Goal: Information Seeking & Learning: Understand process/instructions

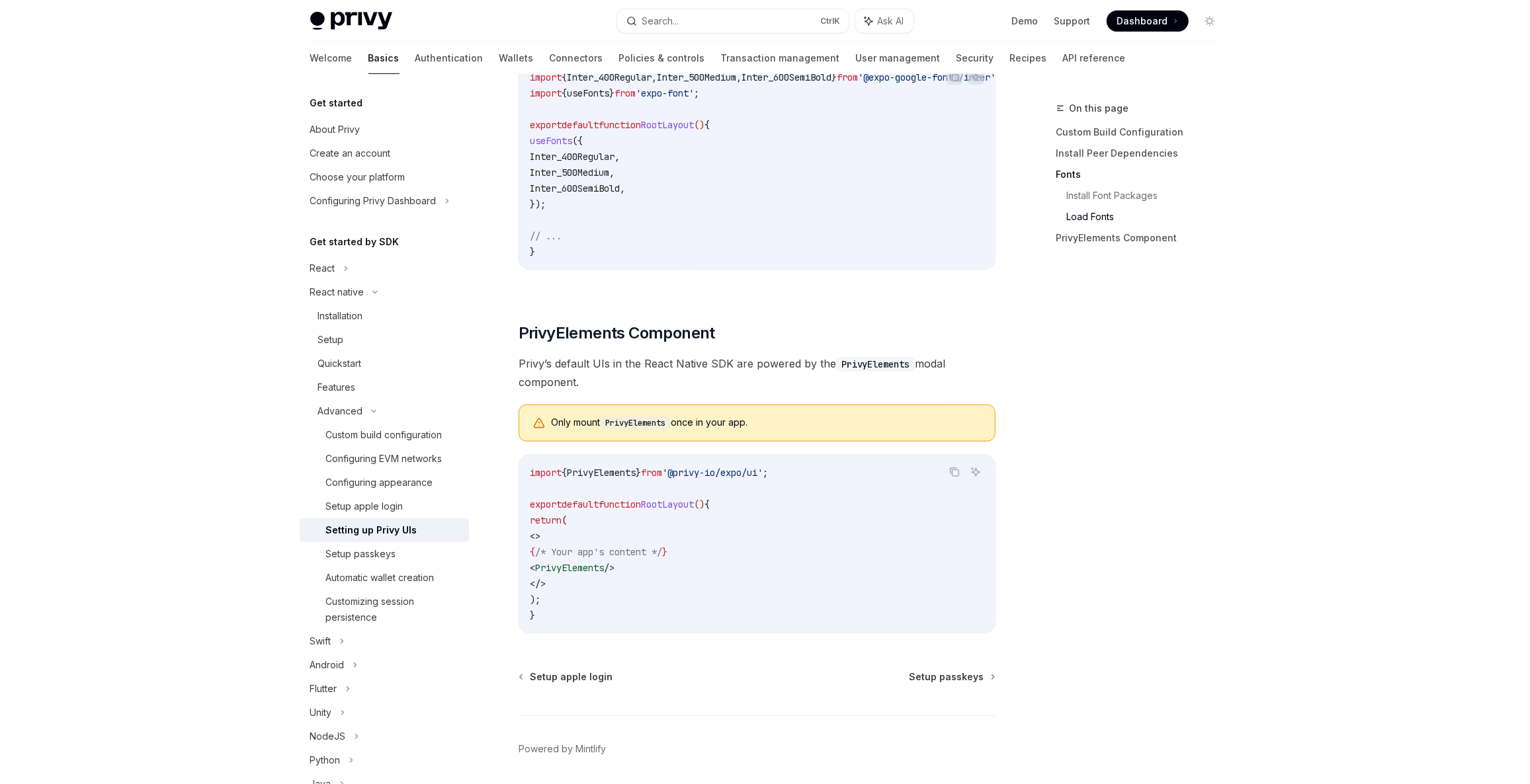
scroll to position [772, 0]
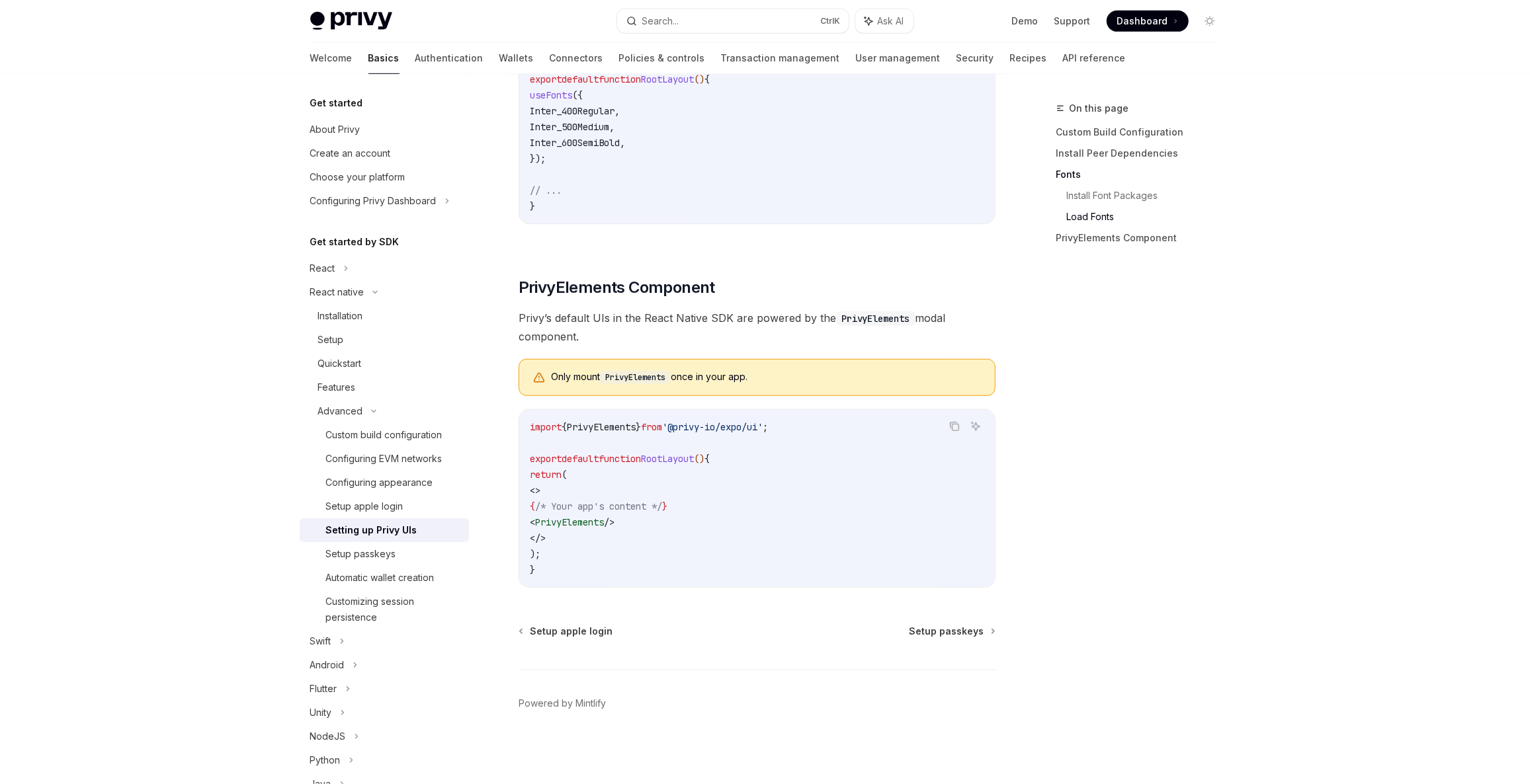
click at [750, 433] on span "'@privy-io/expo/ui'" at bounding box center [713, 427] width 101 height 12
click at [737, 470] on code "import { PrivyElements } from '@privy-io/expo/ui' ; export default function Roo…" at bounding box center [757, 498] width 455 height 159
click at [522, 323] on span "Privy’s default UIs in the React Native SDK are powered by the PrivyElements mo…" at bounding box center [756, 327] width 477 height 37
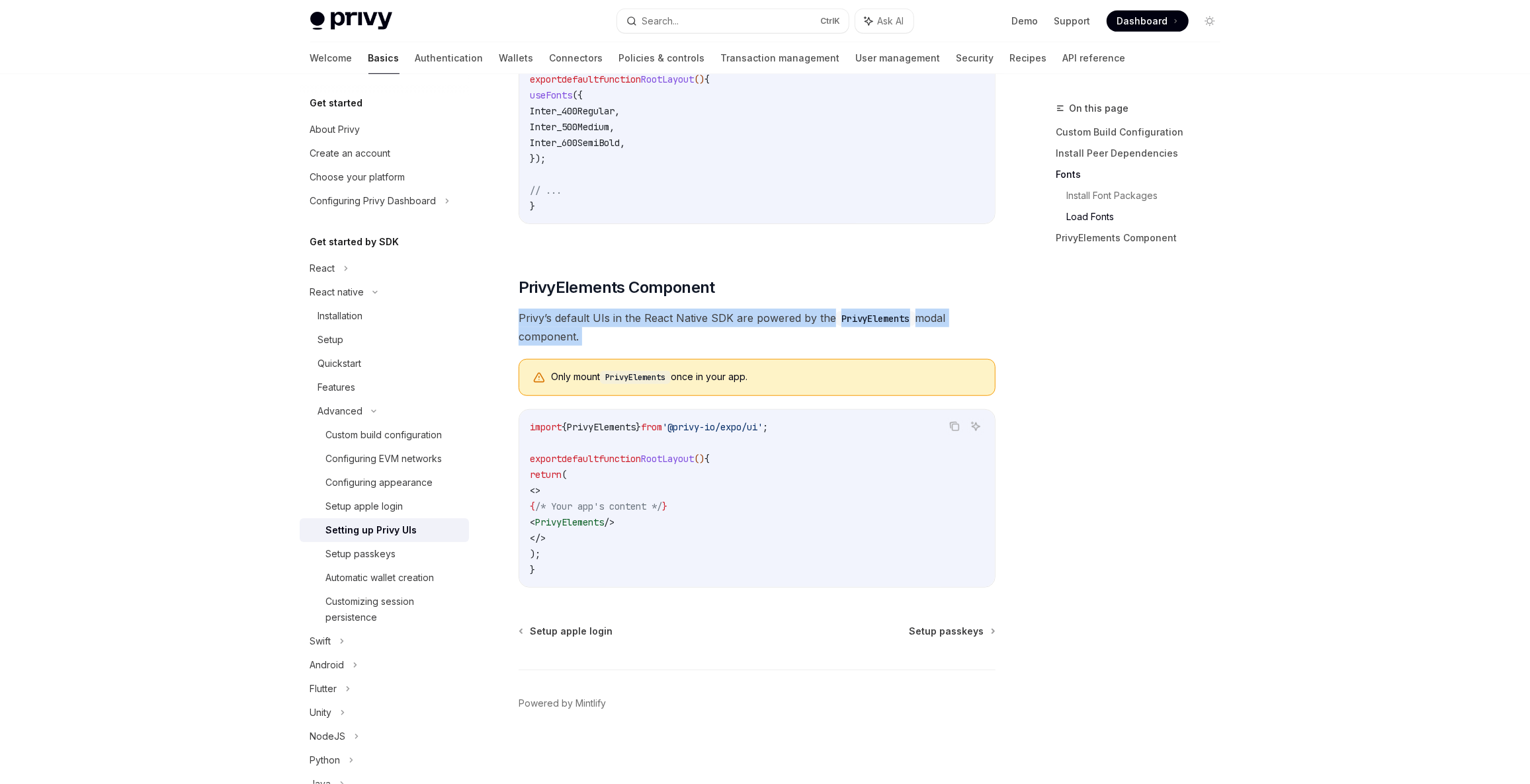
drag, startPoint x: 522, startPoint y: 323, endPoint x: 720, endPoint y: 326, distance: 198.0
click at [690, 329] on span "Privy’s default UIs in the React Native SDK are powered by the PrivyElements mo…" at bounding box center [756, 327] width 477 height 37
click at [720, 326] on span "Privy’s default UIs in the React Native SDK are powered by the PrivyElements mo…" at bounding box center [756, 327] width 477 height 37
click at [721, 326] on span "Privy’s default UIs in the React Native SDK are powered by the PrivyElements mo…" at bounding box center [756, 327] width 477 height 37
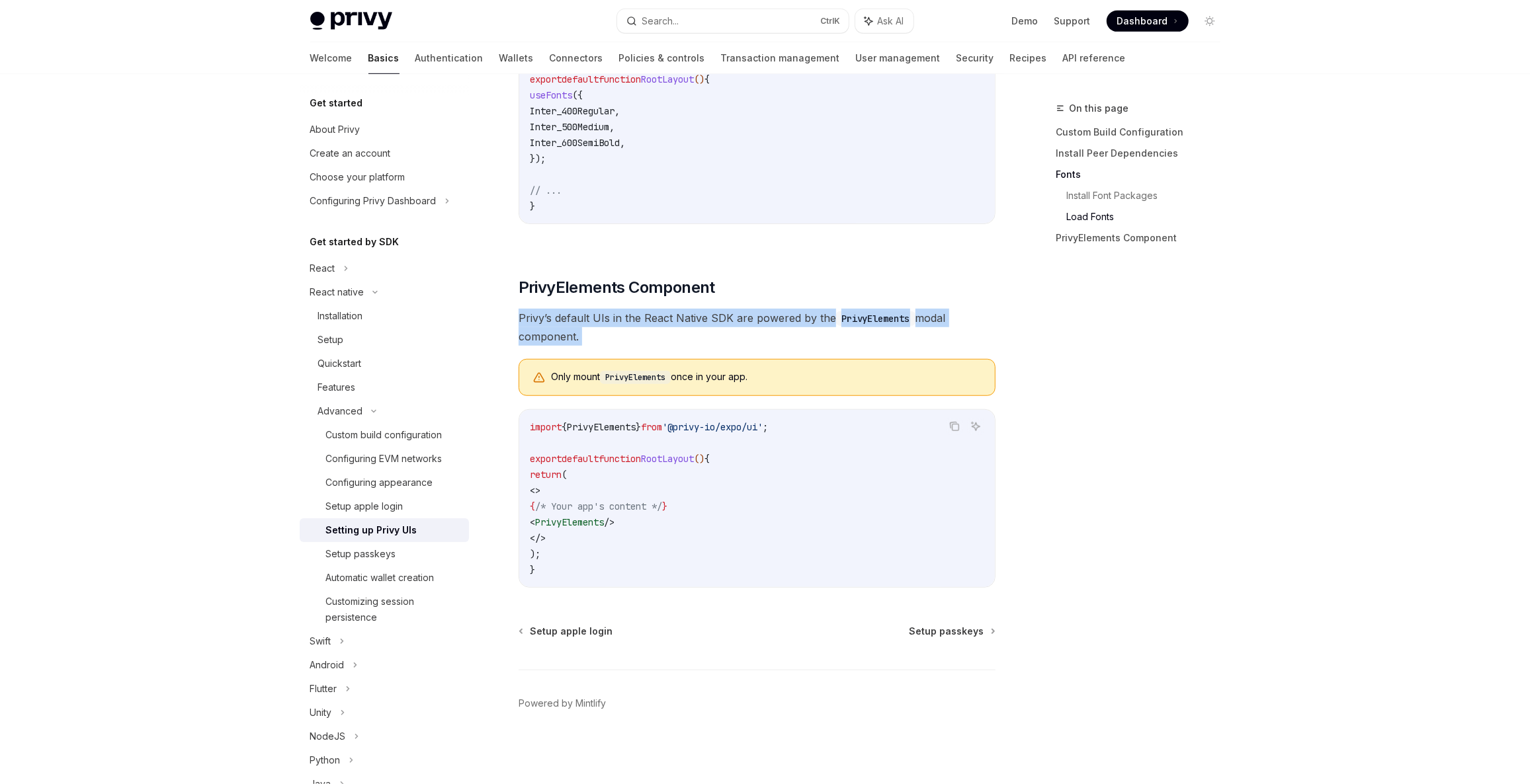
click at [721, 326] on span "Privy’s default UIs in the React Native SDK are powered by the PrivyElements mo…" at bounding box center [756, 327] width 477 height 37
click at [662, 338] on span "Privy’s default UIs in the React Native SDK are powered by the PrivyElements mo…" at bounding box center [756, 327] width 477 height 37
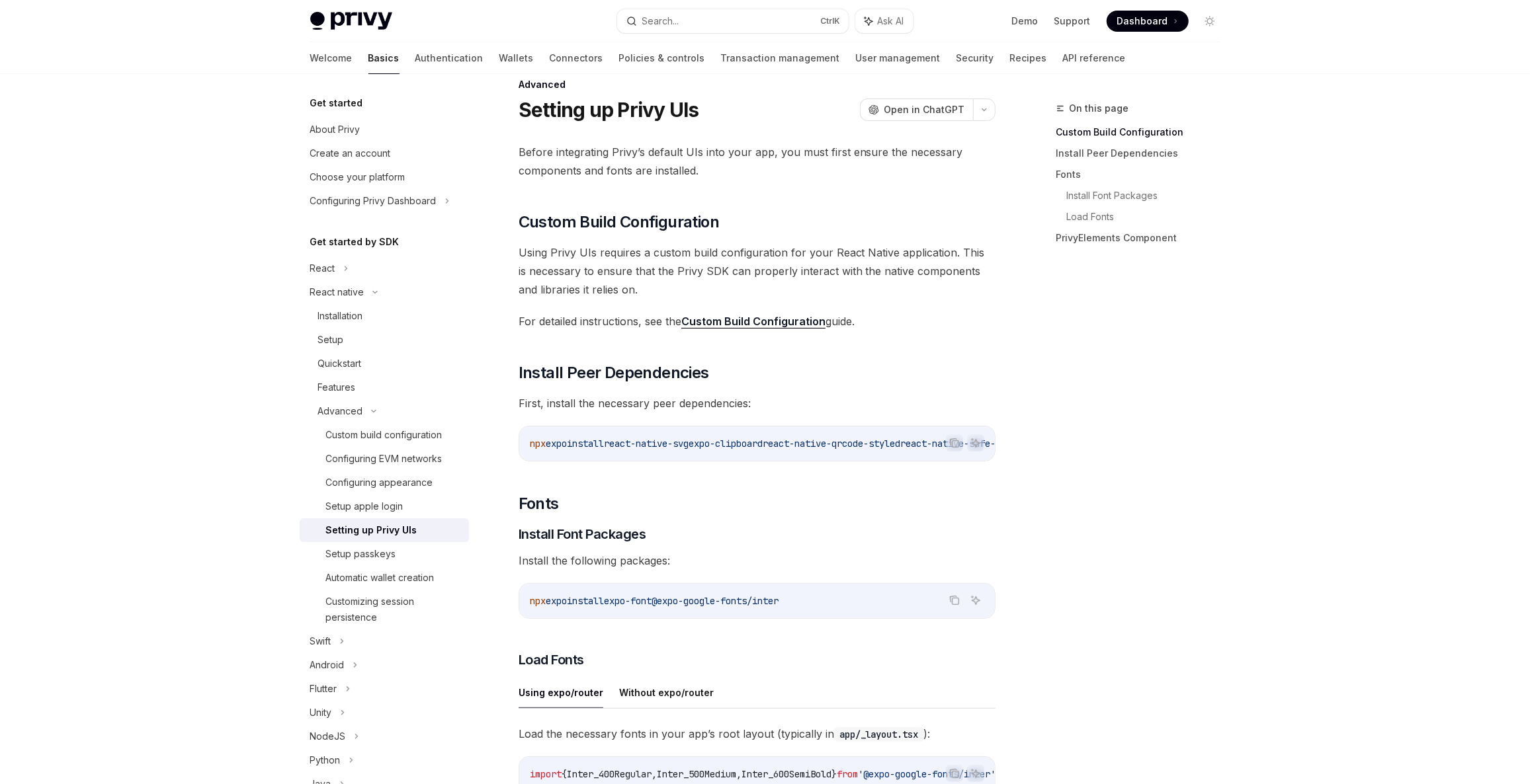
scroll to position [0, 0]
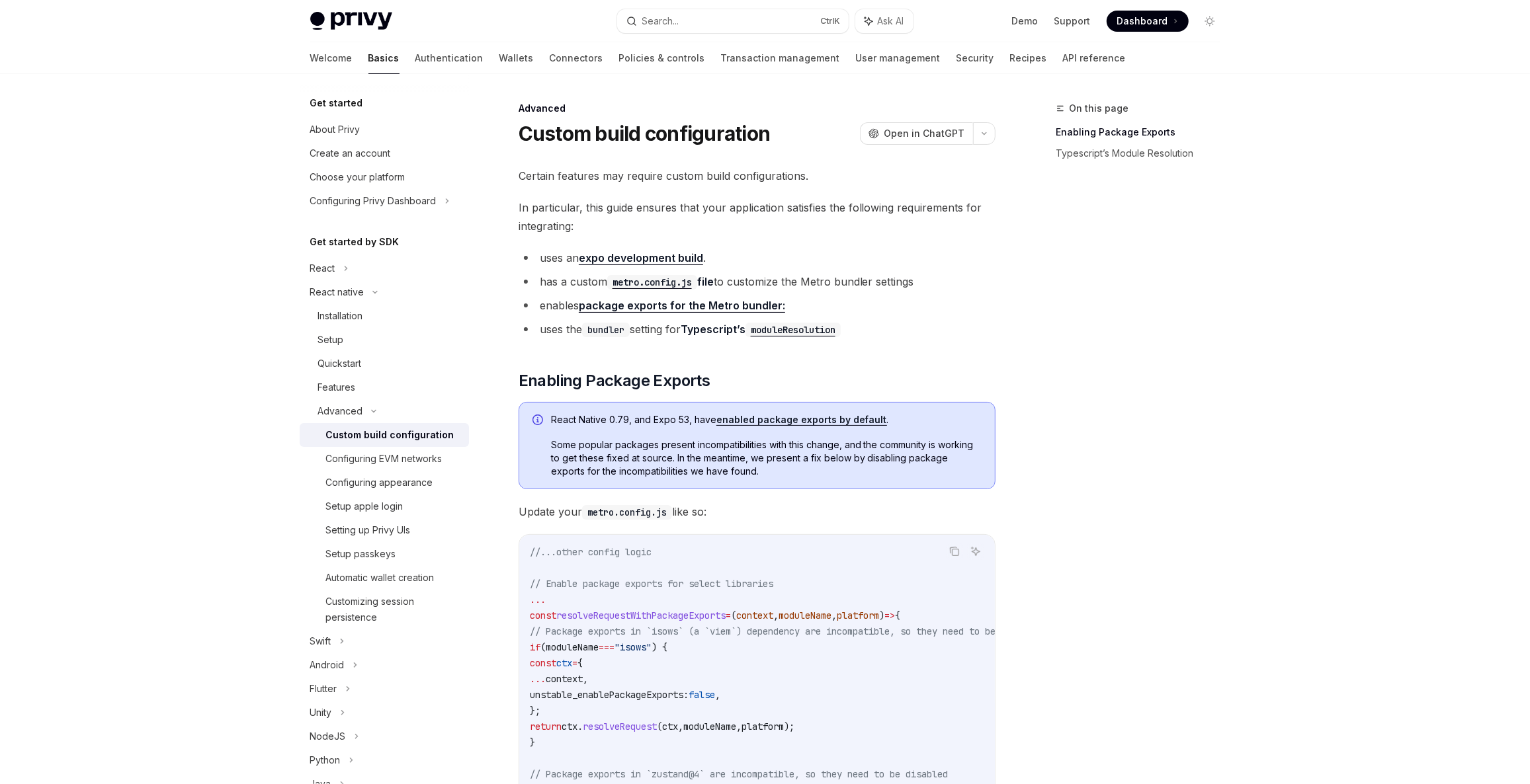
click at [543, 295] on ul "uses an expo development build . has a custom metro.config.js file to customize…" at bounding box center [756, 293] width 477 height 90
click at [547, 283] on li "has a custom metro.config.js file to customize the Metro bundler settings" at bounding box center [756, 282] width 477 height 18
click at [759, 278] on li "has a custom metro.config.js file to customize the Metro bundler settings" at bounding box center [756, 282] width 477 height 18
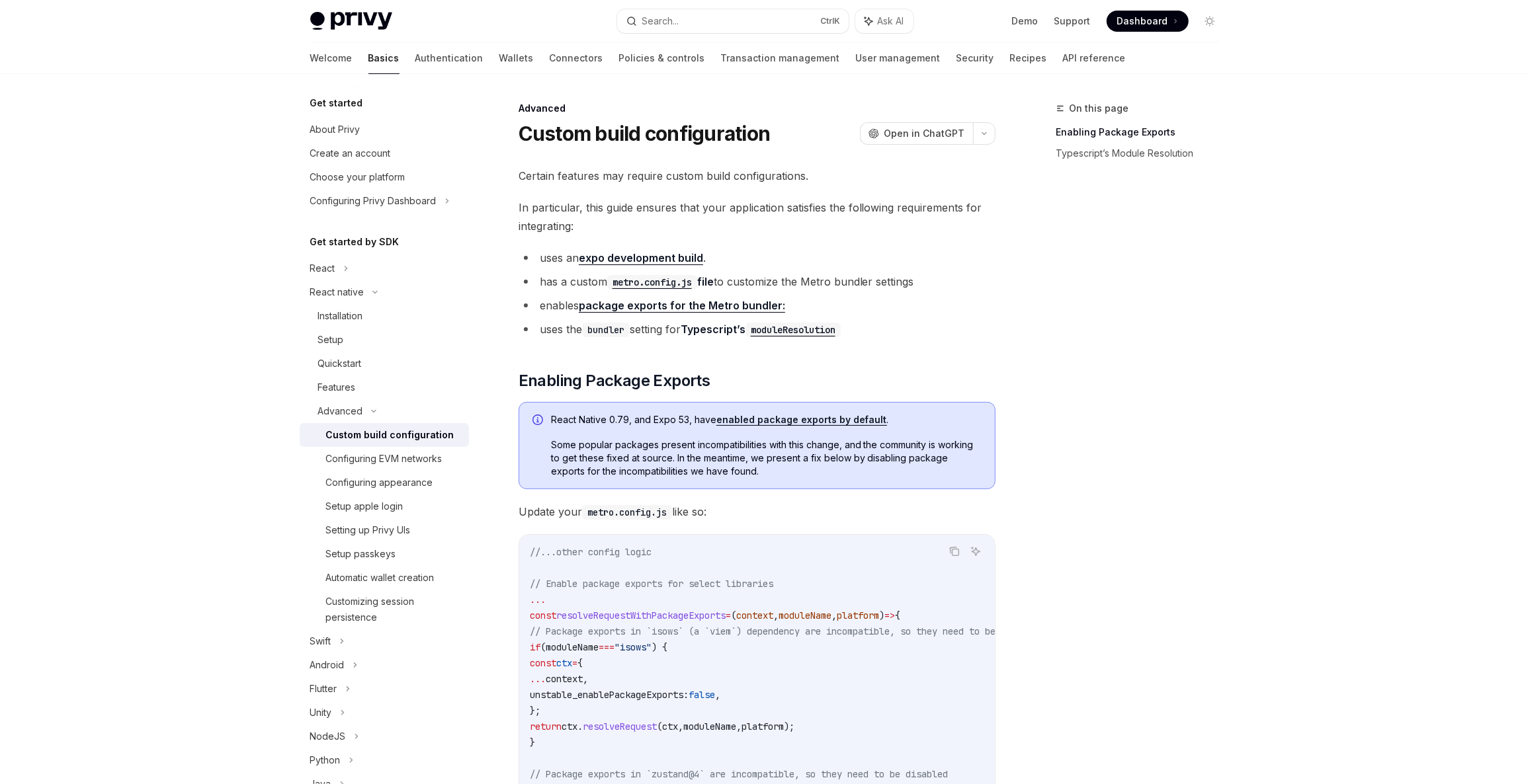
click at [535, 310] on li "enables package exports for the Metro bundler:" at bounding box center [756, 306] width 477 height 18
drag, startPoint x: 518, startPoint y: 116, endPoint x: 1247, endPoint y: 463, distance: 807.4
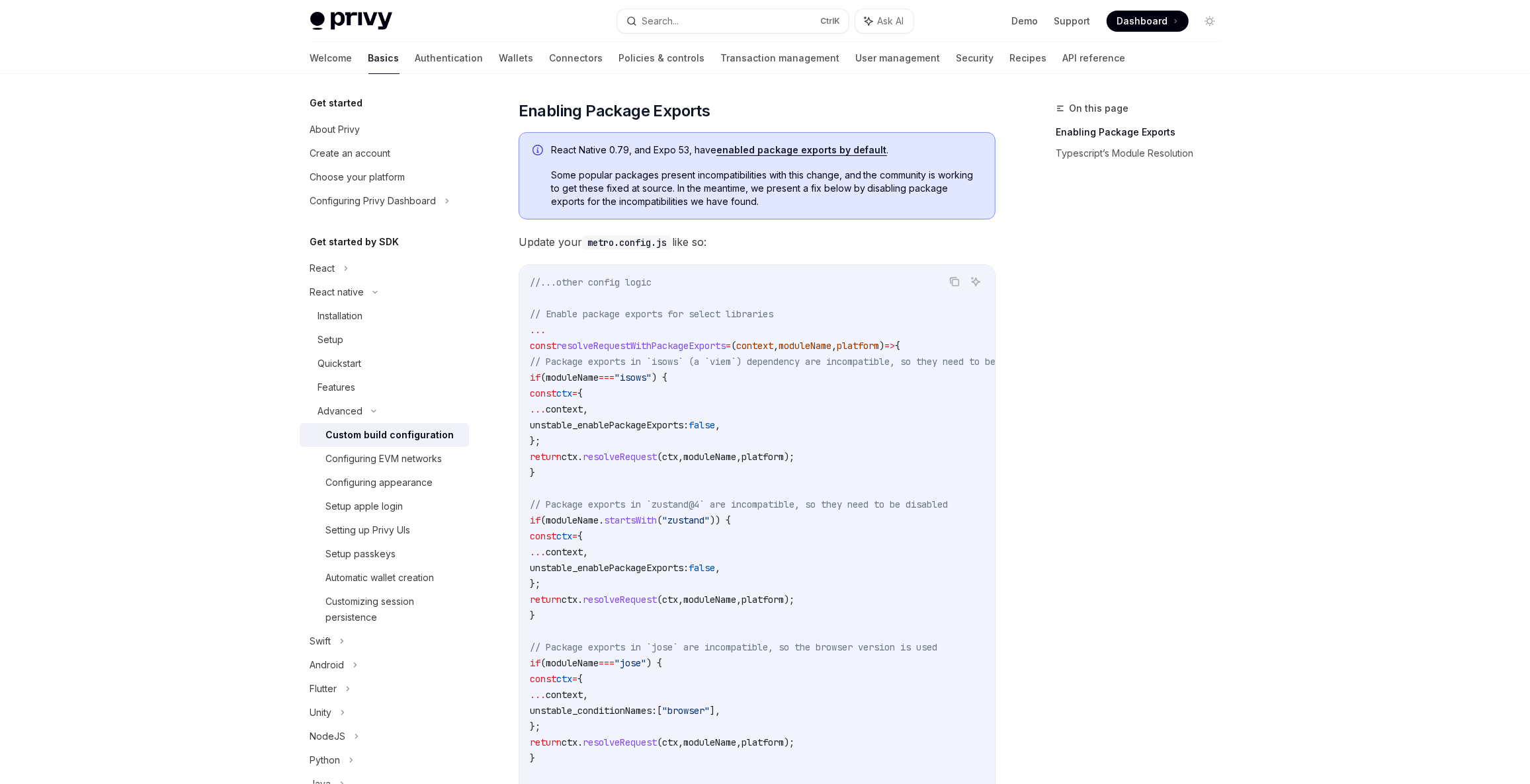
scroll to position [300, 0]
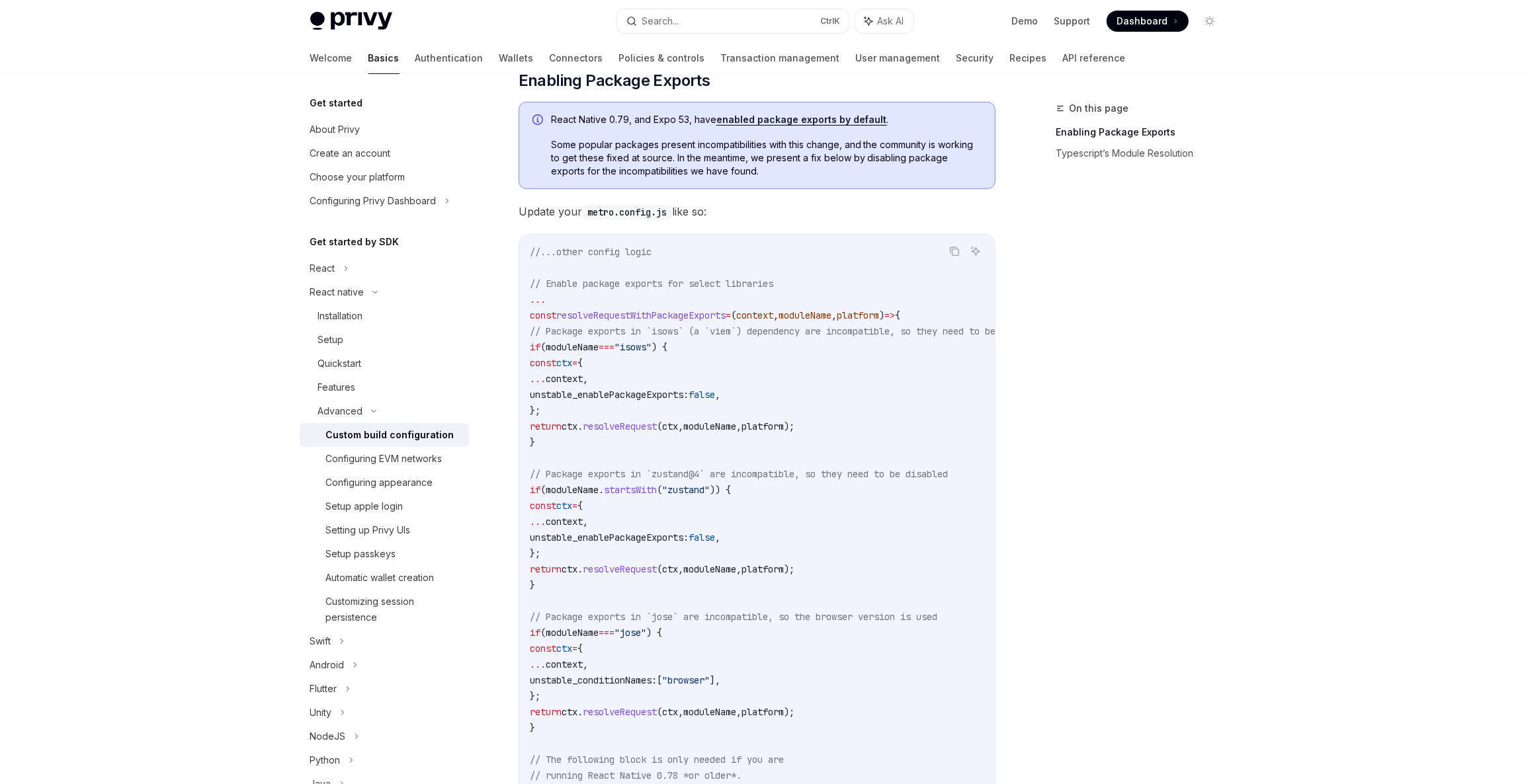
click at [528, 209] on span "Update your metro.config.js like so:" at bounding box center [756, 212] width 477 height 18
drag, startPoint x: 528, startPoint y: 209, endPoint x: 730, endPoint y: 208, distance: 202.0
click at [730, 208] on span "Update your metro.config.js like so:" at bounding box center [756, 212] width 477 height 18
click at [549, 312] on span "const" at bounding box center [543, 315] width 26 height 12
drag, startPoint x: 549, startPoint y: 312, endPoint x: 695, endPoint y: 319, distance: 146.2
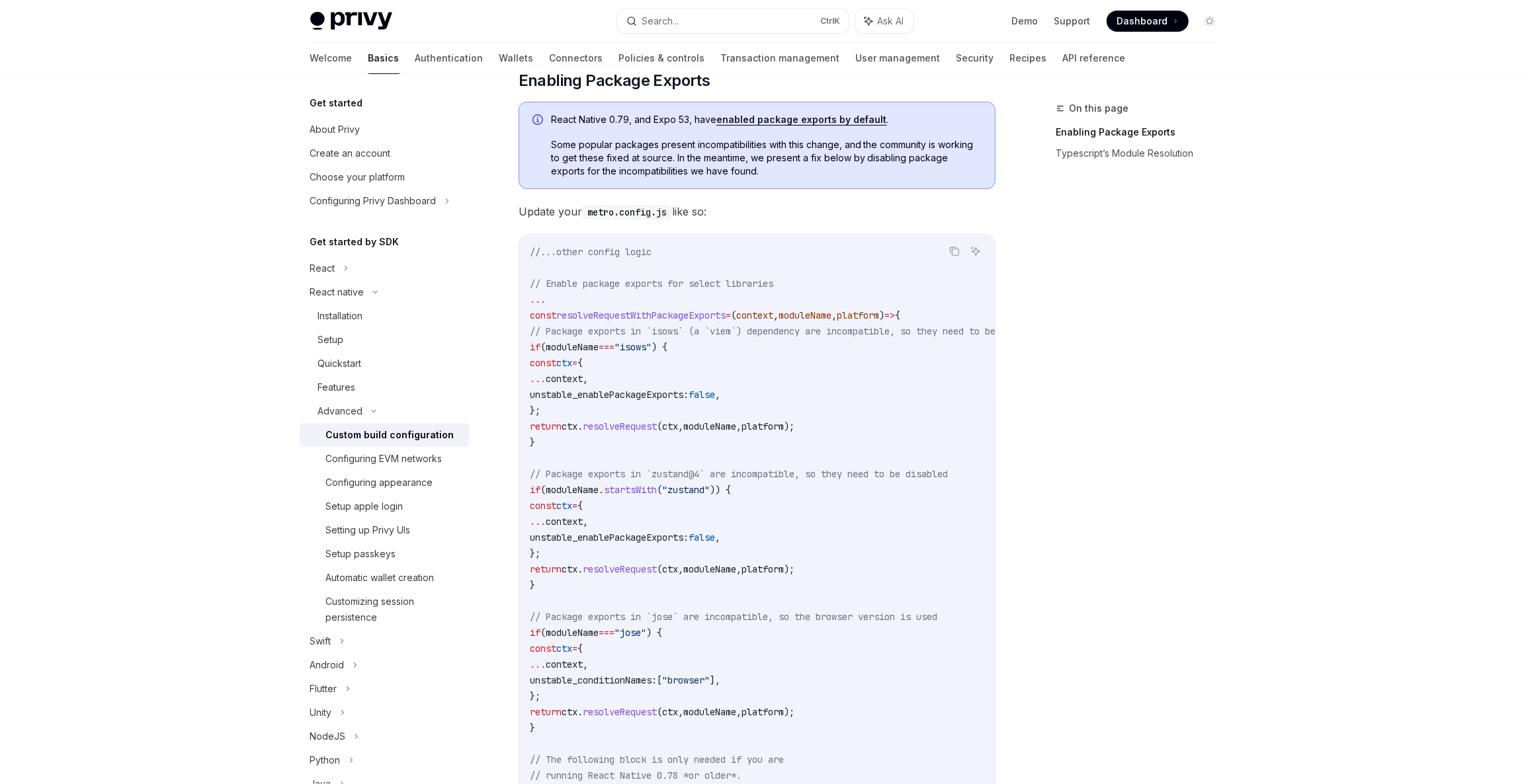
click at [719, 310] on span "const resolveRequestWithPackageExports = ( context , moduleName , platform ) =>…" at bounding box center [715, 315] width 371 height 12
click at [695, 319] on span "resolveRequestWithPackageExports" at bounding box center [641, 315] width 170 height 12
click at [556, 357] on span "const" at bounding box center [543, 363] width 26 height 12
click at [547, 322] on code "//...other config logic // Enable package exports for select libraries ... cons…" at bounding box center [802, 632] width 545 height 777
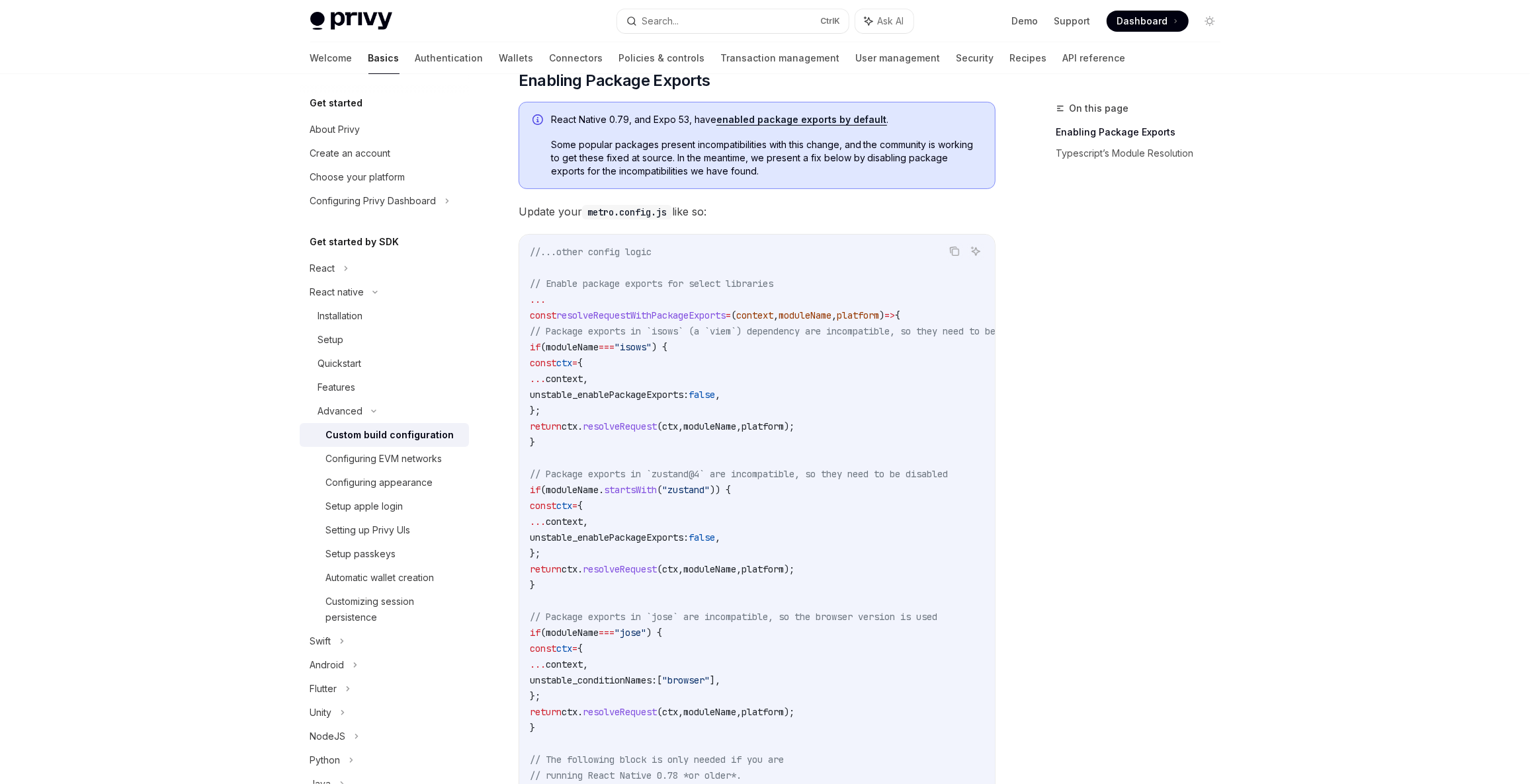
click at [528, 313] on div "//...other config logic // Enable package exports for select libraries ... cons…" at bounding box center [756, 632] width 475 height 796
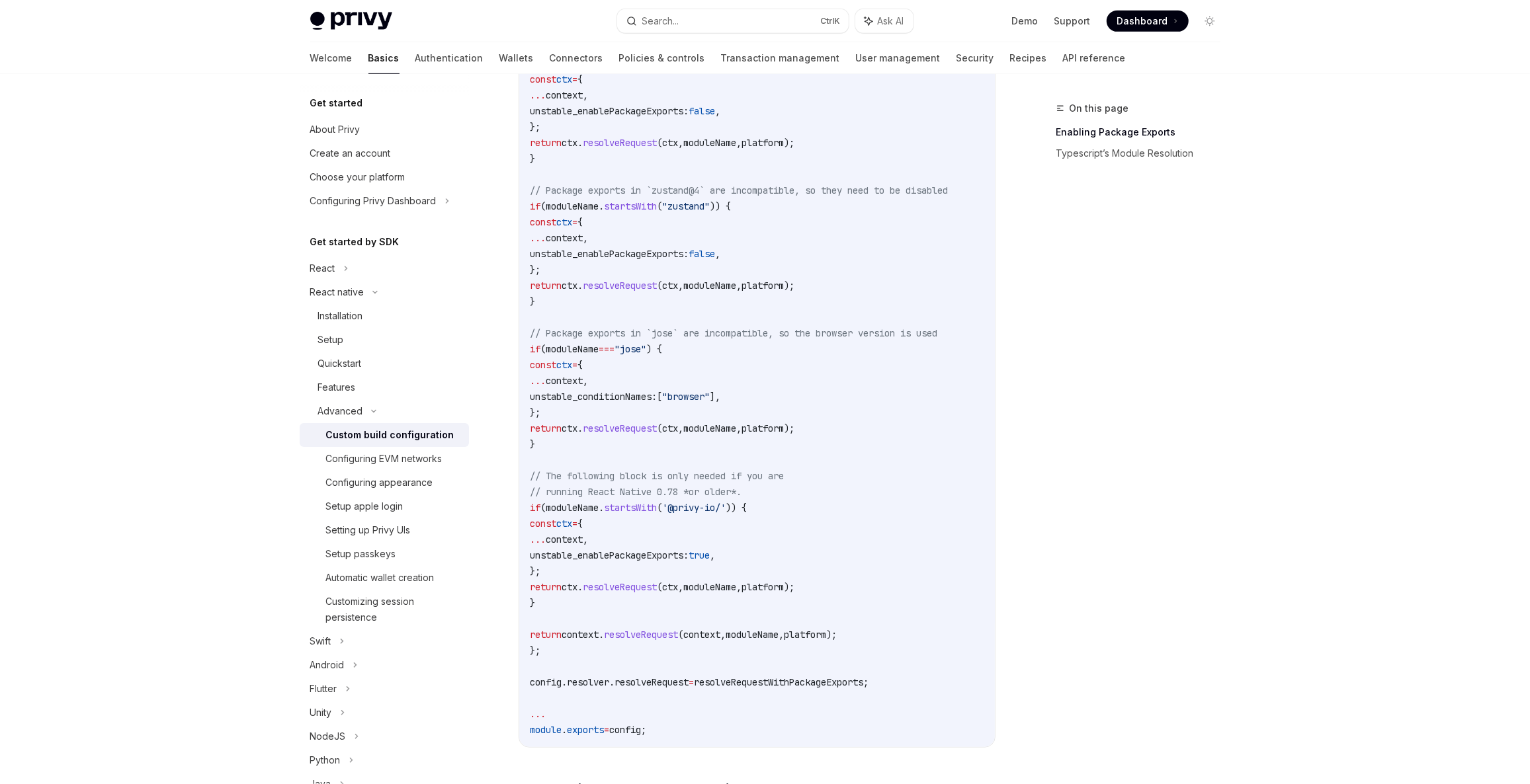
drag, startPoint x: 528, startPoint y: 313, endPoint x: 587, endPoint y: 368, distance: 80.7
click at [592, 387] on div "//...other config logic // Enable package exports for select libraries ... cons…" at bounding box center [756, 349] width 475 height 796
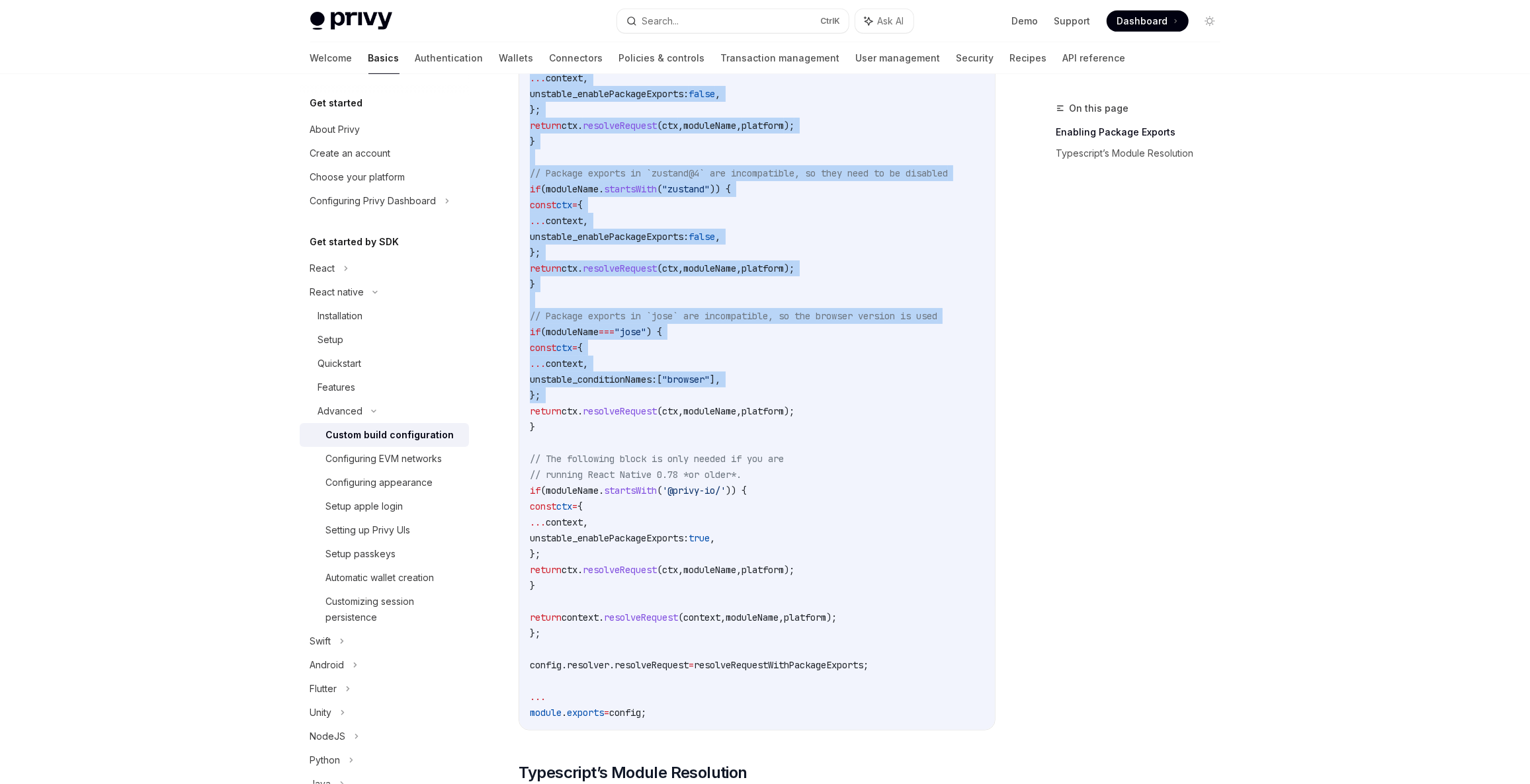
click at [578, 334] on span "moduleName" at bounding box center [572, 332] width 53 height 12
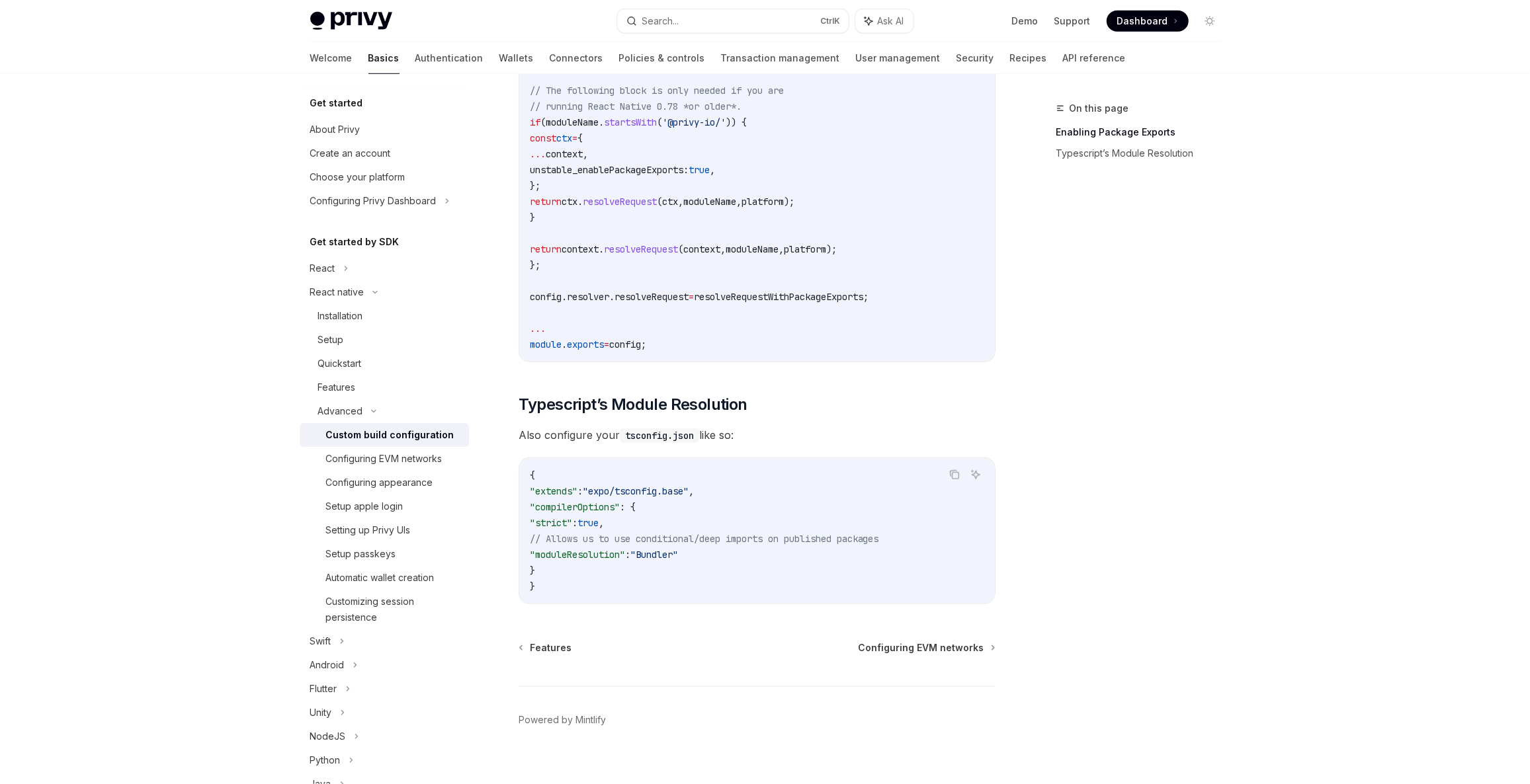
scroll to position [987, 0]
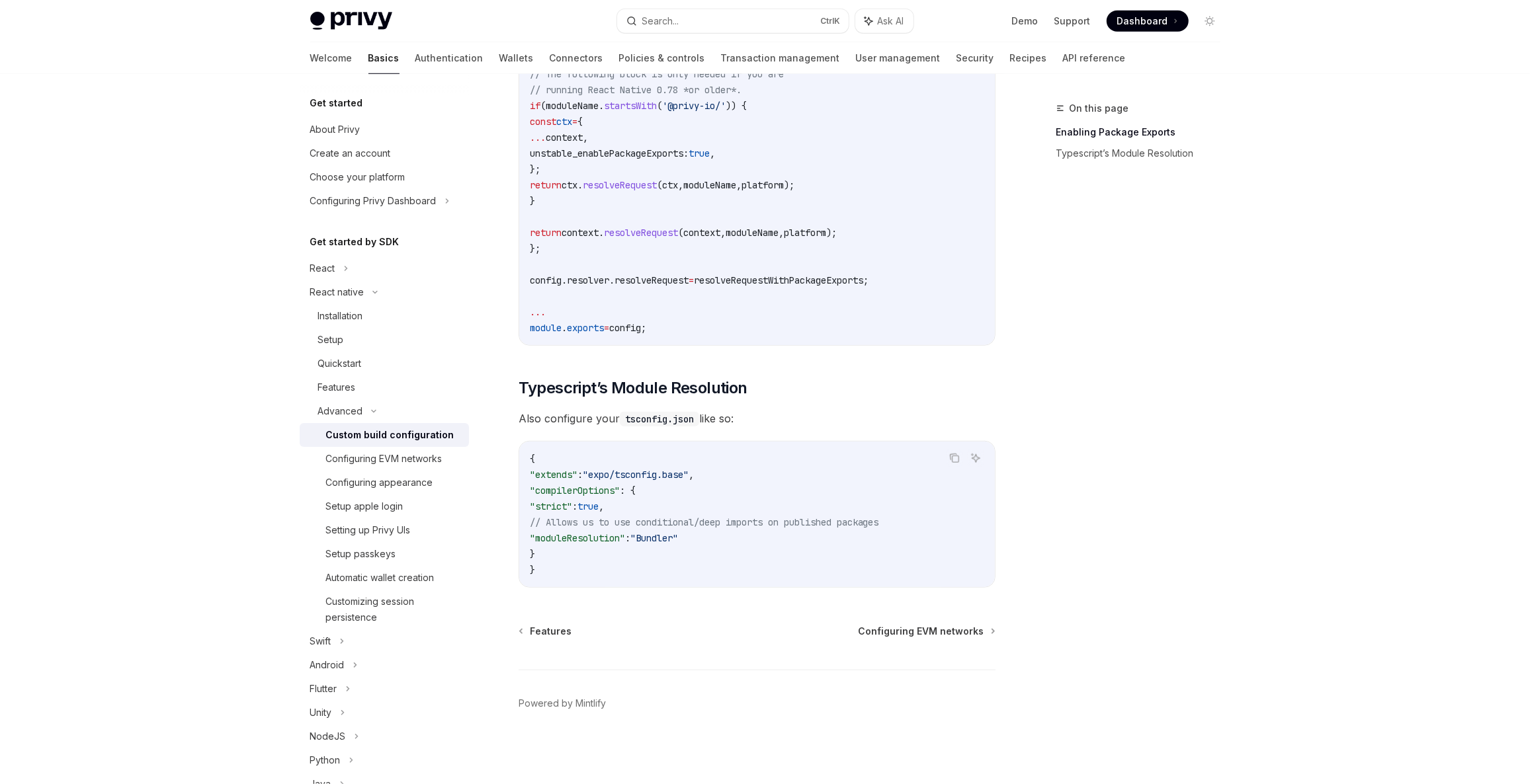
click at [533, 416] on span "Also configure your tsconfig.json like so:" at bounding box center [756, 418] width 477 height 18
click at [626, 422] on code "tsconfig.json" at bounding box center [659, 419] width 79 height 15
drag, startPoint x: 626, startPoint y: 422, endPoint x: 676, endPoint y: 425, distance: 50.1
click at [676, 425] on code "tsconfig.json" at bounding box center [659, 419] width 79 height 15
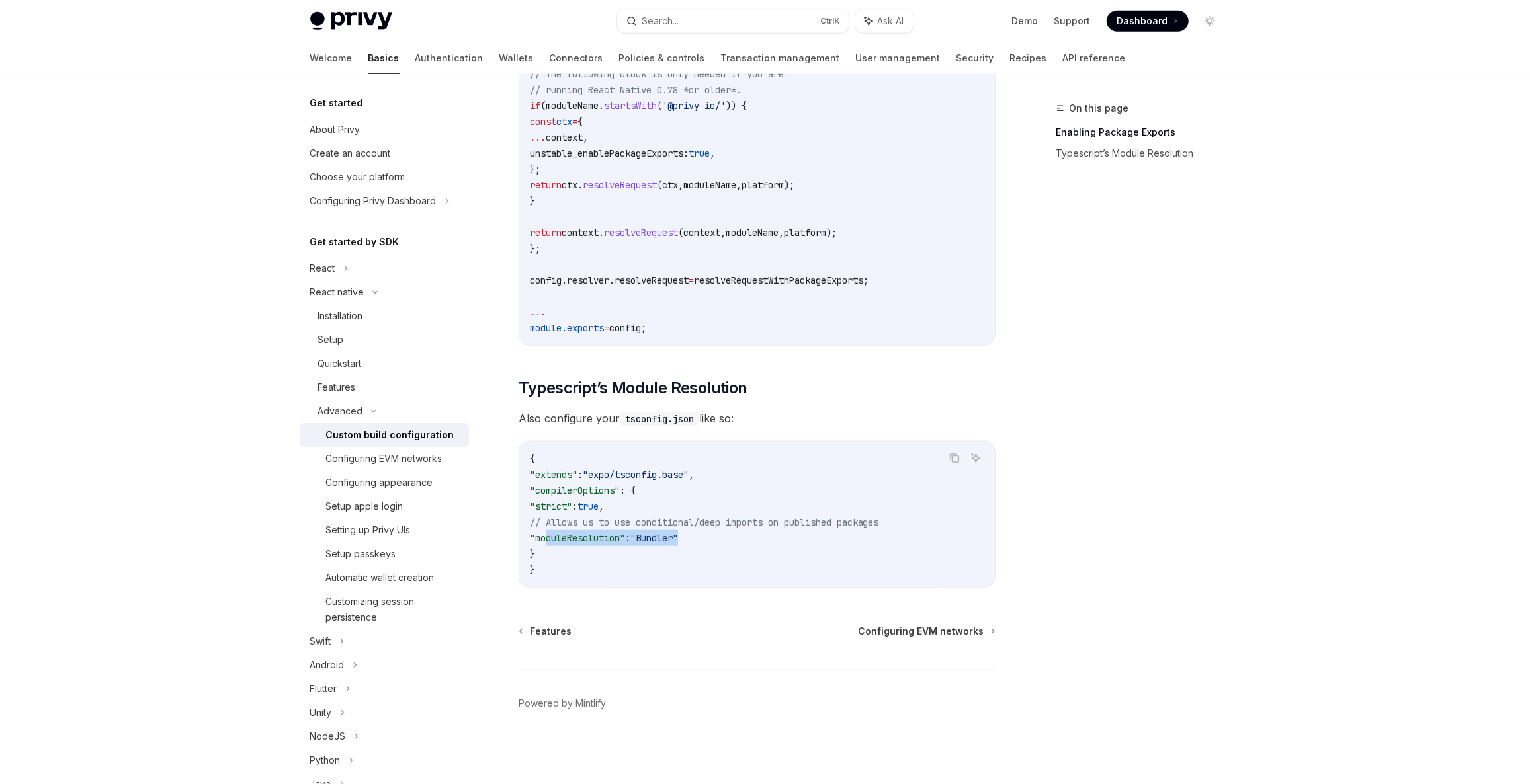
drag, startPoint x: 546, startPoint y: 532, endPoint x: 787, endPoint y: 536, distance: 241.0
click at [787, 536] on code "{ "extends" : "expo/tsconfig.base" , "compilerOptions" : { "strict" : true , //…" at bounding box center [757, 515] width 455 height 127
click at [604, 565] on code "{ "extends" : "expo/tsconfig.base" , "compilerOptions" : { "strict" : true , //…" at bounding box center [757, 515] width 455 height 127
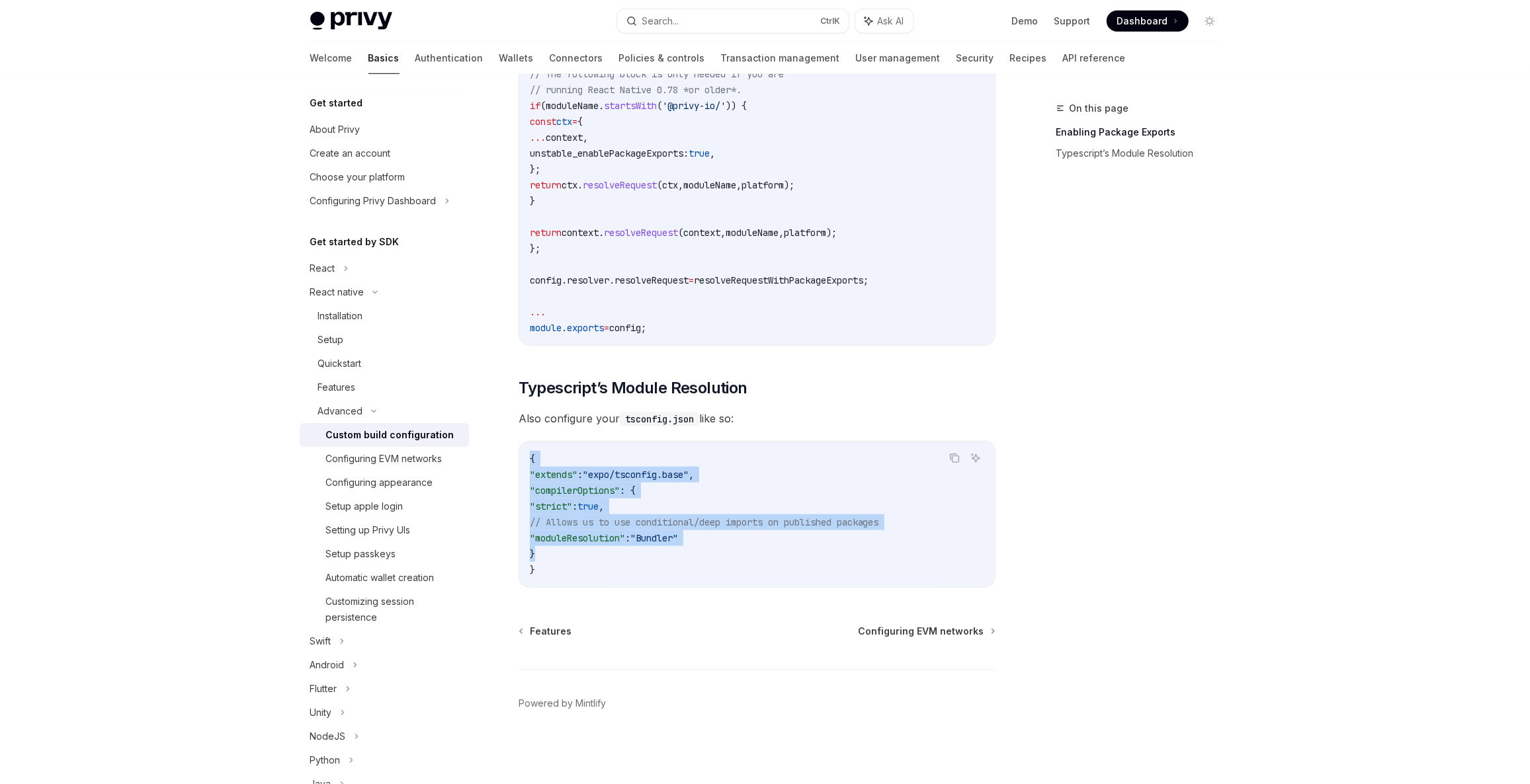
drag, startPoint x: 536, startPoint y: 554, endPoint x: 525, endPoint y: 452, distance: 102.6
click at [524, 452] on div "{ "extends" : "expo/tsconfig.base" , "compilerOptions" : { "strict" : true , //…" at bounding box center [756, 514] width 475 height 146
drag, startPoint x: 634, startPoint y: 502, endPoint x: 690, endPoint y: 525, distance: 60.5
click at [604, 502] on span "," at bounding box center [601, 506] width 5 height 12
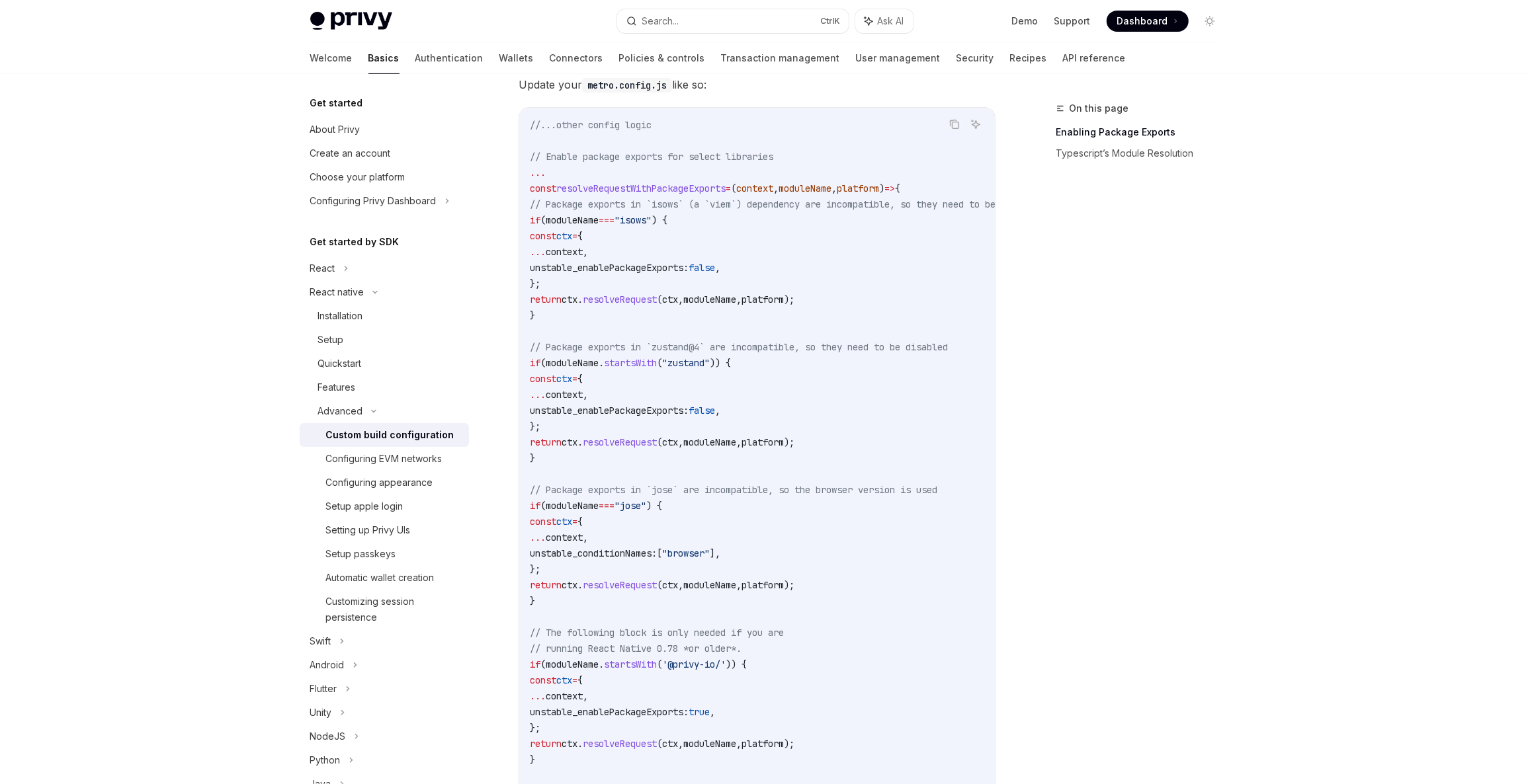
scroll to position [0, 0]
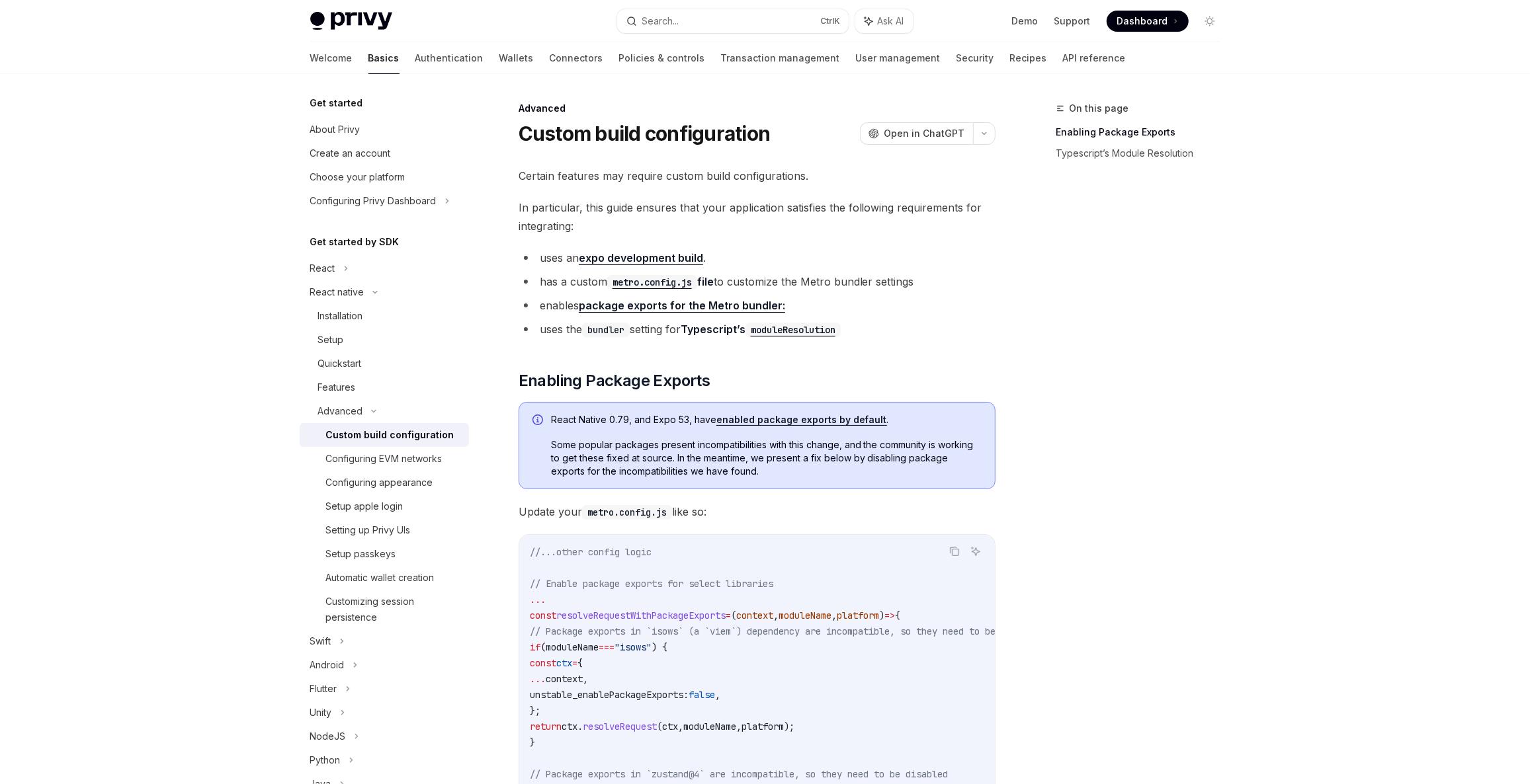
click at [855, 516] on span "Update your metro.config.js like so:" at bounding box center [756, 511] width 477 height 18
click at [1209, 21] on icon "Toggle dark mode" at bounding box center [1209, 21] width 11 height 11
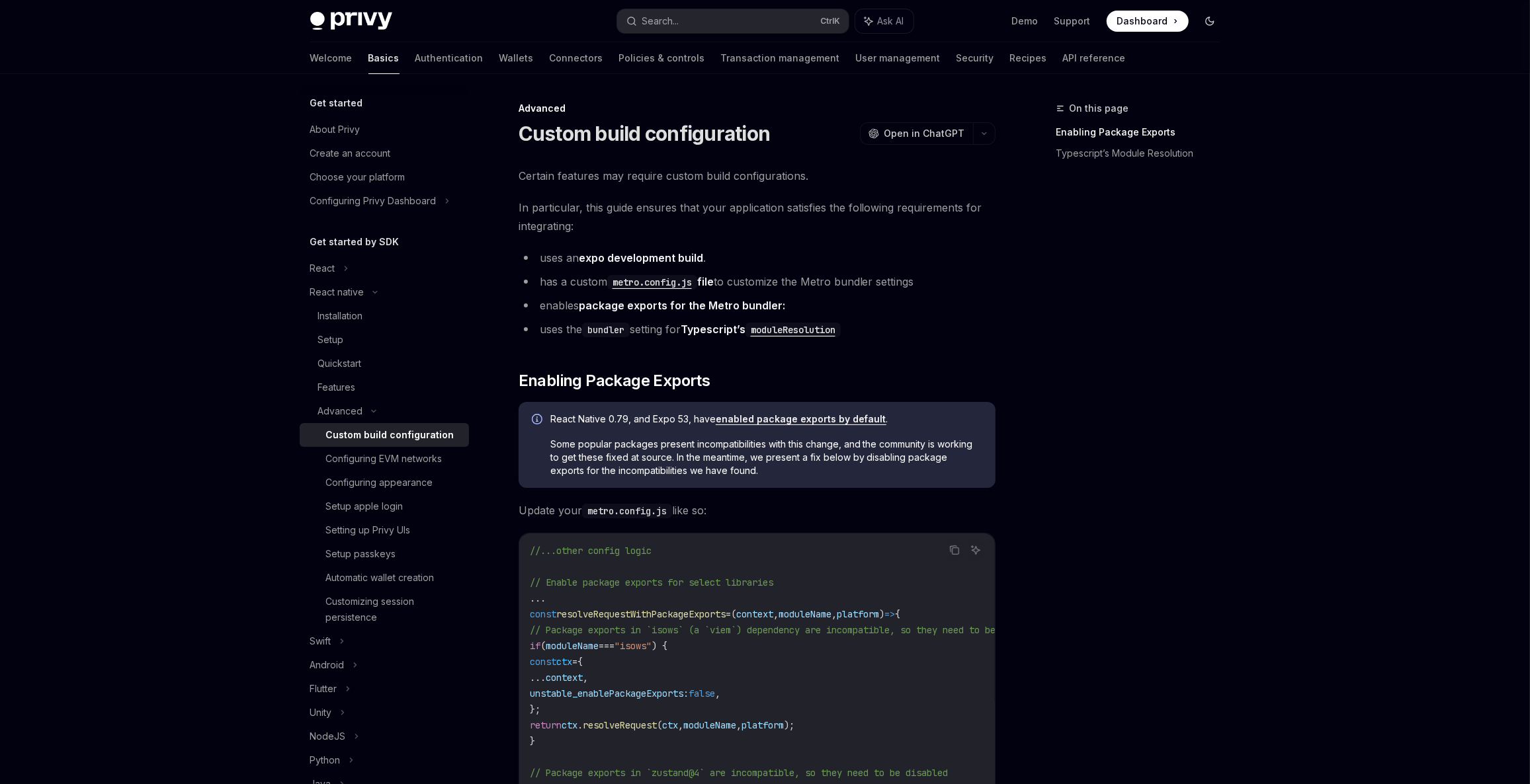
click at [1216, 18] on button "Toggle dark mode" at bounding box center [1209, 21] width 21 height 21
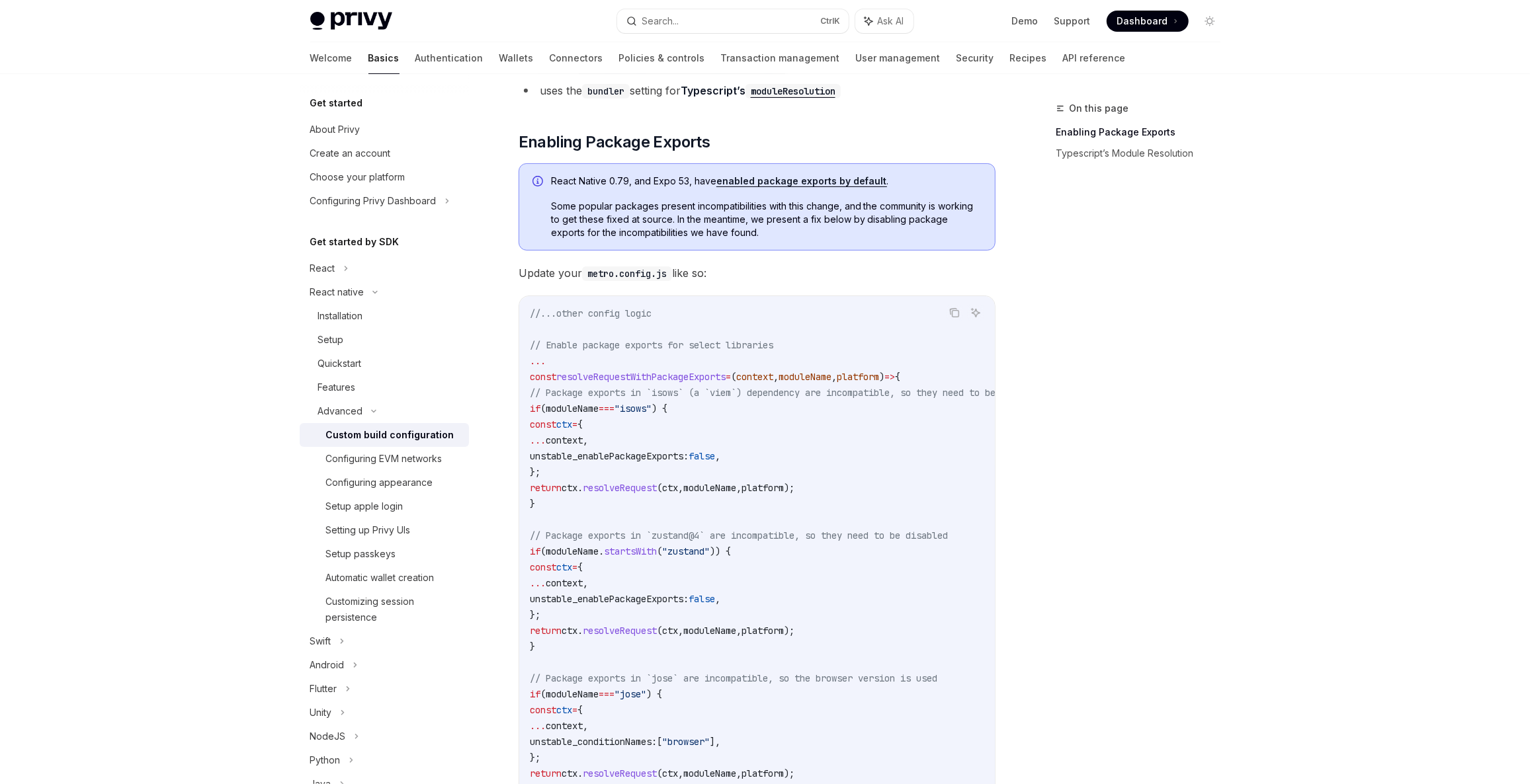
scroll to position [300, 0]
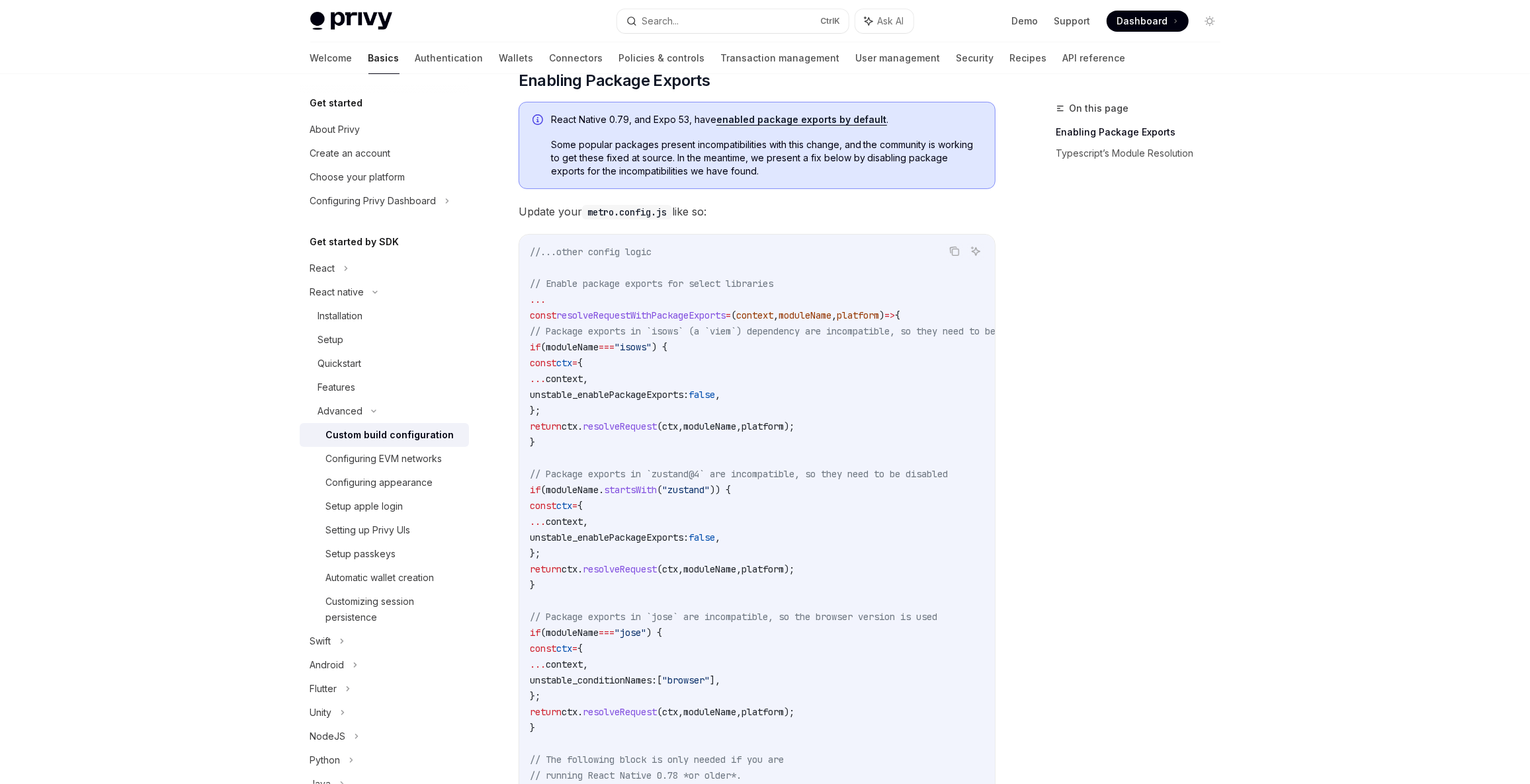
click at [598, 315] on span "resolveRequestWithPackageExports" at bounding box center [641, 315] width 170 height 12
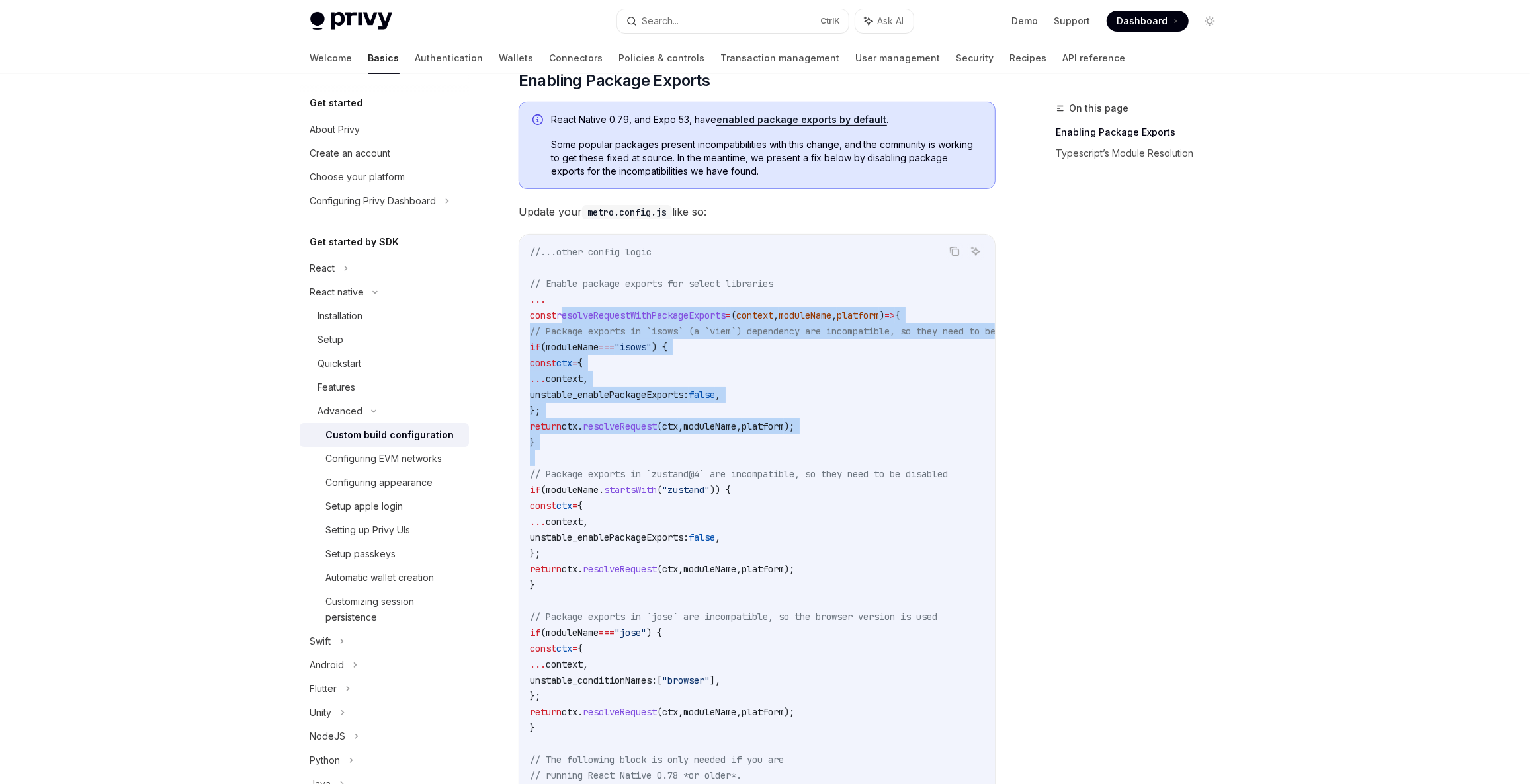
drag, startPoint x: 598, startPoint y: 315, endPoint x: 632, endPoint y: 481, distance: 169.4
click at [630, 478] on code "//...other config logic // Enable package exports for select libraries ... cons…" at bounding box center [802, 632] width 545 height 777
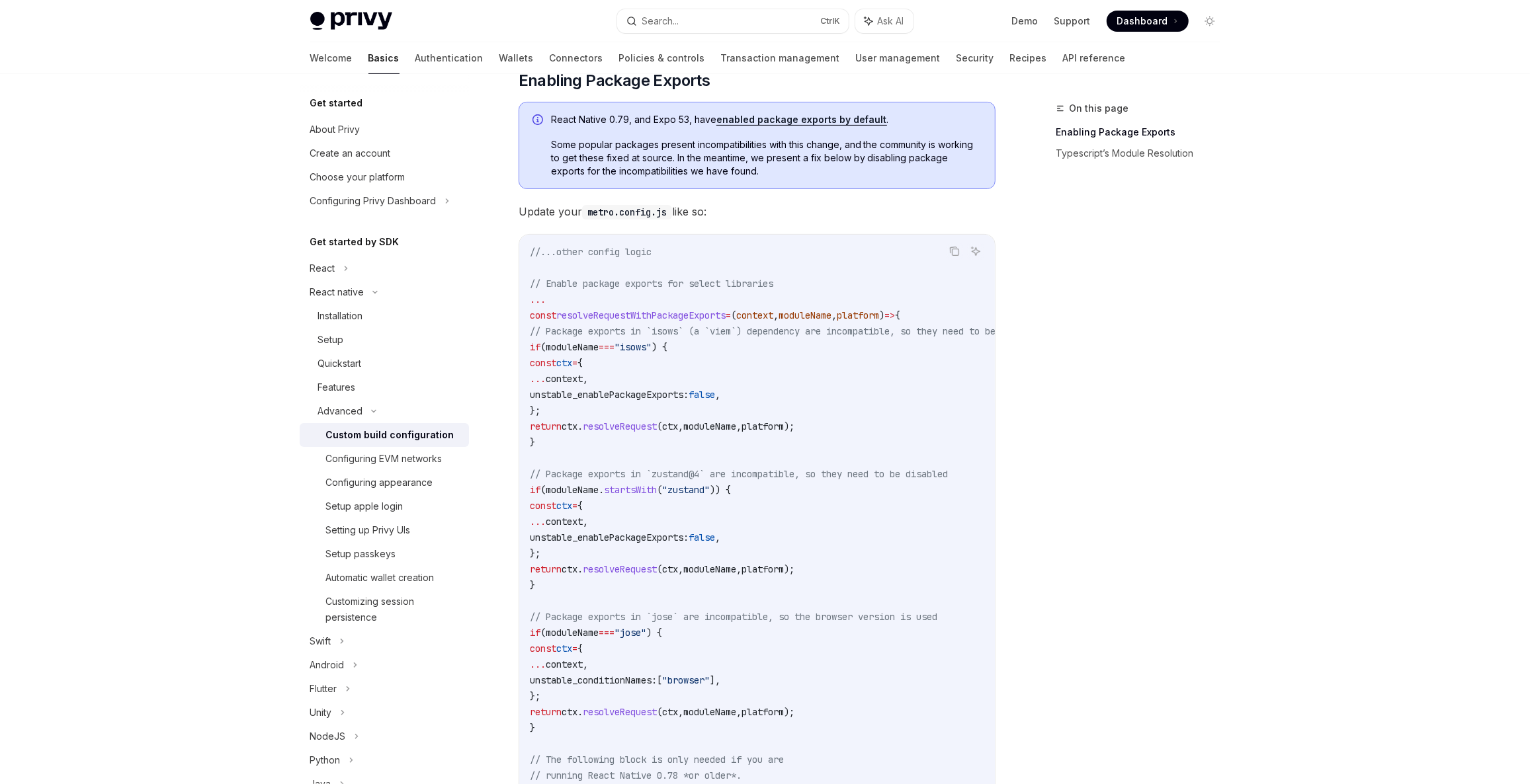
click at [632, 481] on code "//...other config logic // Enable package exports for select libraries ... cons…" at bounding box center [802, 632] width 545 height 777
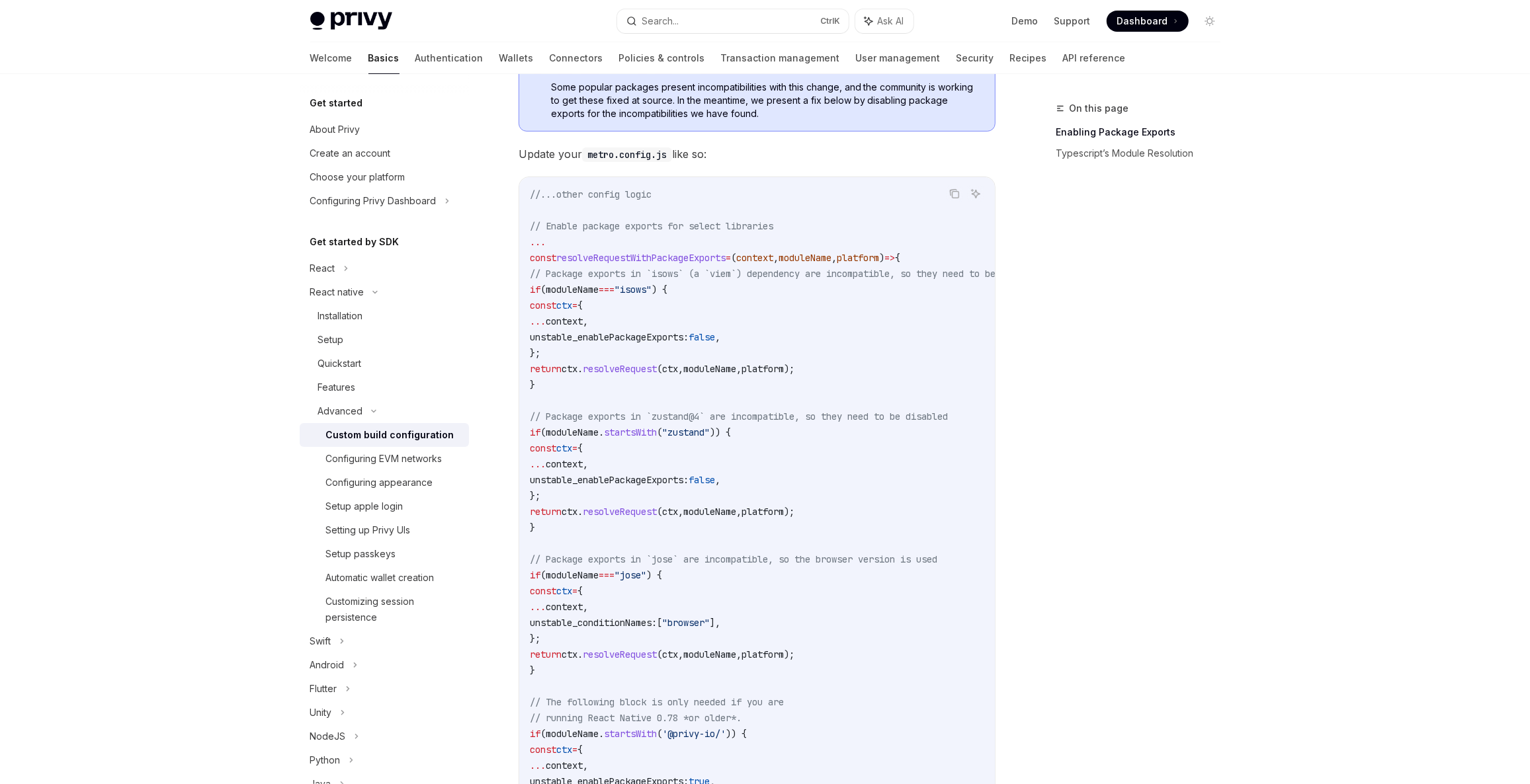
scroll to position [400, 0]
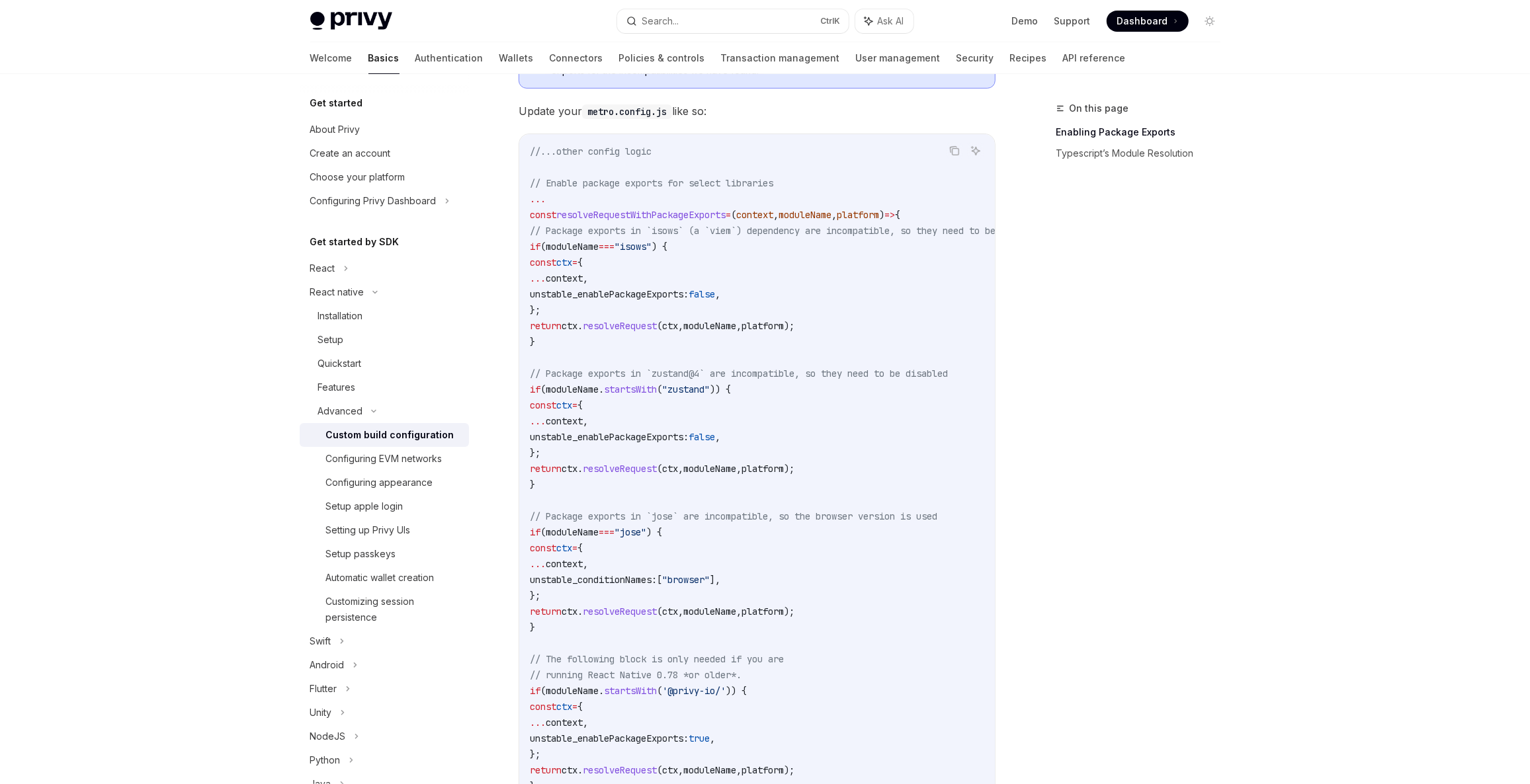
click at [572, 264] on span "ctx" at bounding box center [564, 262] width 16 height 12
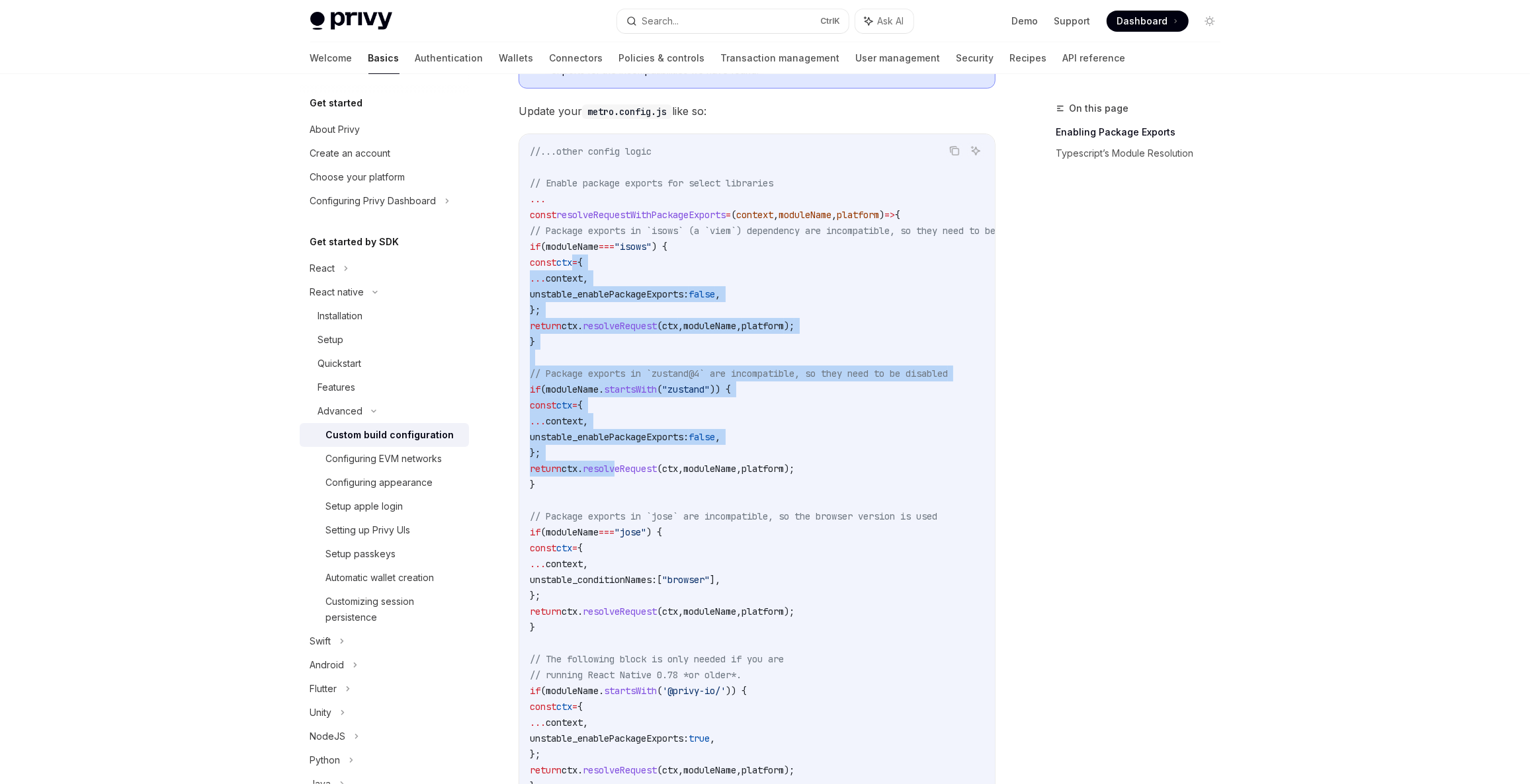
drag, startPoint x: 602, startPoint y: 292, endPoint x: 681, endPoint y: 483, distance: 206.7
click at [647, 478] on code "//...other config logic // Enable package exports for select libraries ... cons…" at bounding box center [802, 532] width 545 height 777
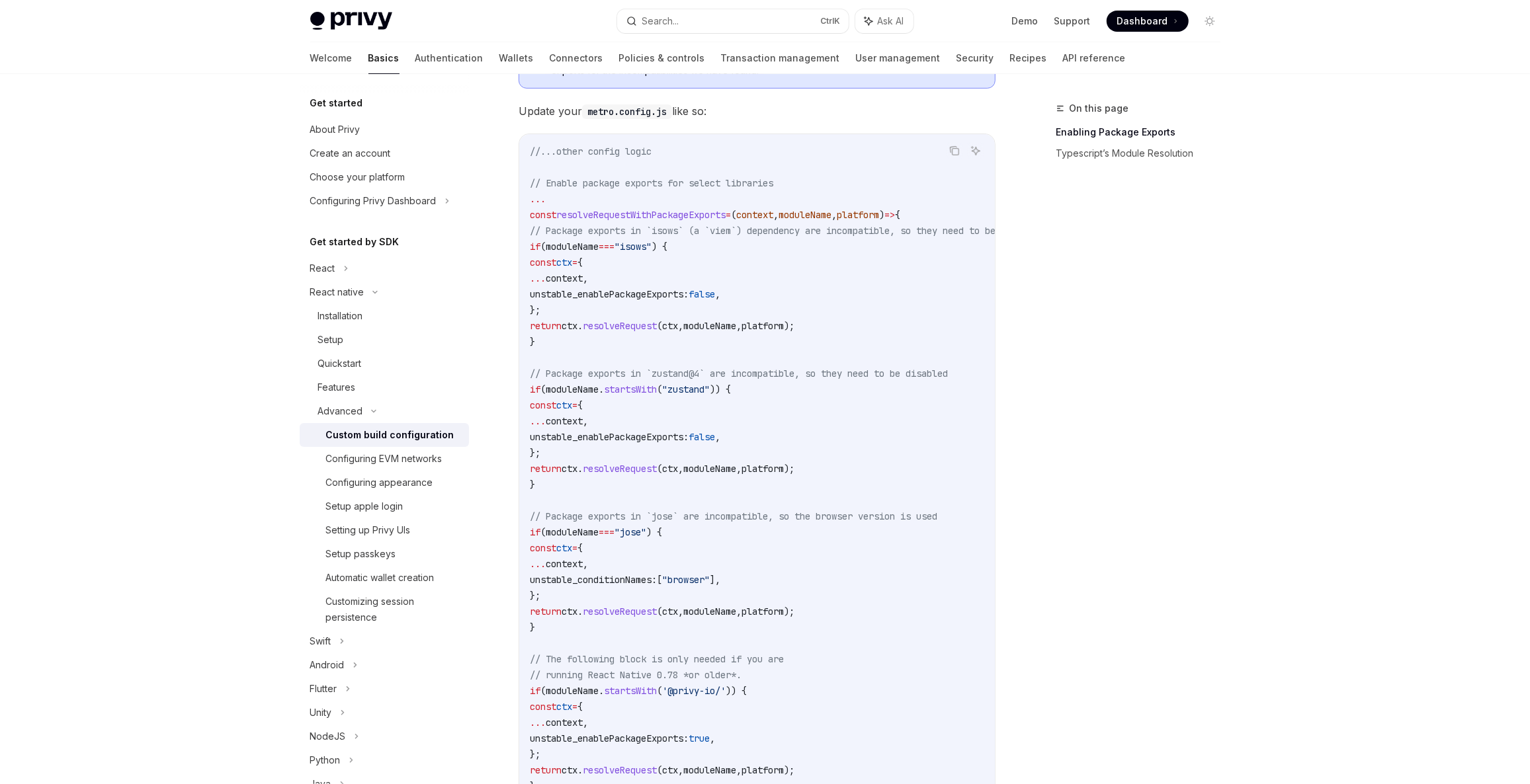
click at [807, 504] on code "//...other config logic // Enable package exports for select libraries ... cons…" at bounding box center [802, 532] width 545 height 777
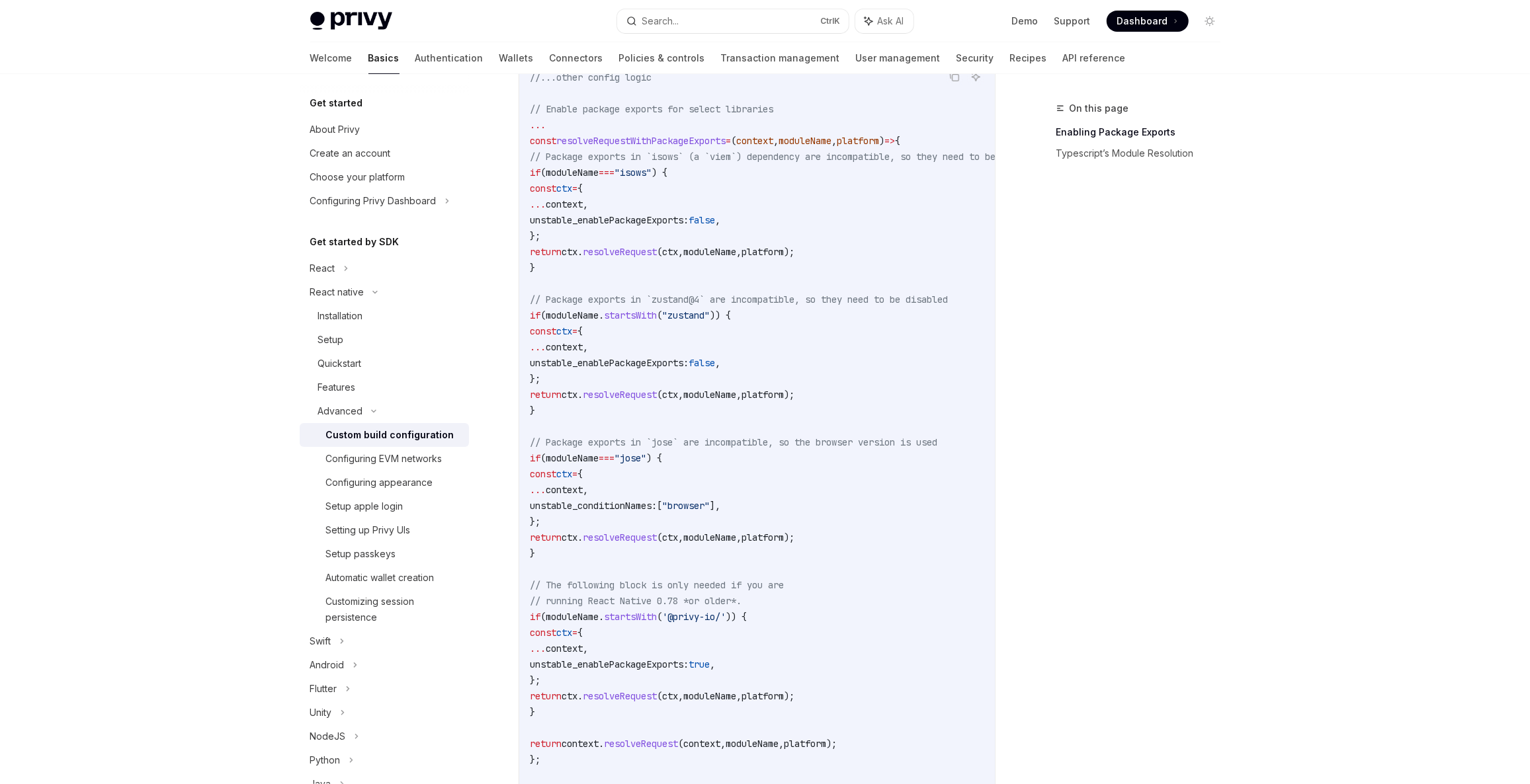
scroll to position [501, 0]
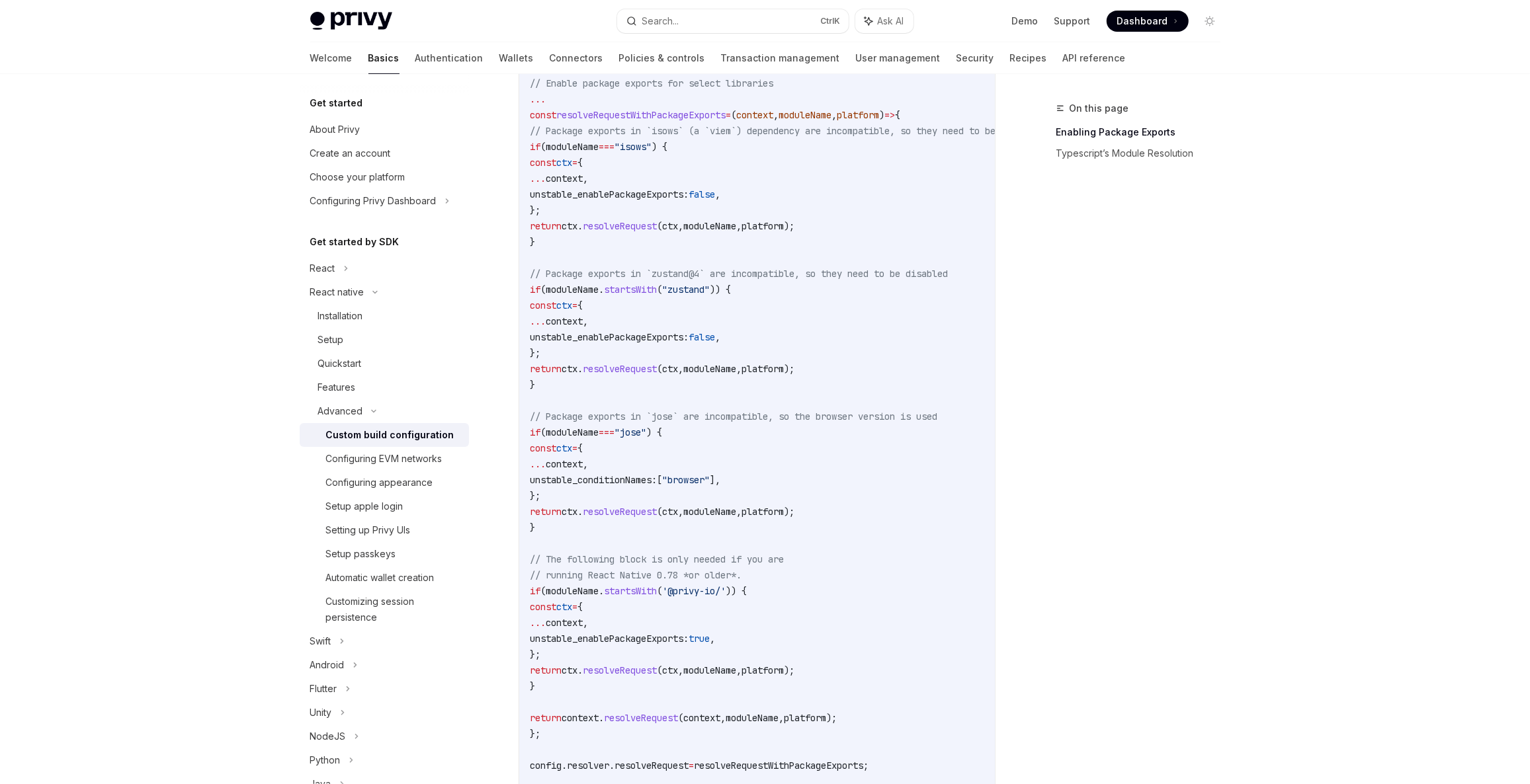
click at [576, 271] on span "// Package exports in `zustand@4` are incompatible, so they need to be disabled" at bounding box center [738, 273] width 418 height 12
drag, startPoint x: 576, startPoint y: 271, endPoint x: 792, endPoint y: 273, distance: 216.0
click at [792, 273] on span "// Package exports in `zustand@4` are incompatible, so they need to be disabled" at bounding box center [738, 273] width 418 height 12
drag, startPoint x: 792, startPoint y: 273, endPoint x: 885, endPoint y: 271, distance: 93.0
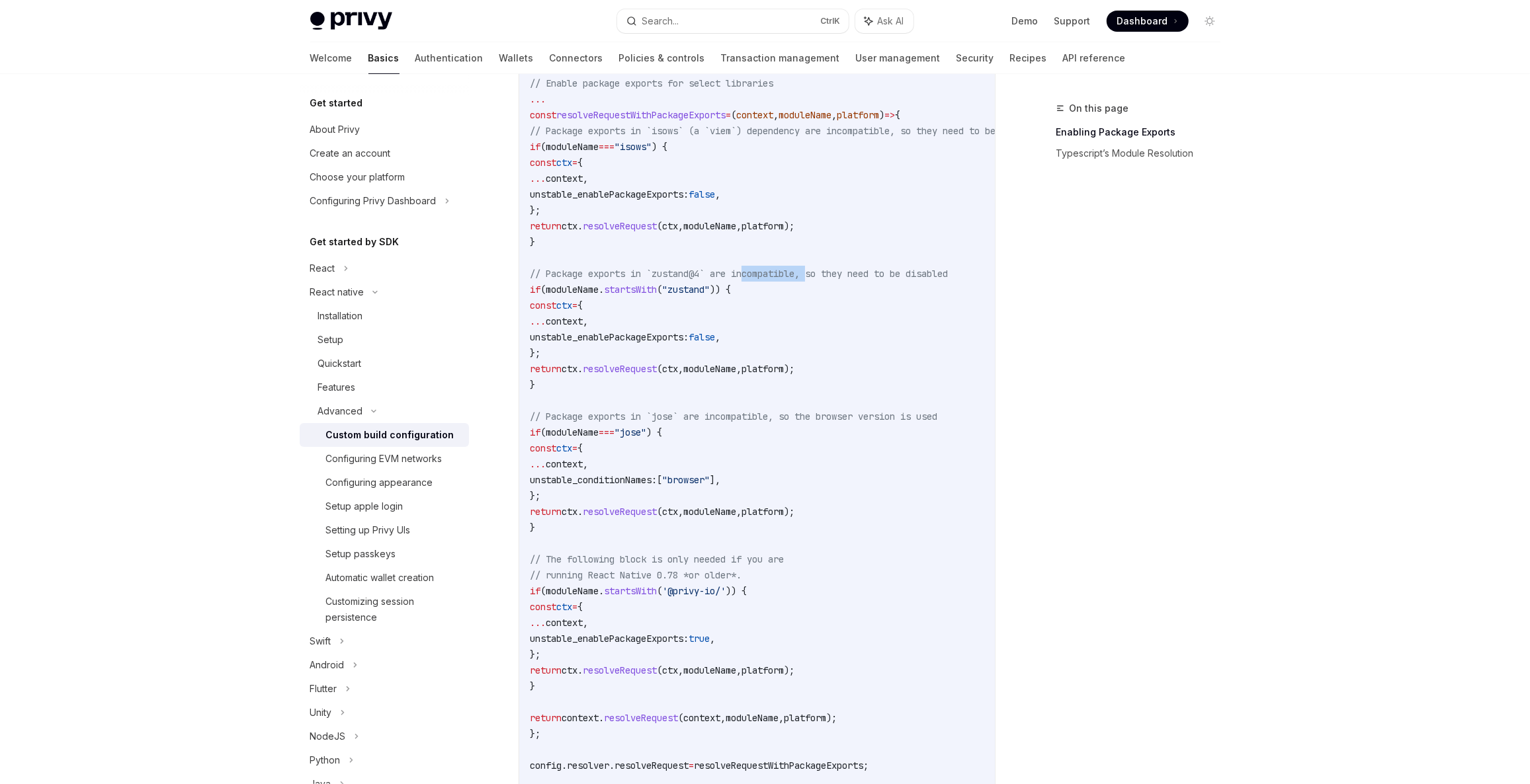
click at [803, 272] on span "// Package exports in `zustand@4` are incompatible, so they need to be disabled" at bounding box center [738, 273] width 418 height 12
click at [901, 271] on span "// Package exports in `zustand@4` are incompatible, so they need to be disabled" at bounding box center [738, 273] width 418 height 12
click at [863, 293] on code "//...other config logic // Enable package exports for select libraries ... cons…" at bounding box center [802, 432] width 545 height 777
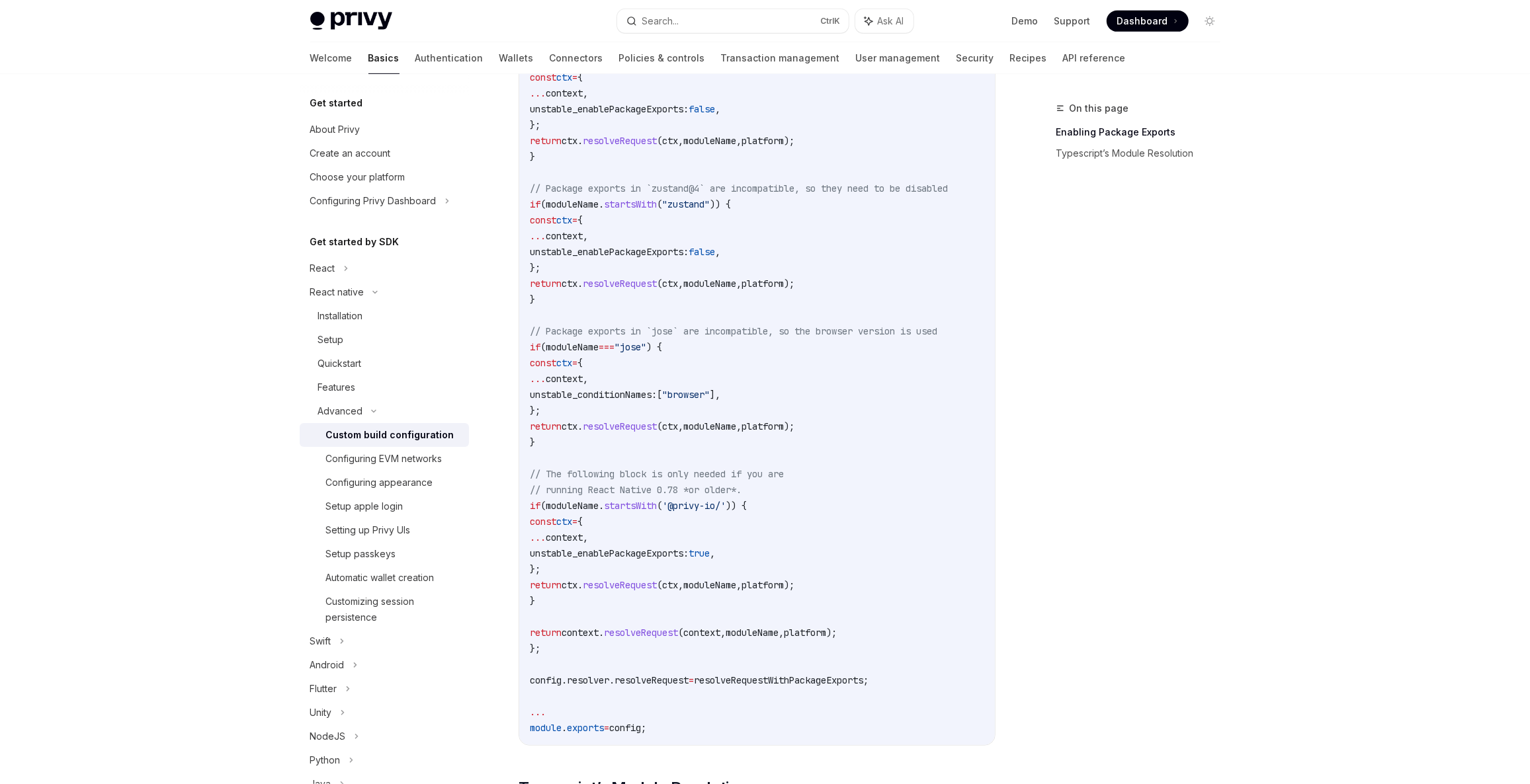
scroll to position [601, 0]
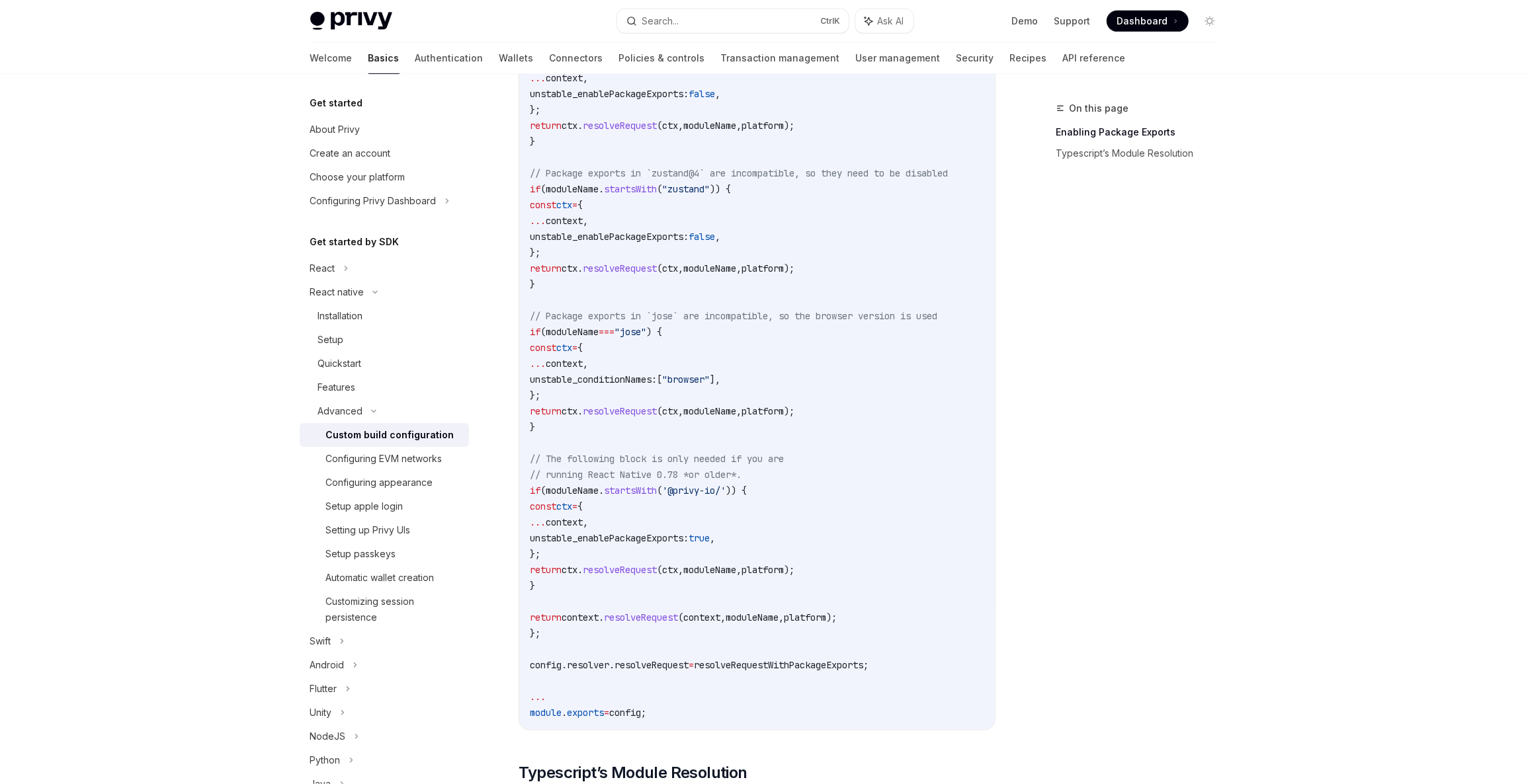
click at [578, 342] on span "=" at bounding box center [574, 348] width 5 height 12
click at [578, 315] on span "// Package exports in `jose` are incompatible, so the browser version is used" at bounding box center [733, 316] width 408 height 12
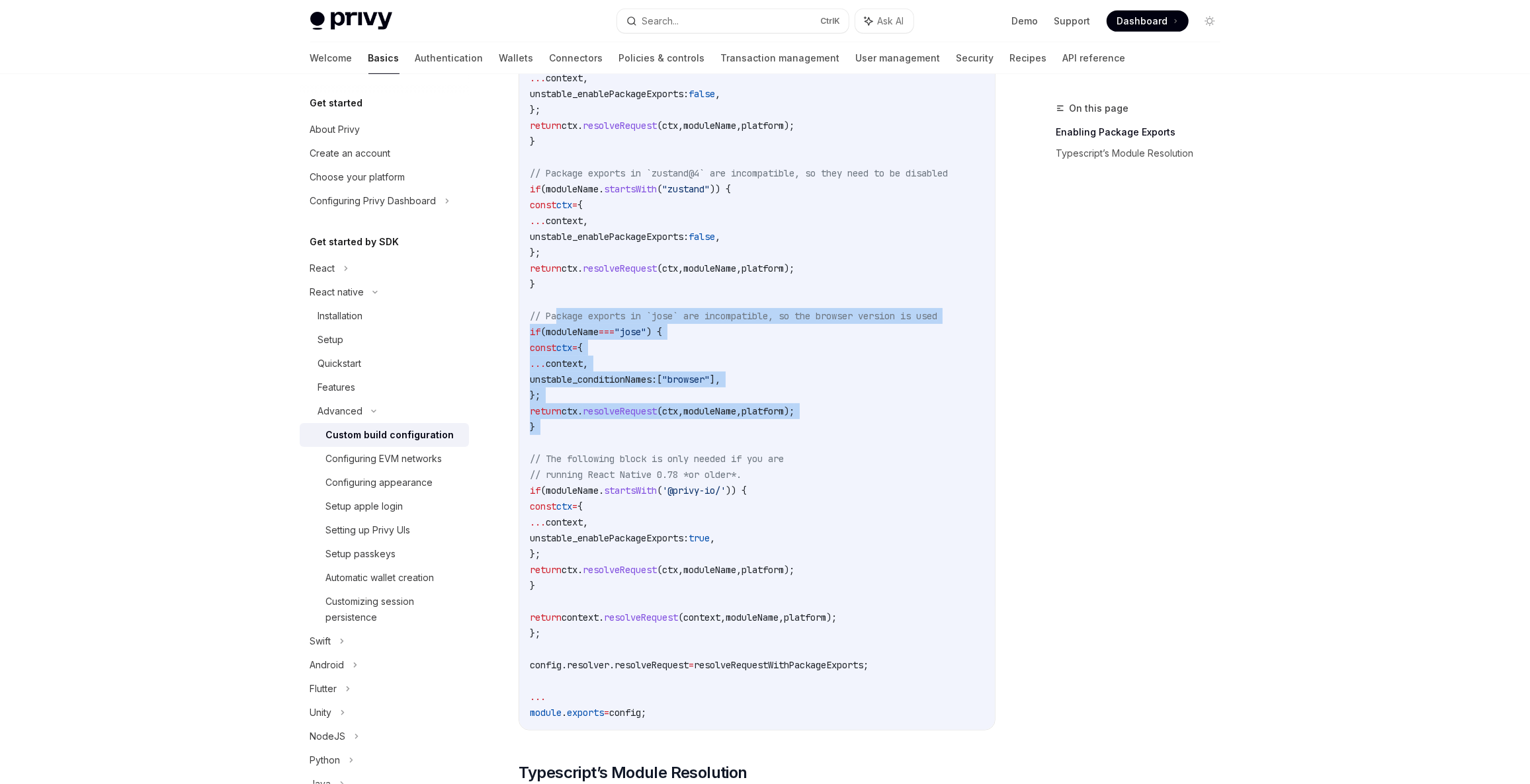
drag, startPoint x: 578, startPoint y: 315, endPoint x: 653, endPoint y: 469, distance: 171.3
click at [633, 452] on code "//...other config logic // Enable package exports for select libraries ... cons…" at bounding box center [802, 332] width 545 height 777
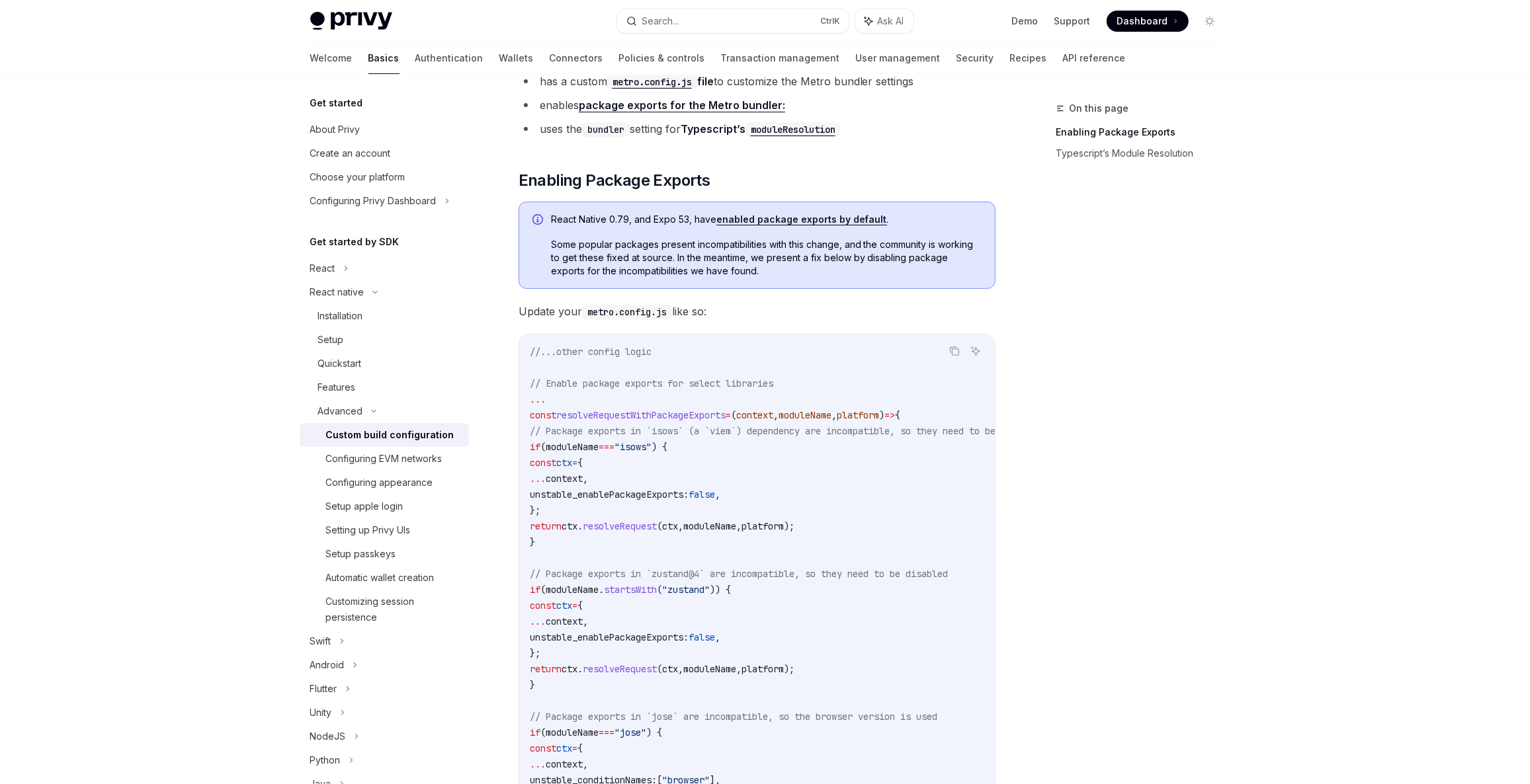
click at [677, 461] on code "//...other config logic // Enable package exports for select libraries ... cons…" at bounding box center [802, 732] width 545 height 777
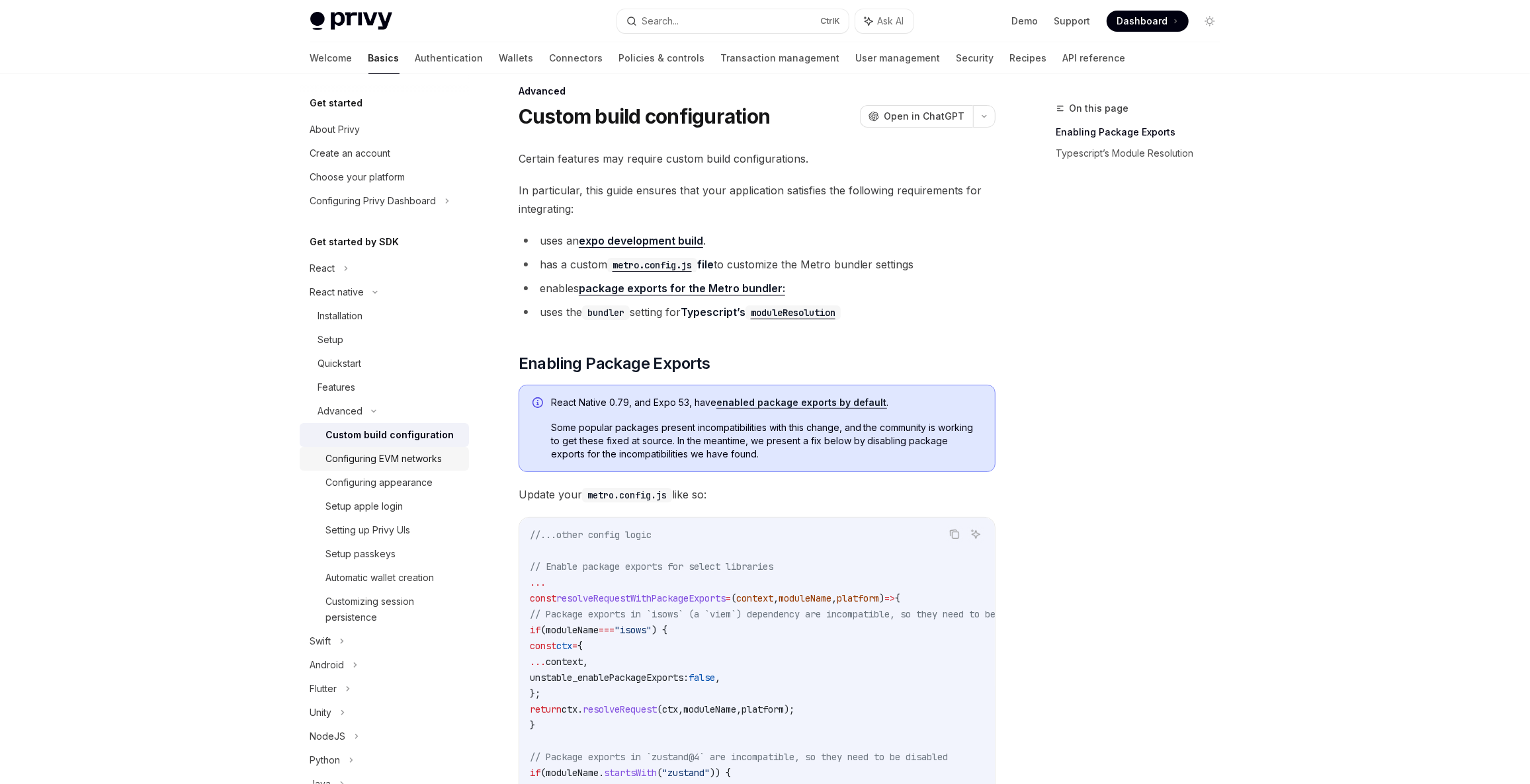
scroll to position [0, 0]
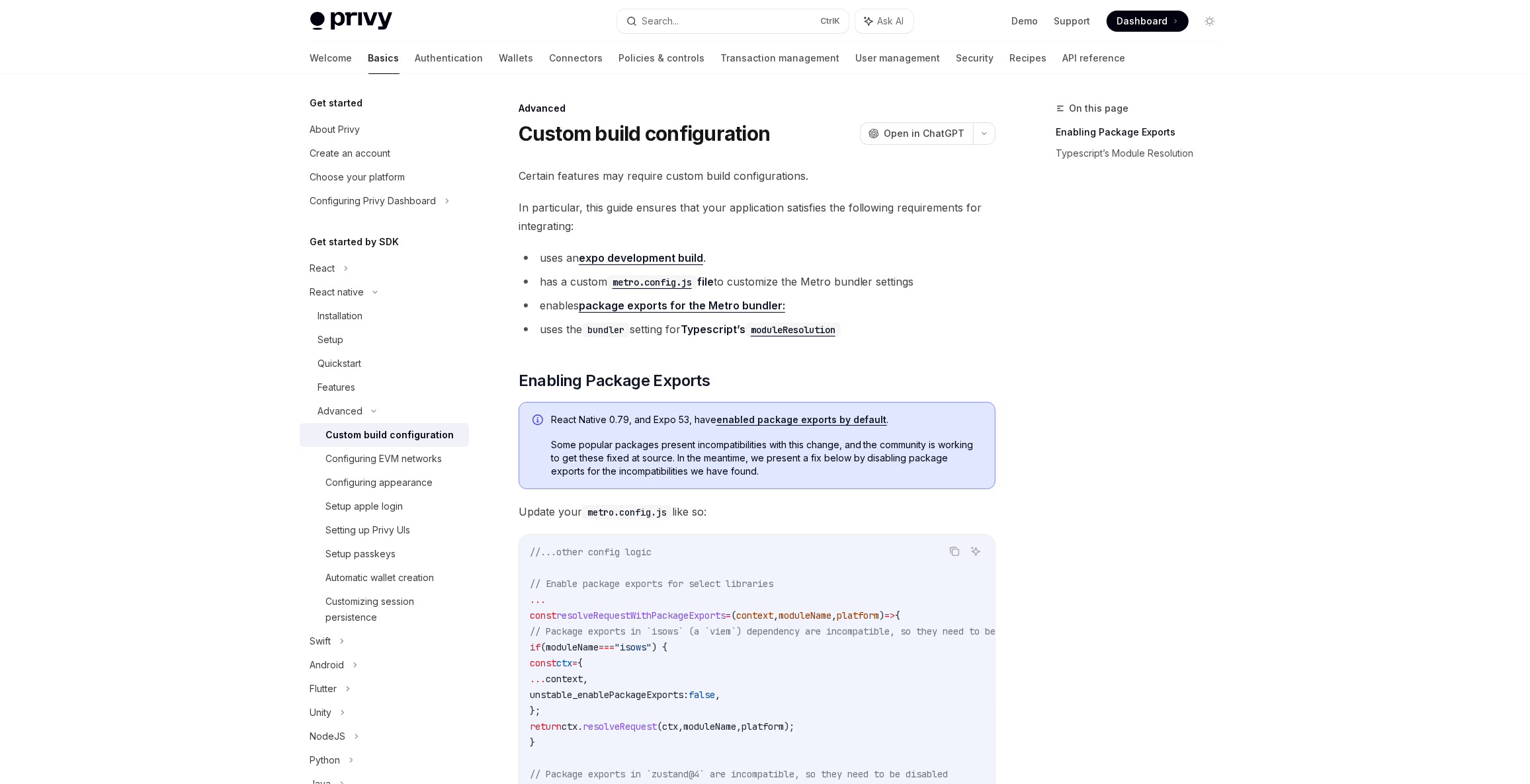
click at [556, 127] on h1 "Custom build configuration" at bounding box center [644, 133] width 252 height 24
drag, startPoint x: 556, startPoint y: 127, endPoint x: 568, endPoint y: 194, distance: 68.1
click at [561, 133] on h1 "Custom build configuration" at bounding box center [644, 133] width 252 height 24
click at [550, 203] on span "In particular, this guide ensures that your application satisfies the following…" at bounding box center [756, 217] width 477 height 37
click at [537, 179] on span "Certain features may require custom build configurations." at bounding box center [756, 175] width 477 height 18
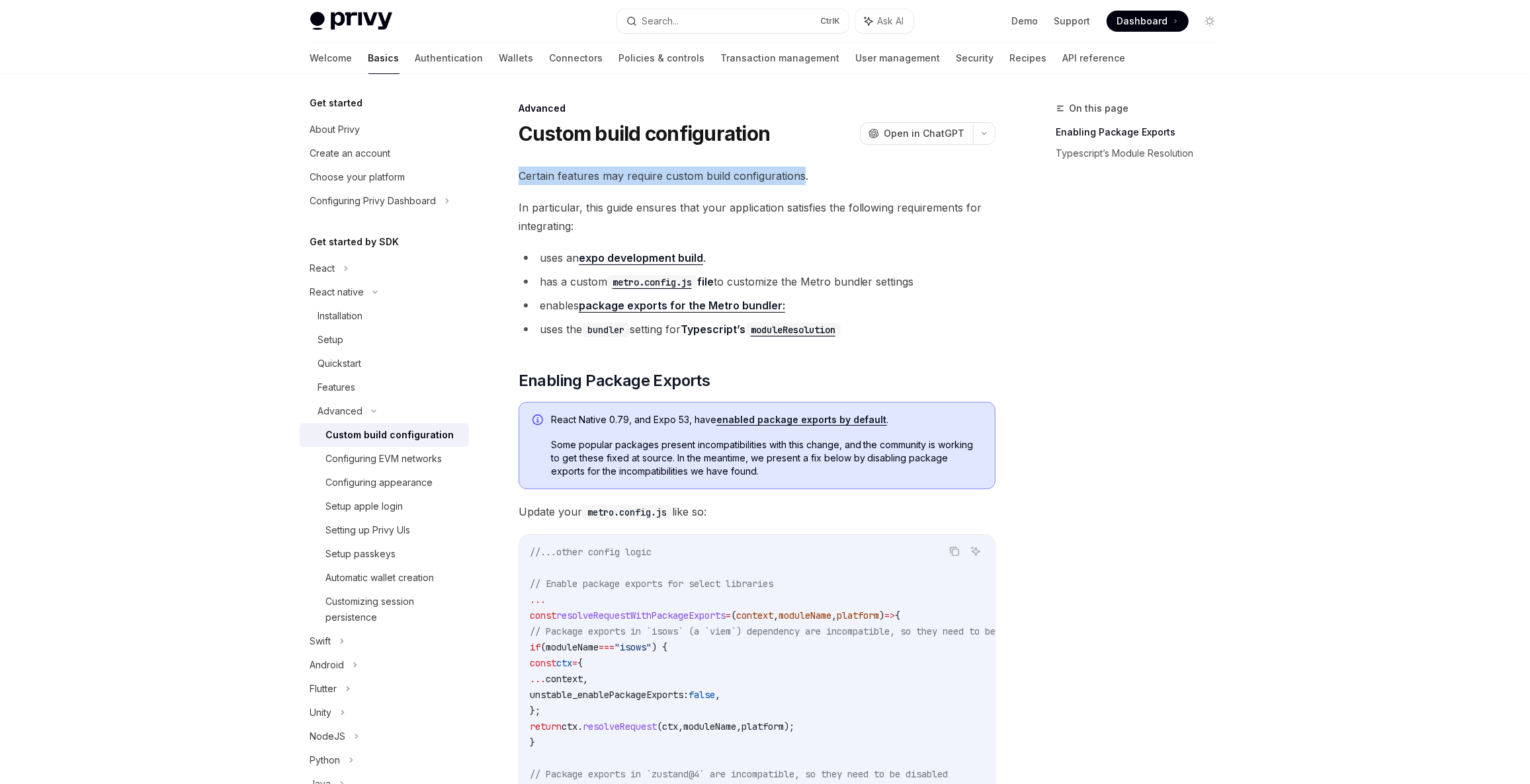
drag, startPoint x: 538, startPoint y: 179, endPoint x: 784, endPoint y: 175, distance: 246.0
click at [784, 175] on span "Certain features may require custom build configurations." at bounding box center [756, 175] width 477 height 18
click at [532, 207] on span "In particular, this guide ensures that your application satisfies the following…" at bounding box center [756, 217] width 477 height 37
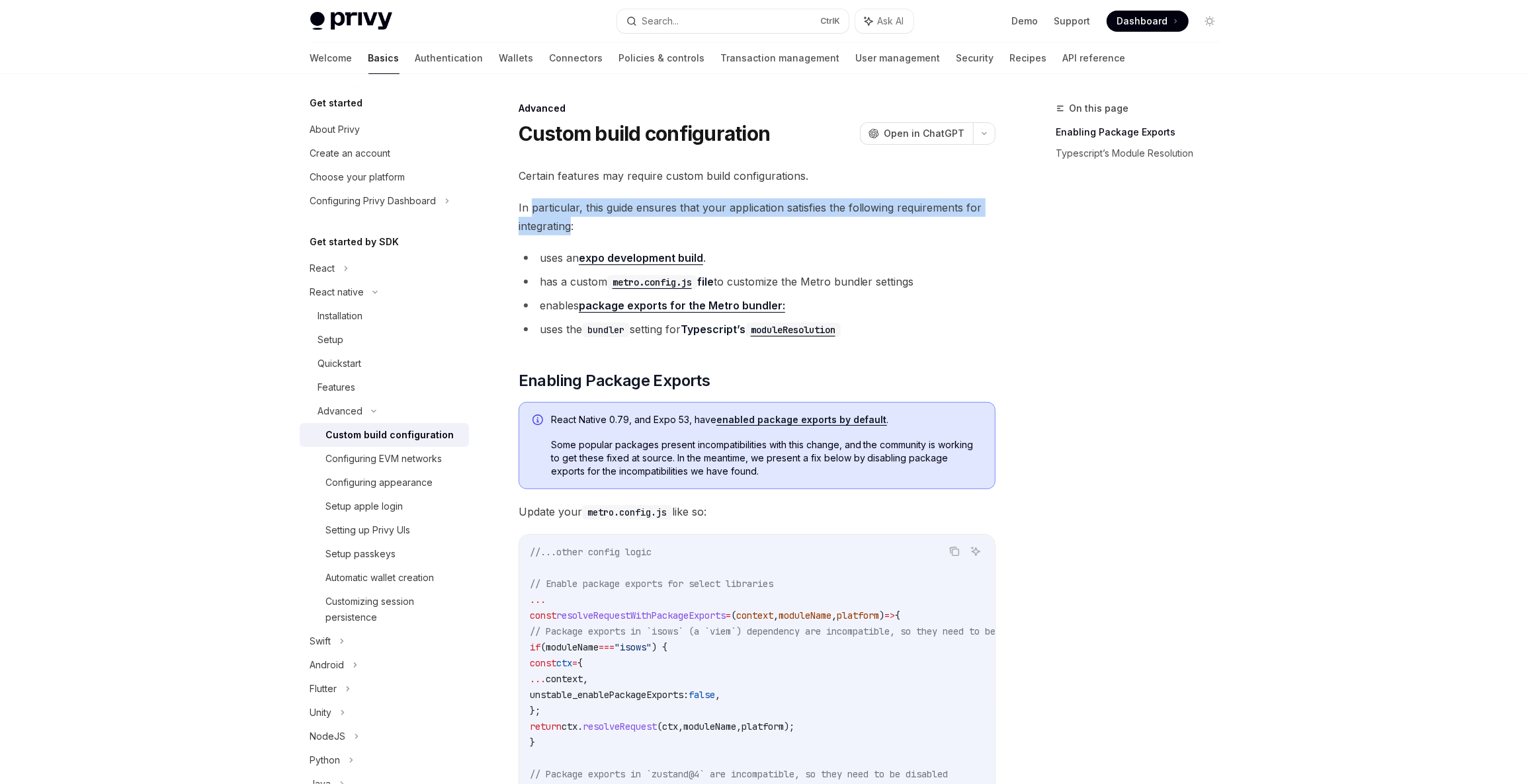
drag, startPoint x: 533, startPoint y: 207, endPoint x: 525, endPoint y: 230, distance: 24.4
click at [528, 217] on span "In particular, this guide ensures that your application satisfies the following…" at bounding box center [756, 217] width 477 height 37
click at [535, 257] on li "uses an expo development build ." at bounding box center [756, 258] width 477 height 18
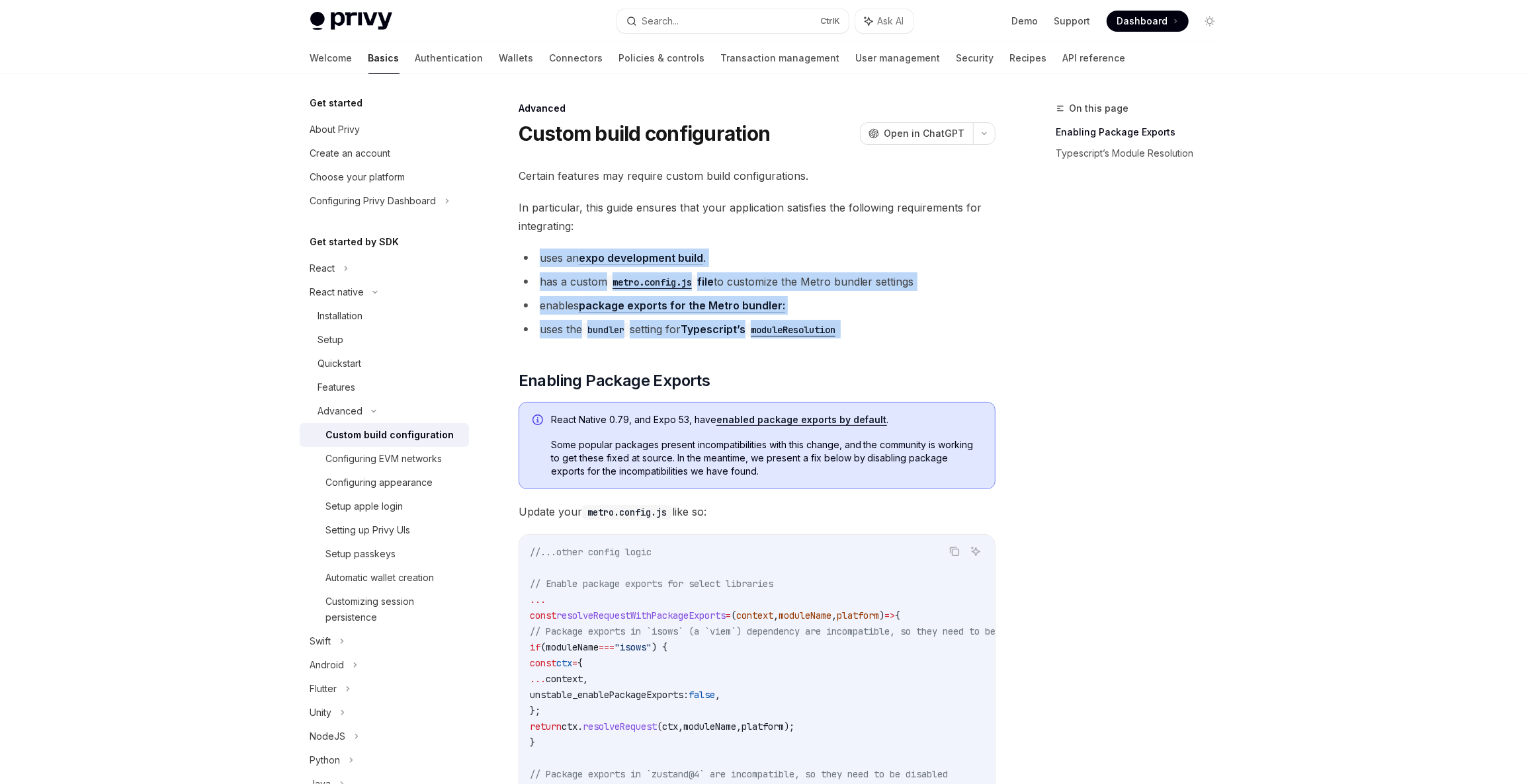
drag, startPoint x: 535, startPoint y: 257, endPoint x: 944, endPoint y: 324, distance: 414.5
click at [938, 319] on ul "uses an expo development build . has a custom metro.config.js file to customize…" at bounding box center [756, 293] width 477 height 90
click at [951, 330] on li "uses the bundler setting for Typescript’s moduleResolution" at bounding box center [756, 329] width 477 height 18
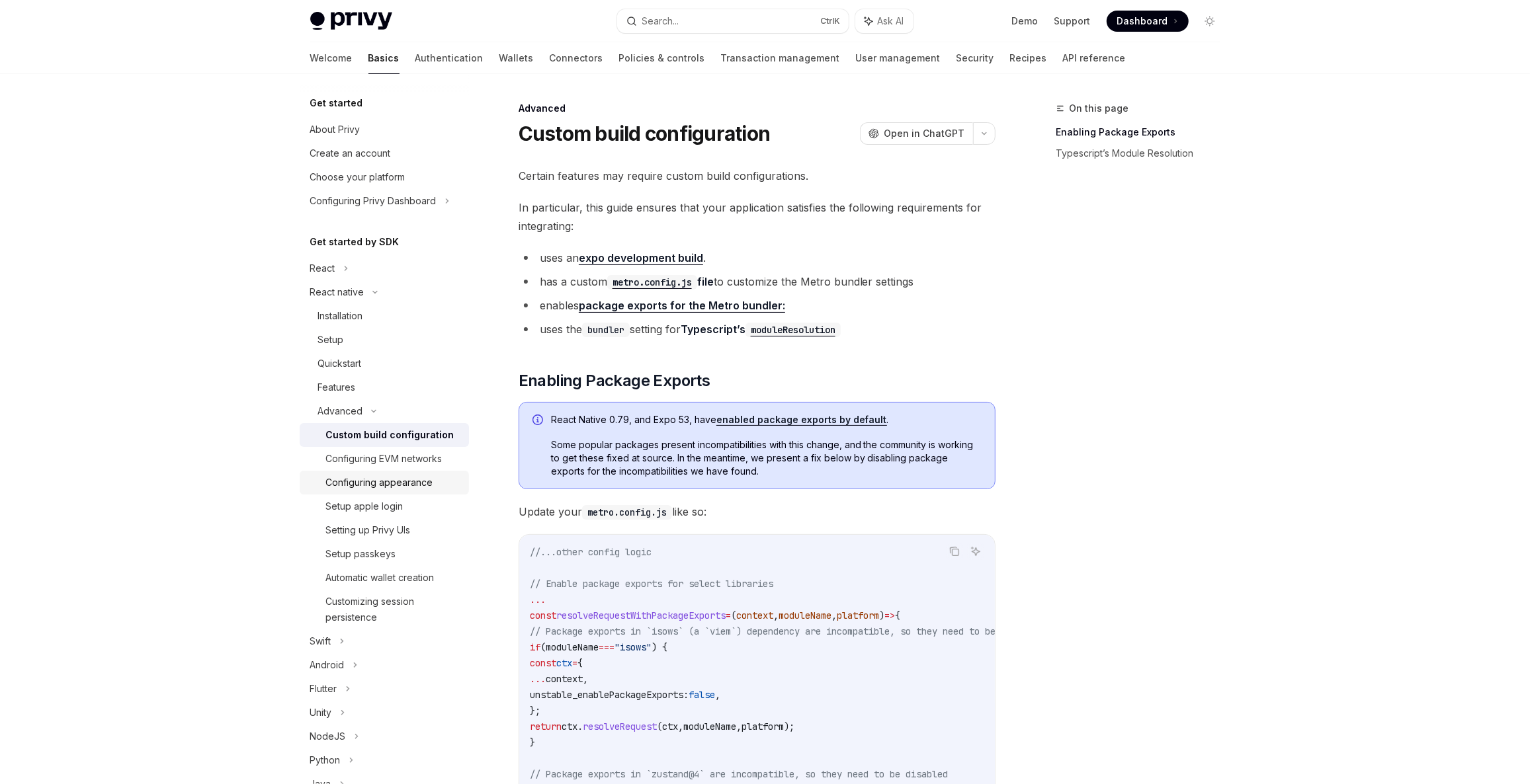
click at [452, 483] on div "Configuring appearance" at bounding box center [394, 482] width 135 height 16
click at [422, 521] on link "Setting up Privy UIs" at bounding box center [385, 530] width 170 height 24
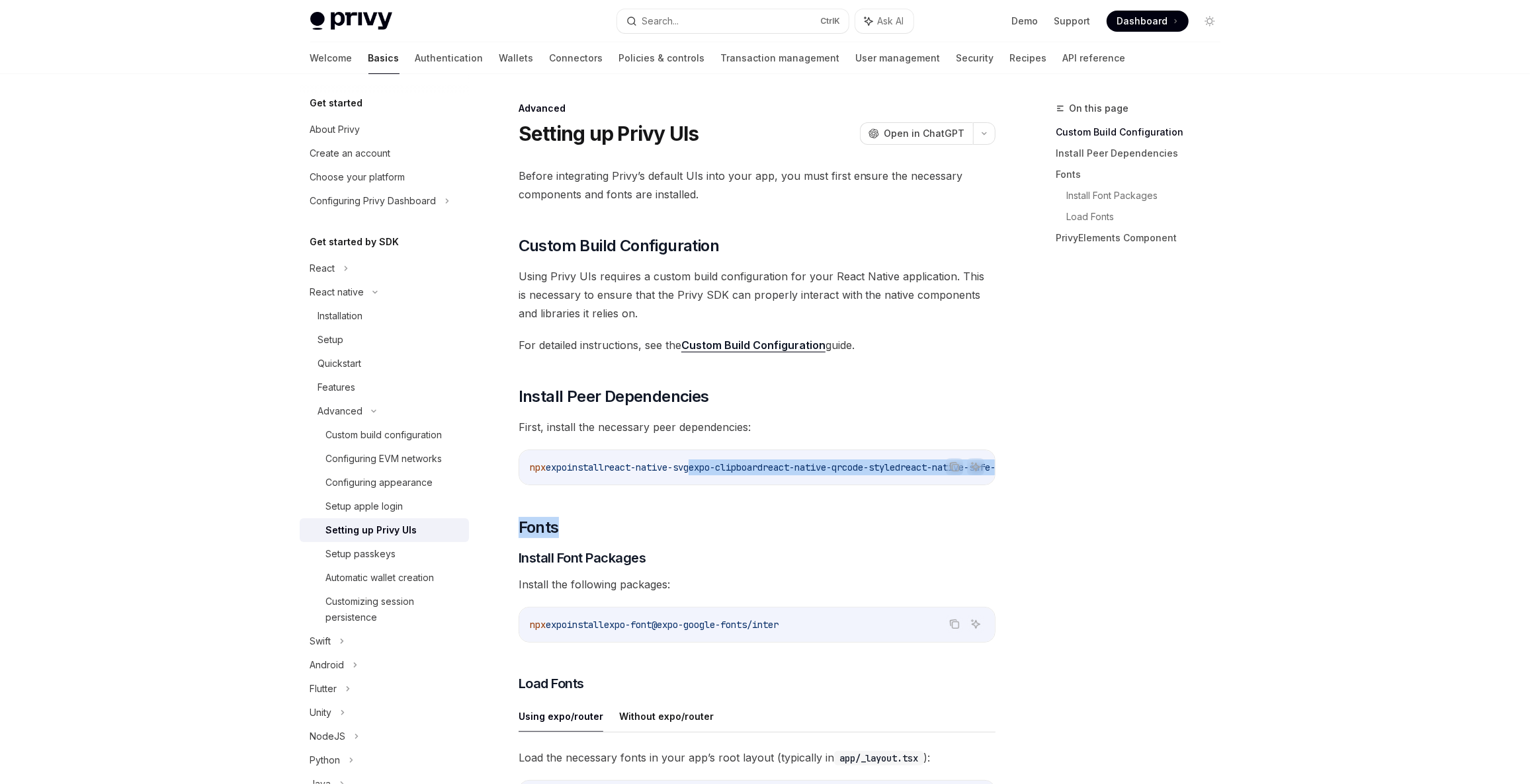
drag, startPoint x: 709, startPoint y: 483, endPoint x: 850, endPoint y: 505, distance: 142.7
click at [874, 505] on div "Before integrating Privy’s default UIs into your app, you must first ensure the…" at bounding box center [756, 760] width 477 height 1188
click at [788, 502] on div "Before integrating Privy’s default UIs into your app, you must first ensure the…" at bounding box center [756, 760] width 477 height 1188
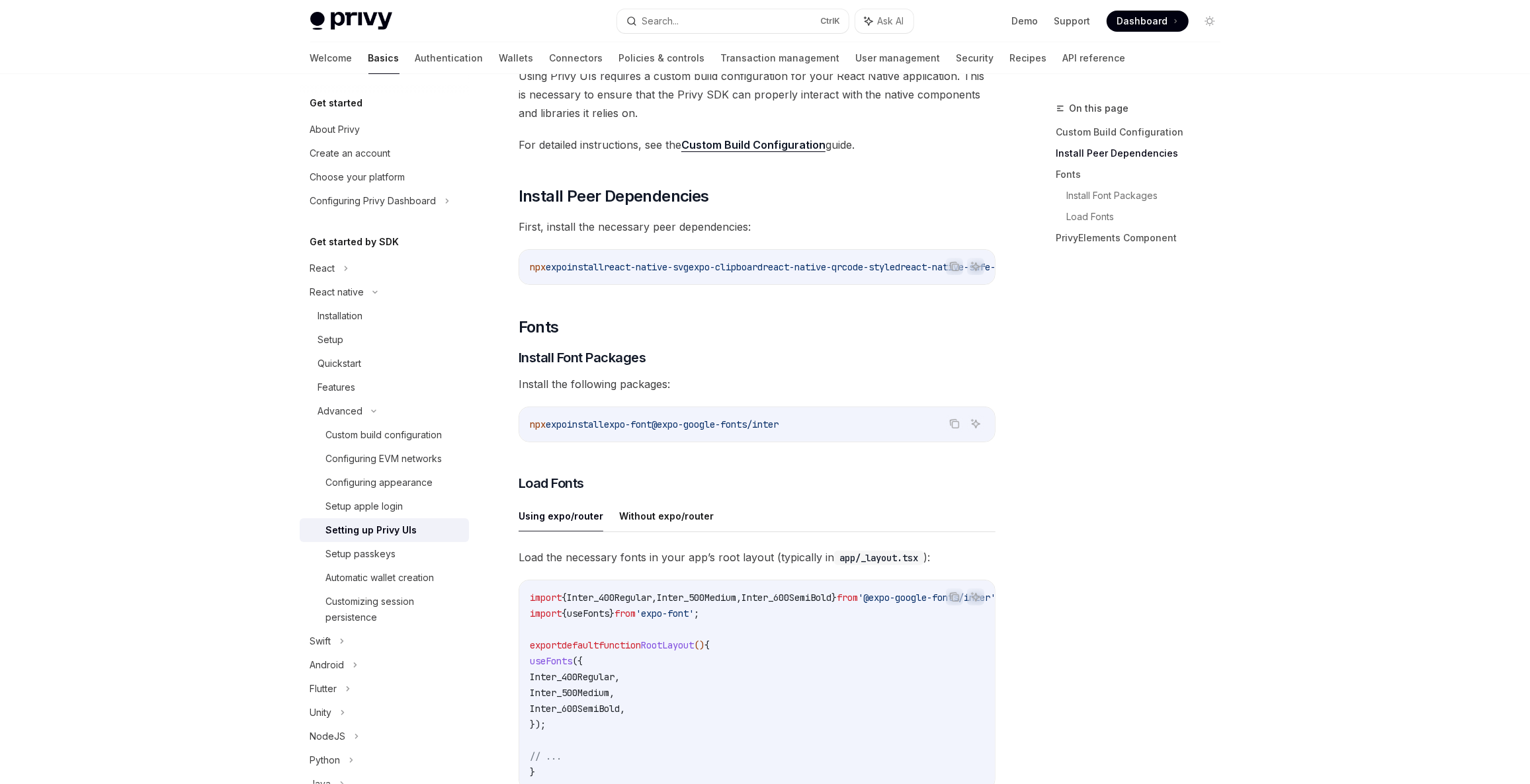
scroll to position [501, 0]
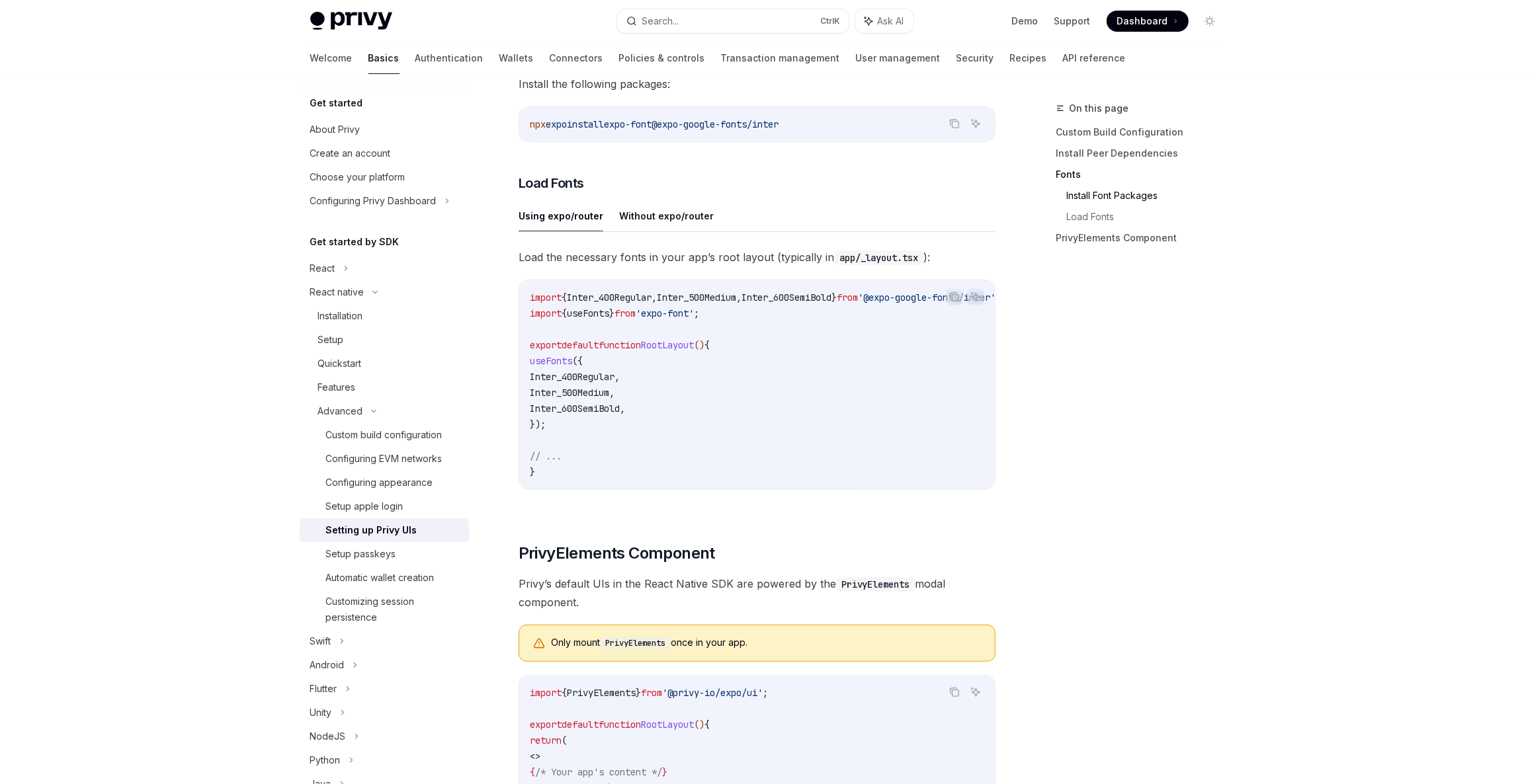
click at [647, 236] on div "Using expo/router Without expo/router Load the necessary fonts in your app’s ro…" at bounding box center [756, 355] width 477 height 310
click at [653, 222] on button "Without expo/router" at bounding box center [666, 216] width 95 height 31
click at [521, 220] on button "Using expo/router" at bounding box center [560, 216] width 85 height 31
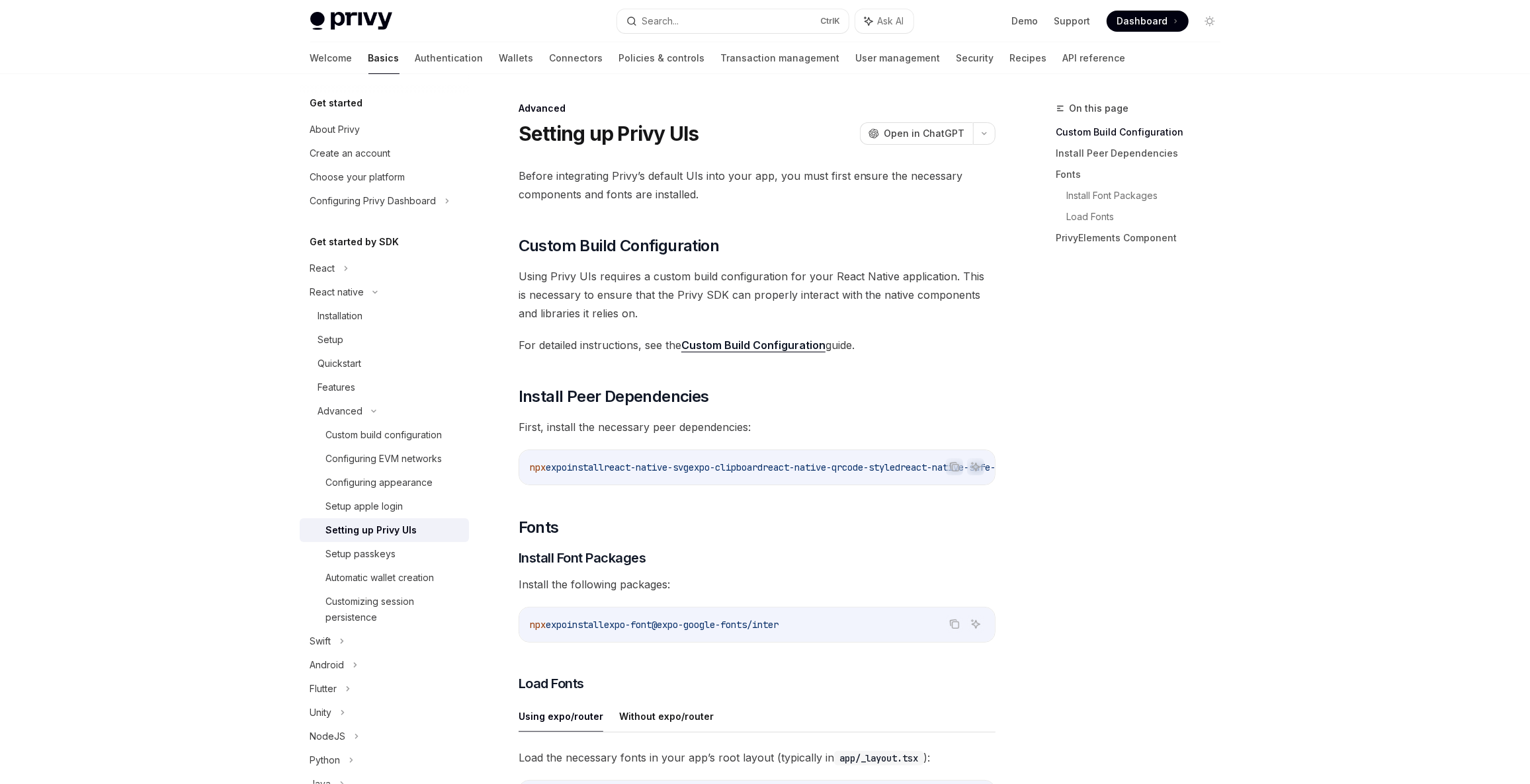
click at [538, 348] on span "For detailed instructions, see the Custom Build Configuration guide." at bounding box center [756, 345] width 477 height 18
drag, startPoint x: 538, startPoint y: 348, endPoint x: 662, endPoint y: 348, distance: 124.0
click at [662, 348] on span "For detailed instructions, see the Custom Build Configuration guide." at bounding box center [756, 345] width 477 height 18
drag, startPoint x: 661, startPoint y: 357, endPoint x: 745, endPoint y: 344, distance: 85.0
click at [662, 357] on div "Before integrating Privy’s default UIs into your app, you must first ensure the…" at bounding box center [756, 760] width 477 height 1188
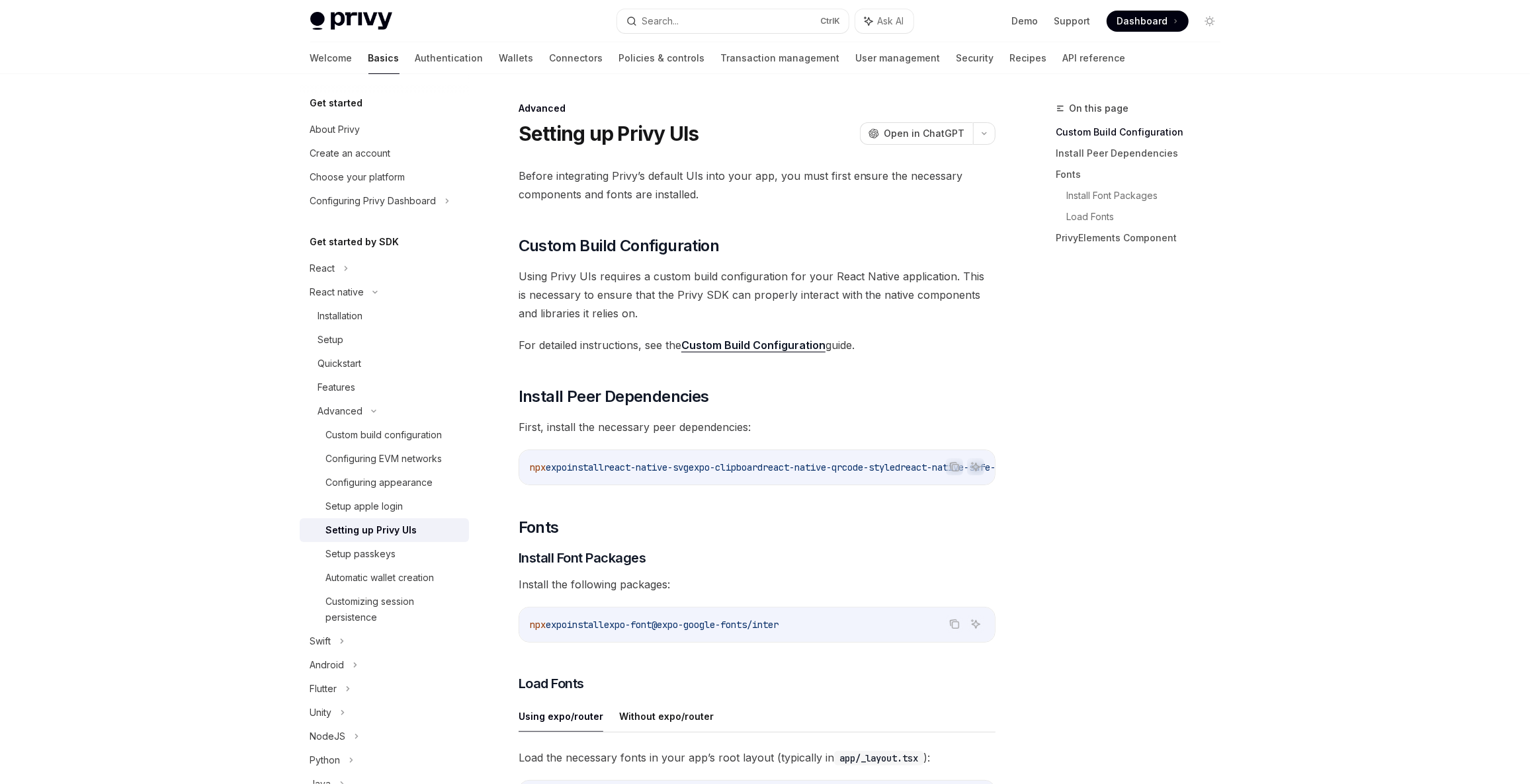
click at [745, 344] on link "Custom Build Configuration" at bounding box center [753, 345] width 144 height 14
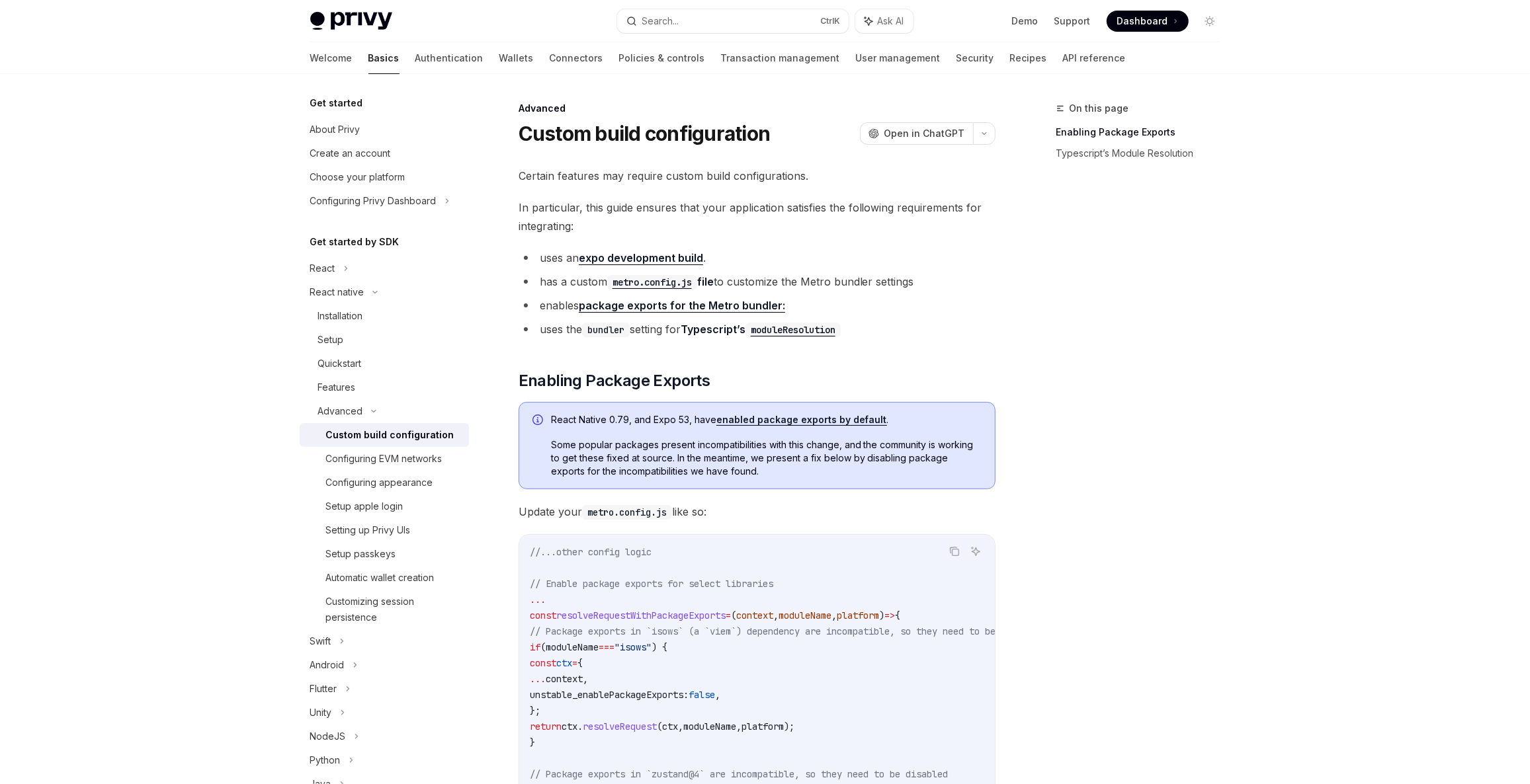
drag, startPoint x: 688, startPoint y: 366, endPoint x: 734, endPoint y: 326, distance: 61.0
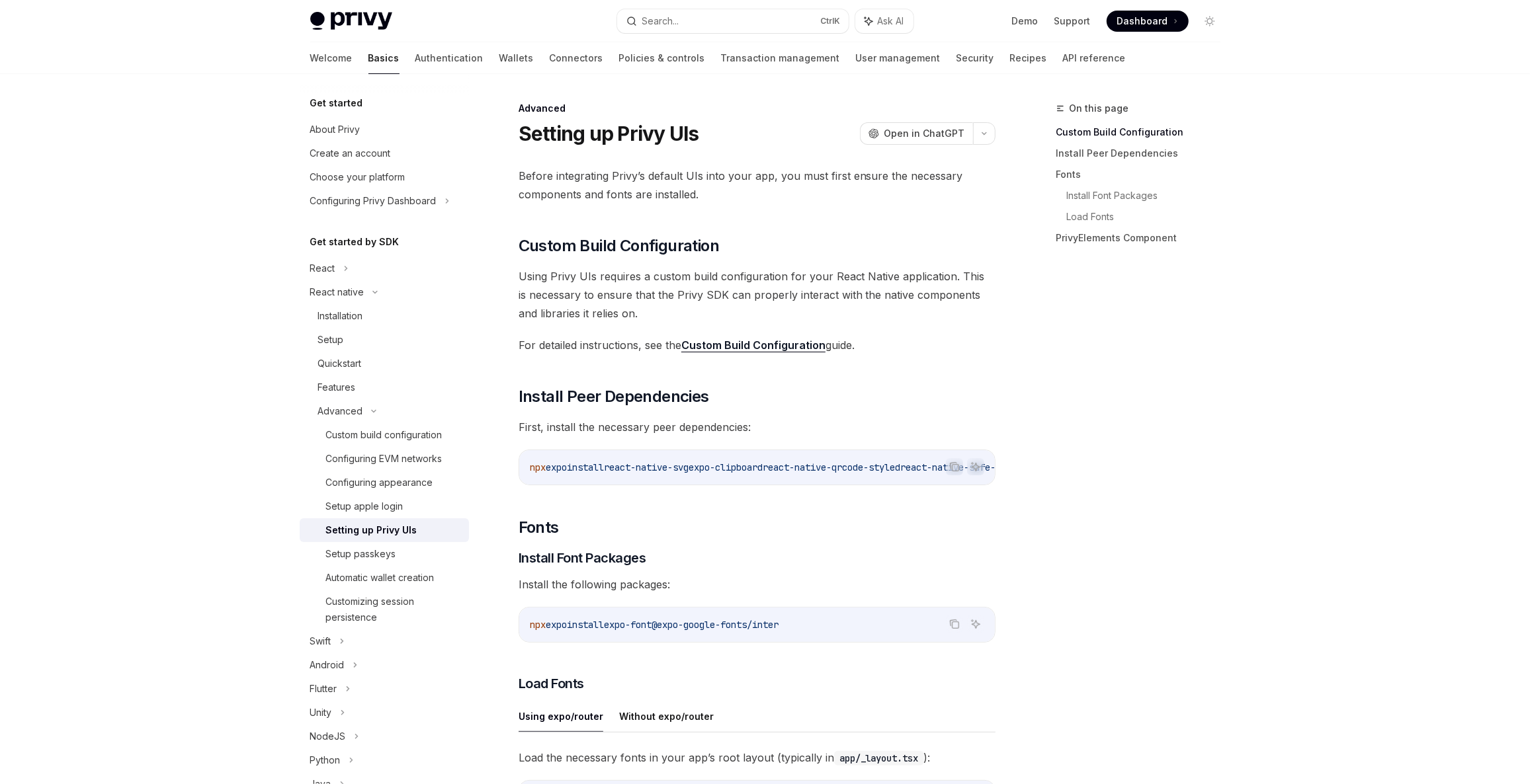
drag, startPoint x: 549, startPoint y: 137, endPoint x: 562, endPoint y: 132, distance: 13.9
click at [554, 136] on h1 "Setting up Privy UIs" at bounding box center [608, 133] width 180 height 24
click at [562, 132] on h1 "Setting up Privy UIs" at bounding box center [608, 133] width 180 height 24
click at [763, 464] on span "expo-clipboard" at bounding box center [726, 467] width 74 height 12
click at [775, 345] on link "Custom Build Configuration" at bounding box center [753, 345] width 144 height 14
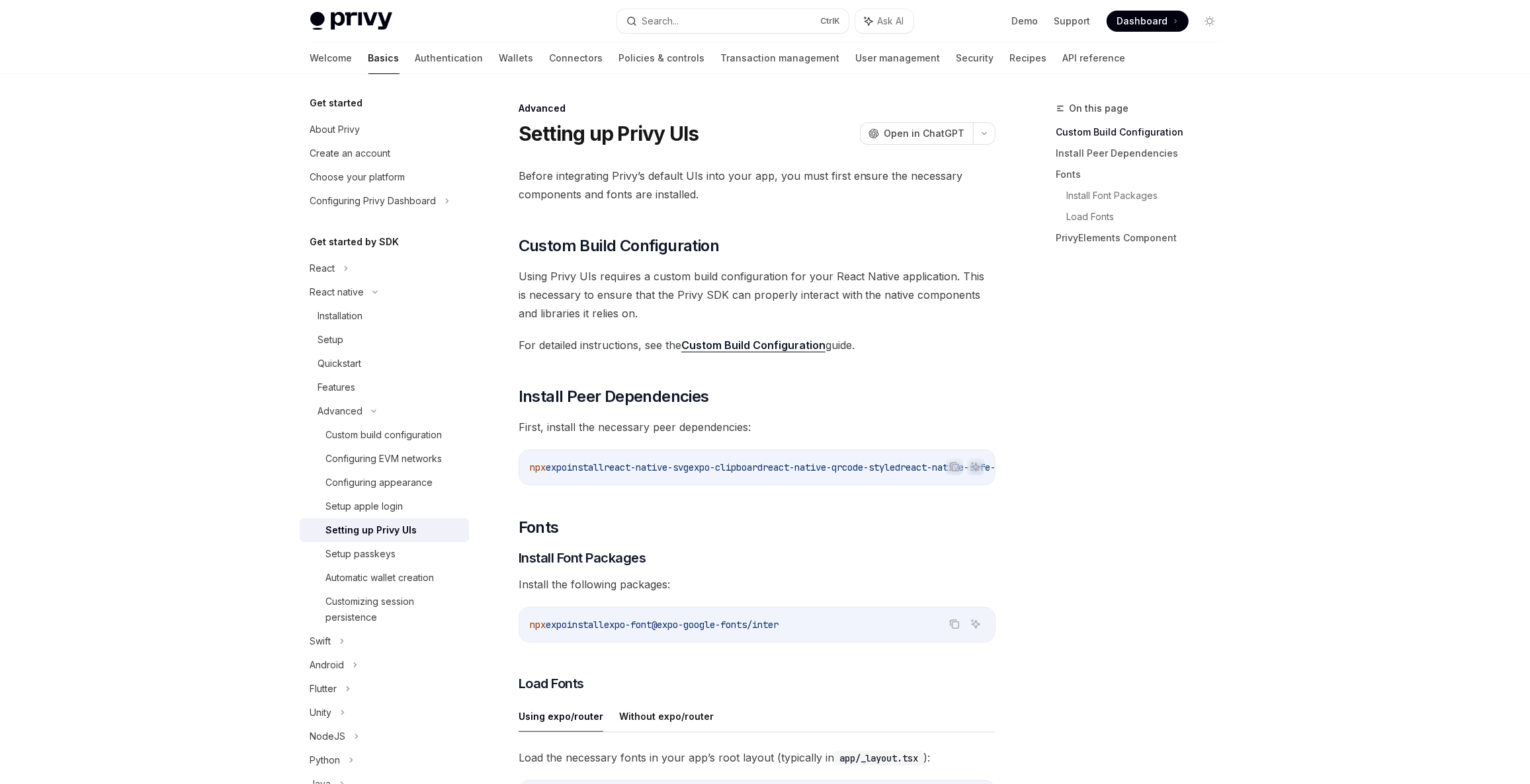
type textarea "*"
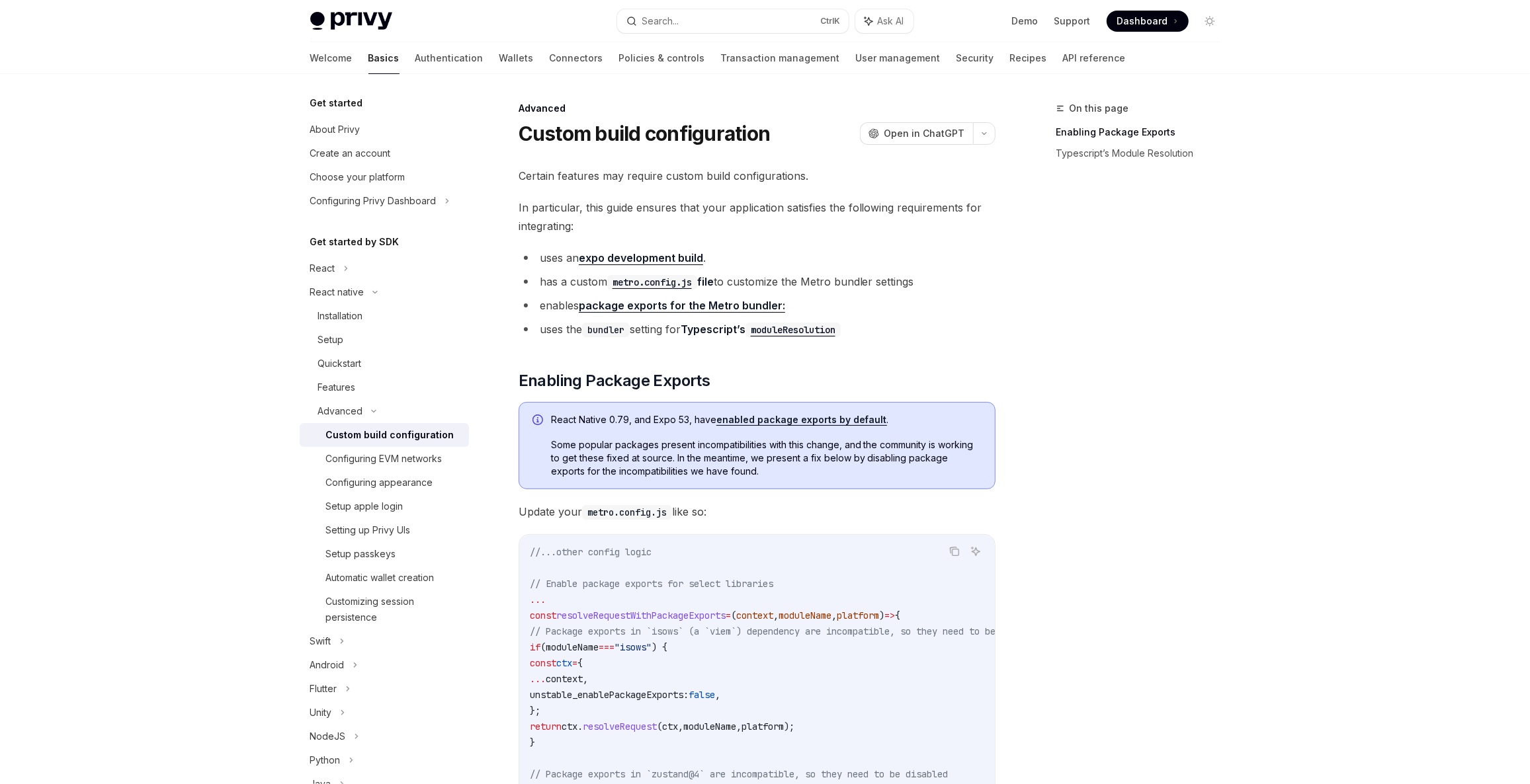
click at [587, 422] on span "React Native 0.79, and Expo 53, have enabled package exports by default ." at bounding box center [766, 420] width 431 height 13
drag, startPoint x: 587, startPoint y: 422, endPoint x: 640, endPoint y: 417, distance: 53.2
click at [640, 417] on span "React Native 0.79, and Expo 53, have enabled package exports by default ." at bounding box center [766, 420] width 431 height 13
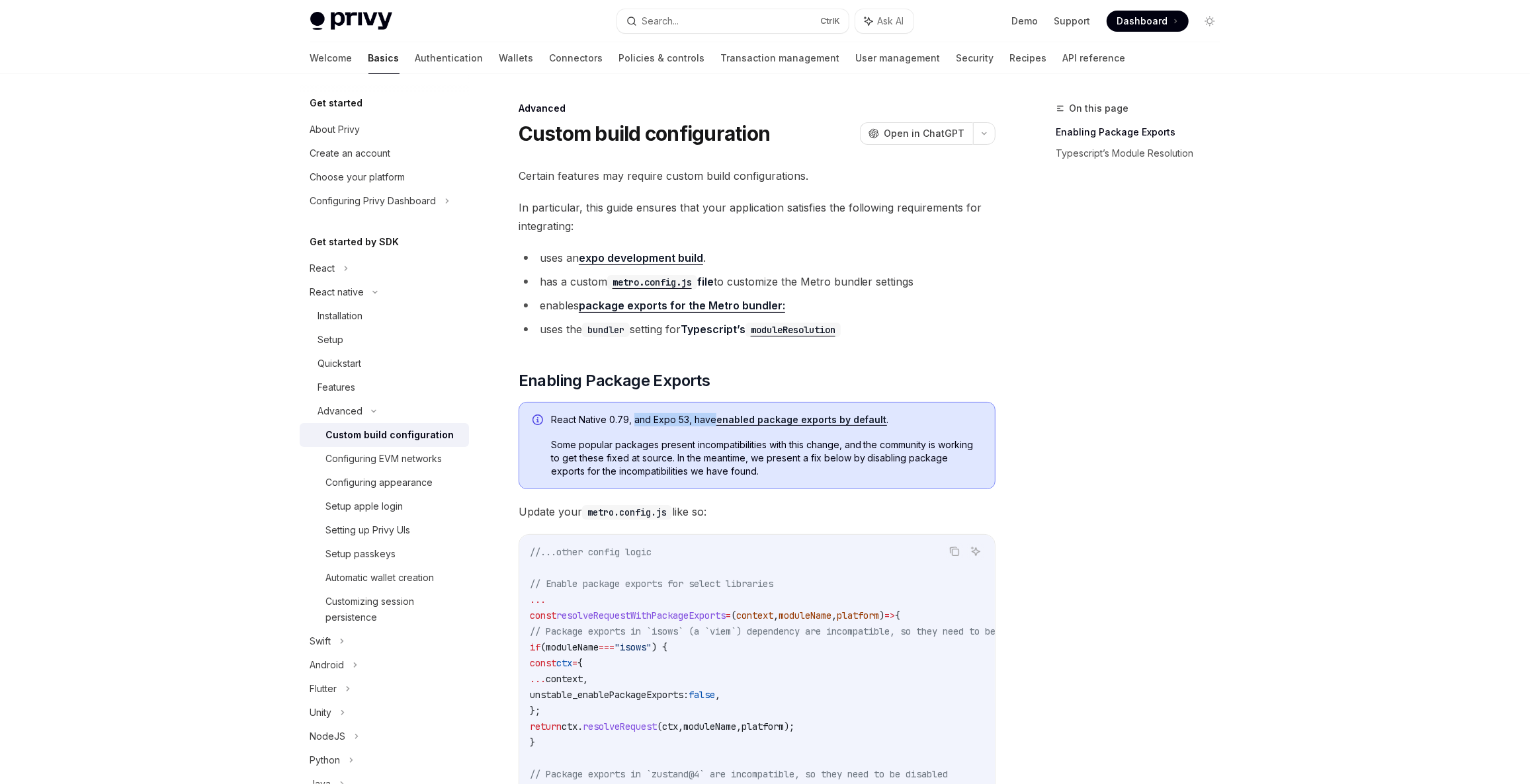
drag, startPoint x: 640, startPoint y: 417, endPoint x: 693, endPoint y: 419, distance: 53.0
click at [693, 419] on span "React Native 0.79, and Expo 53, have enabled package exports by default ." at bounding box center [766, 420] width 431 height 13
click at [704, 429] on div "React Native 0.79, and Expo 53, have enabled package exports by default . Some …" at bounding box center [766, 446] width 431 height 65
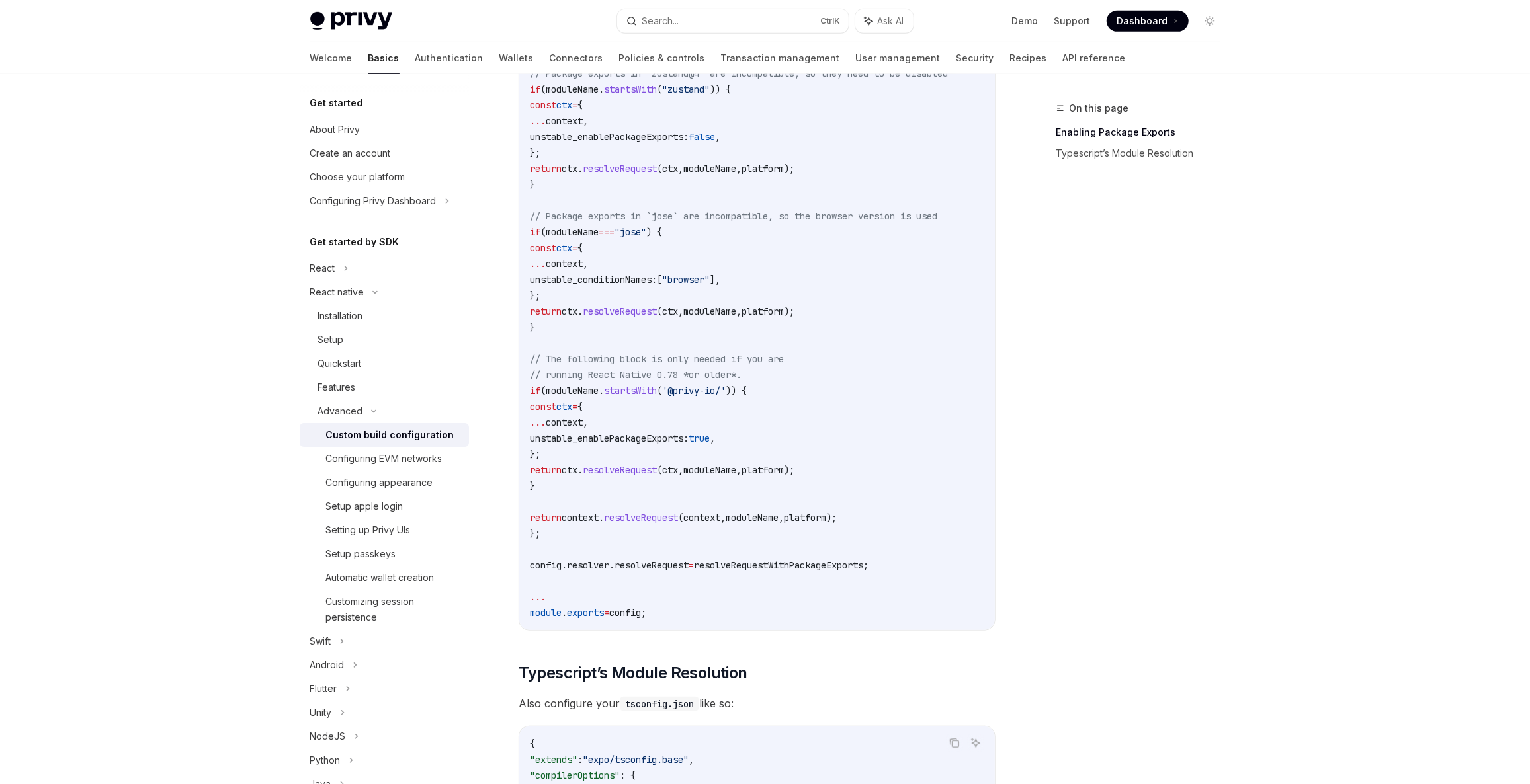
click at [591, 385] on span "moduleName" at bounding box center [572, 390] width 53 height 12
drag, startPoint x: 591, startPoint y: 384, endPoint x: 643, endPoint y: 380, distance: 52.2
click at [648, 380] on code "//...other config logic // Enable package exports for select libraries ... cons…" at bounding box center [802, 232] width 545 height 777
click at [571, 387] on span "moduleName" at bounding box center [572, 390] width 53 height 12
drag, startPoint x: 572, startPoint y: 387, endPoint x: 743, endPoint y: 447, distance: 181.2
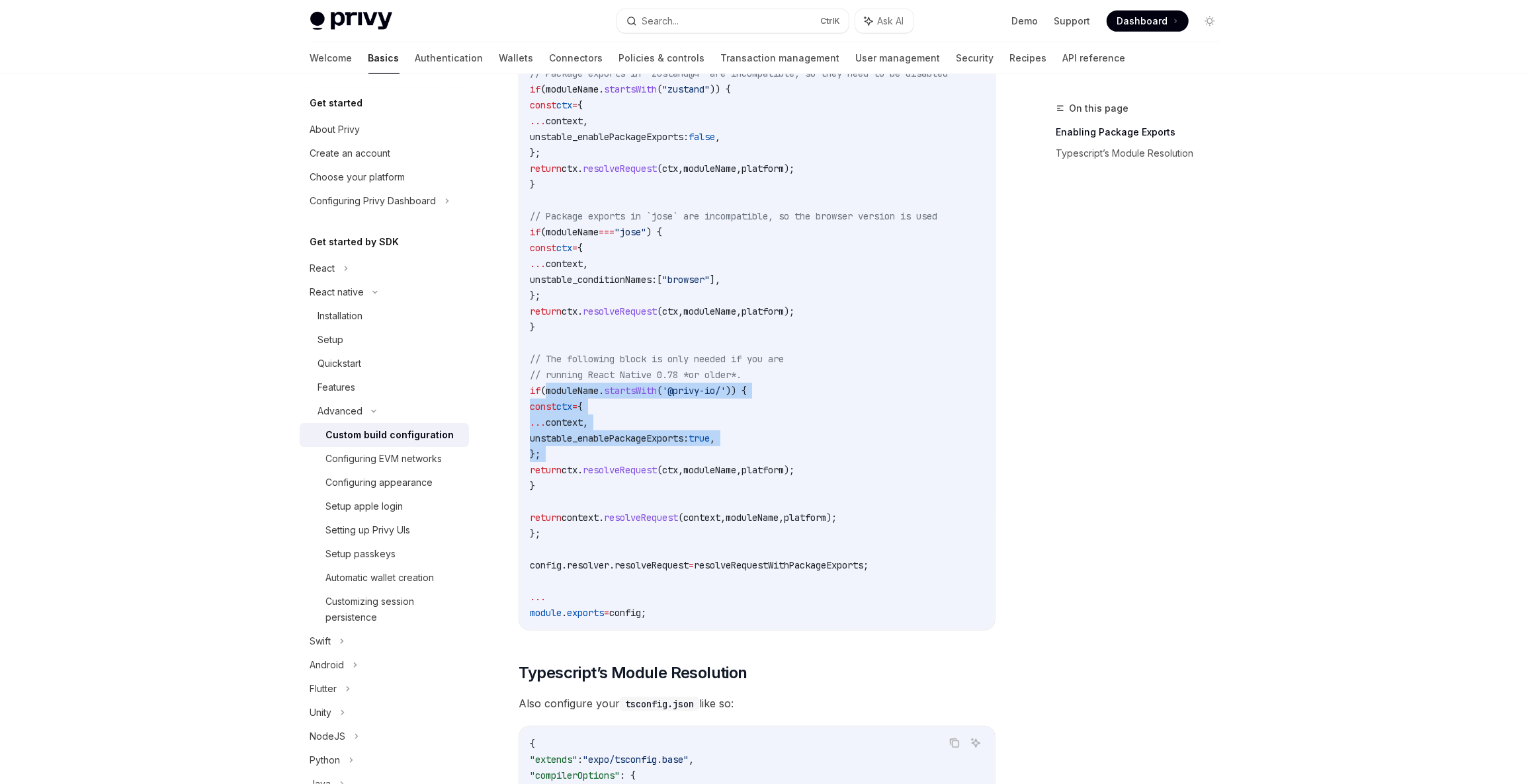
click at [743, 447] on code "//...other config logic // Enable package exports for select libraries ... cons…" at bounding box center [802, 232] width 545 height 777
click at [669, 439] on span "unstable_enablePackageExports:" at bounding box center [609, 438] width 159 height 12
click at [669, 438] on span "unstable_enablePackageExports:" at bounding box center [609, 438] width 159 height 12
click at [737, 377] on span "// running React Native 0.78 *or older*." at bounding box center [635, 375] width 212 height 12
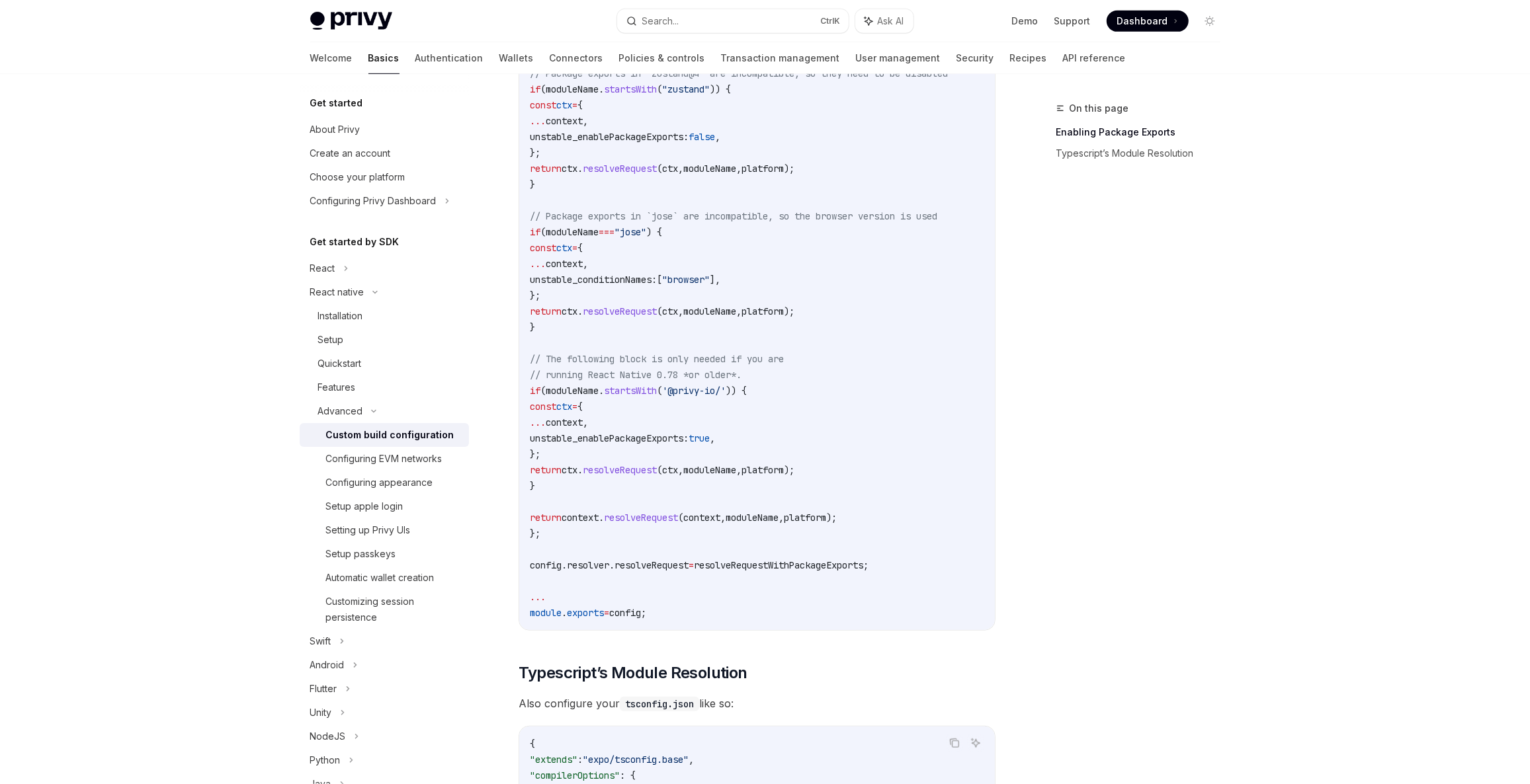
click at [705, 394] on span "'@privy-io/'" at bounding box center [694, 390] width 63 height 12
drag, startPoint x: 705, startPoint y: 394, endPoint x: 743, endPoint y: 393, distance: 38.0
click at [726, 393] on span "'@privy-io/'" at bounding box center [694, 390] width 63 height 12
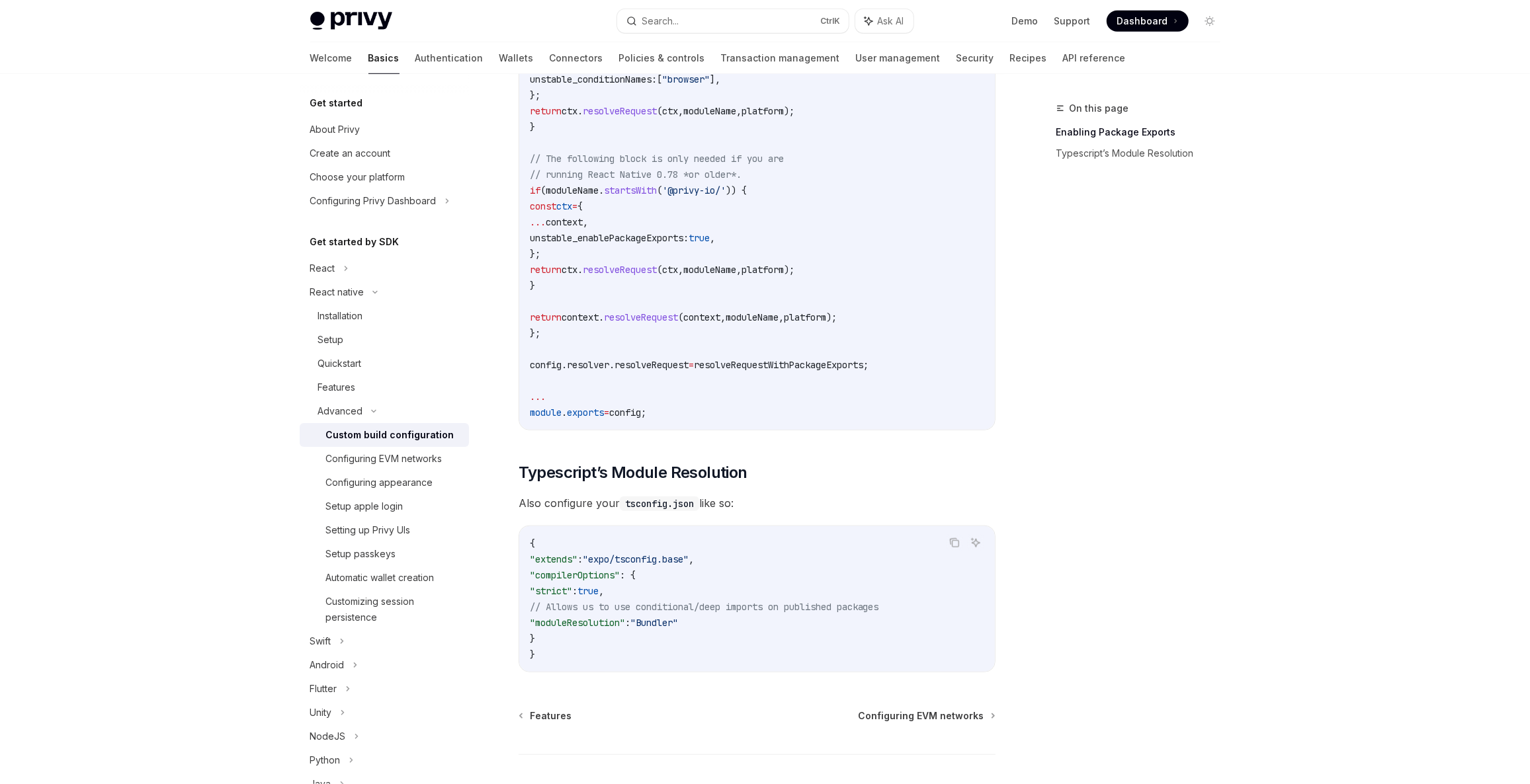
scroll to position [987, 0]
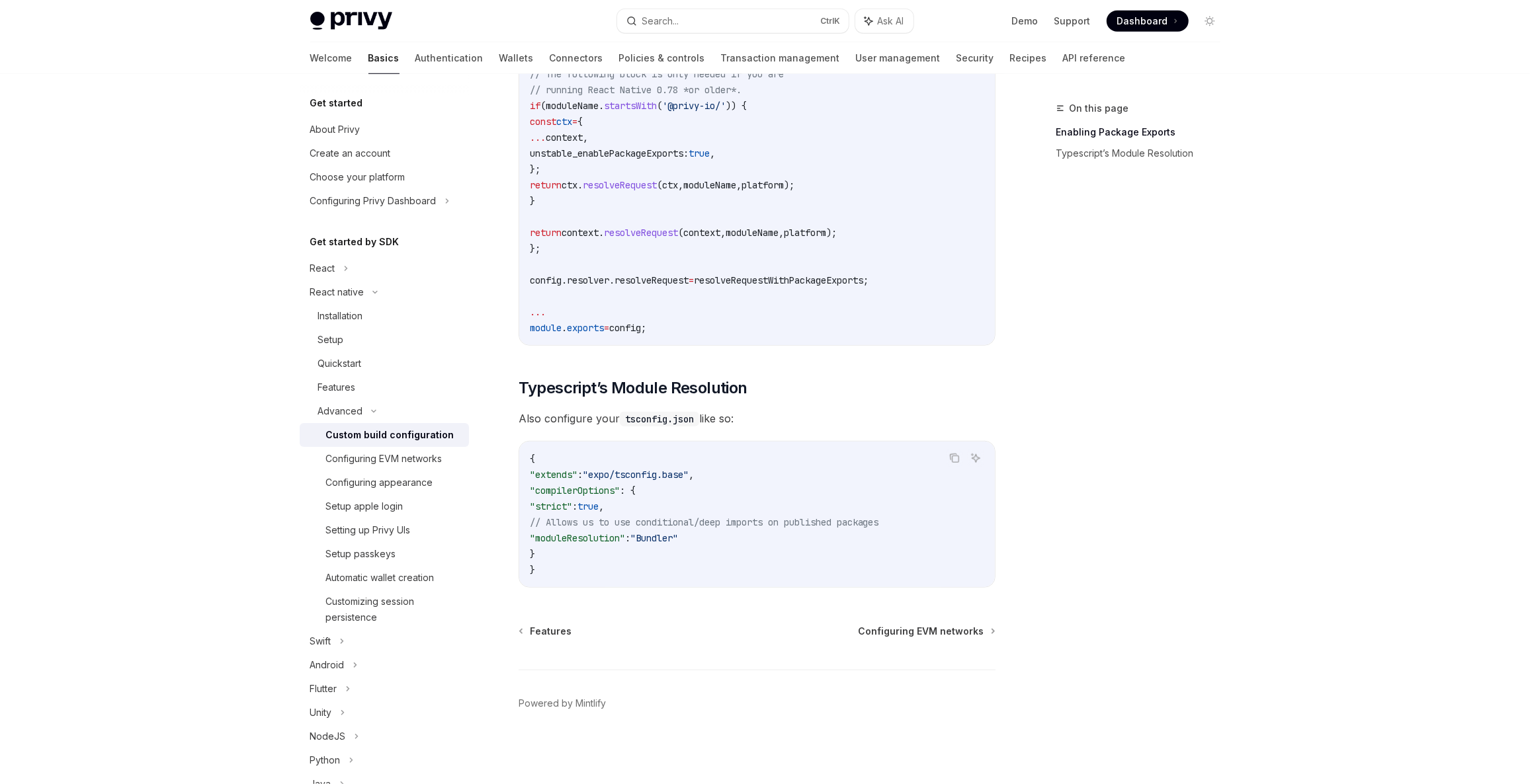
click at [613, 474] on span ""expo/tsconfig.base"" at bounding box center [635, 474] width 105 height 12
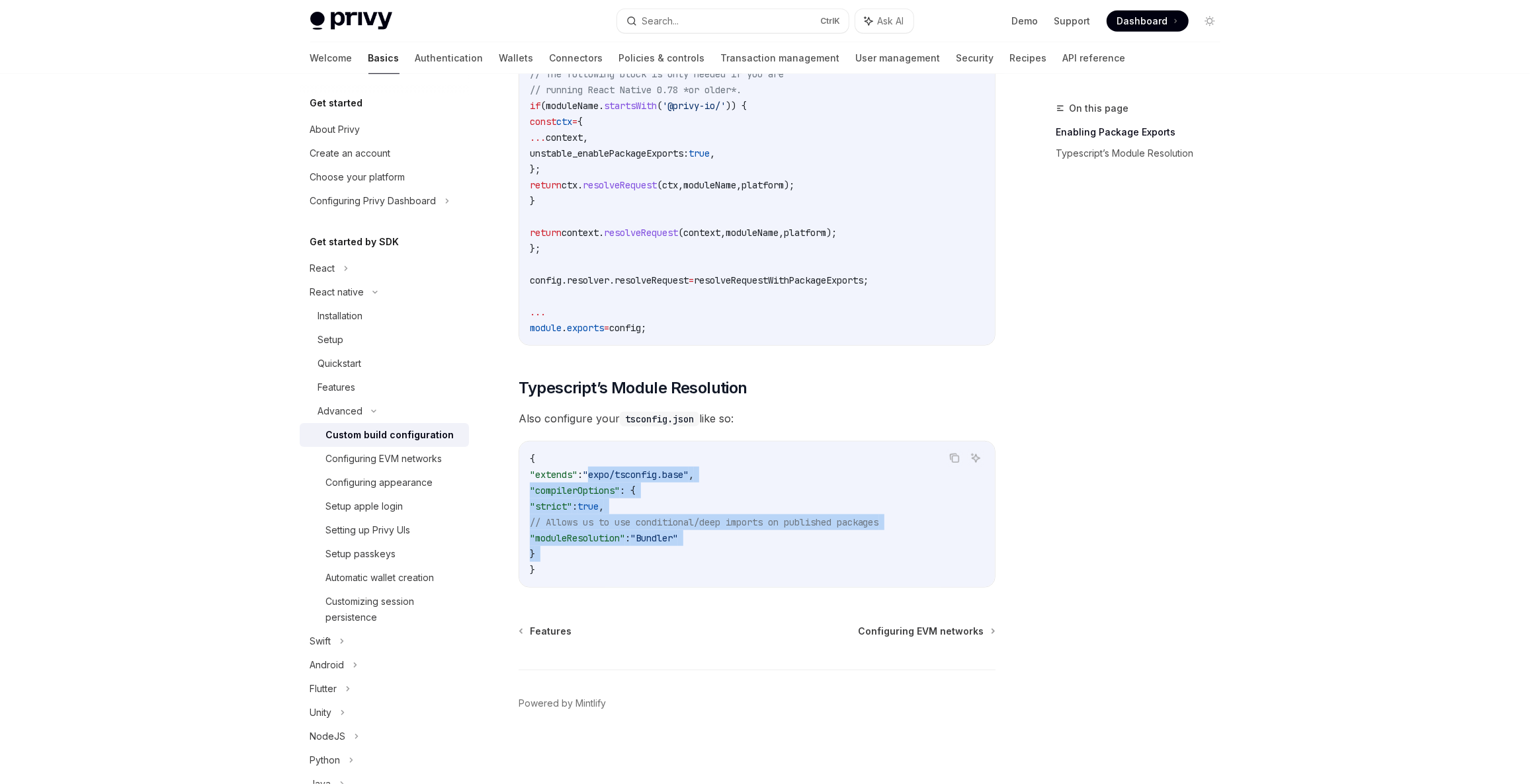
drag, startPoint x: 613, startPoint y: 474, endPoint x: 602, endPoint y: 558, distance: 84.7
click at [602, 558] on code "{ "extends" : "expo/tsconfig.base" , "compilerOptions" : { "strict" : true , //…" at bounding box center [757, 515] width 455 height 127
drag, startPoint x: 559, startPoint y: 444, endPoint x: 562, endPoint y: 428, distance: 16.3
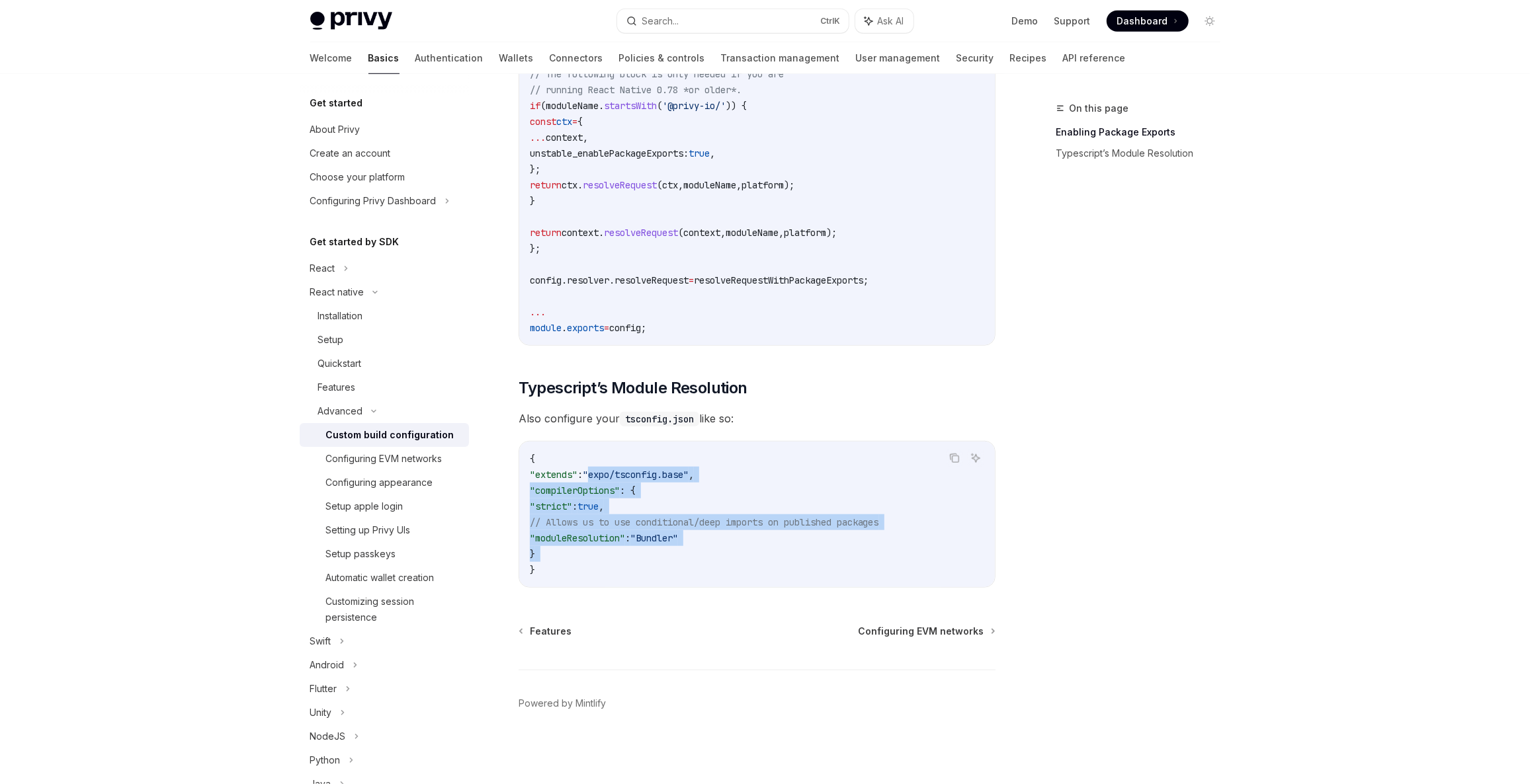
click at [626, 500] on code "{ "extends" : "expo/tsconfig.base" , "compilerOptions" : { "strict" : true , //…" at bounding box center [757, 515] width 455 height 127
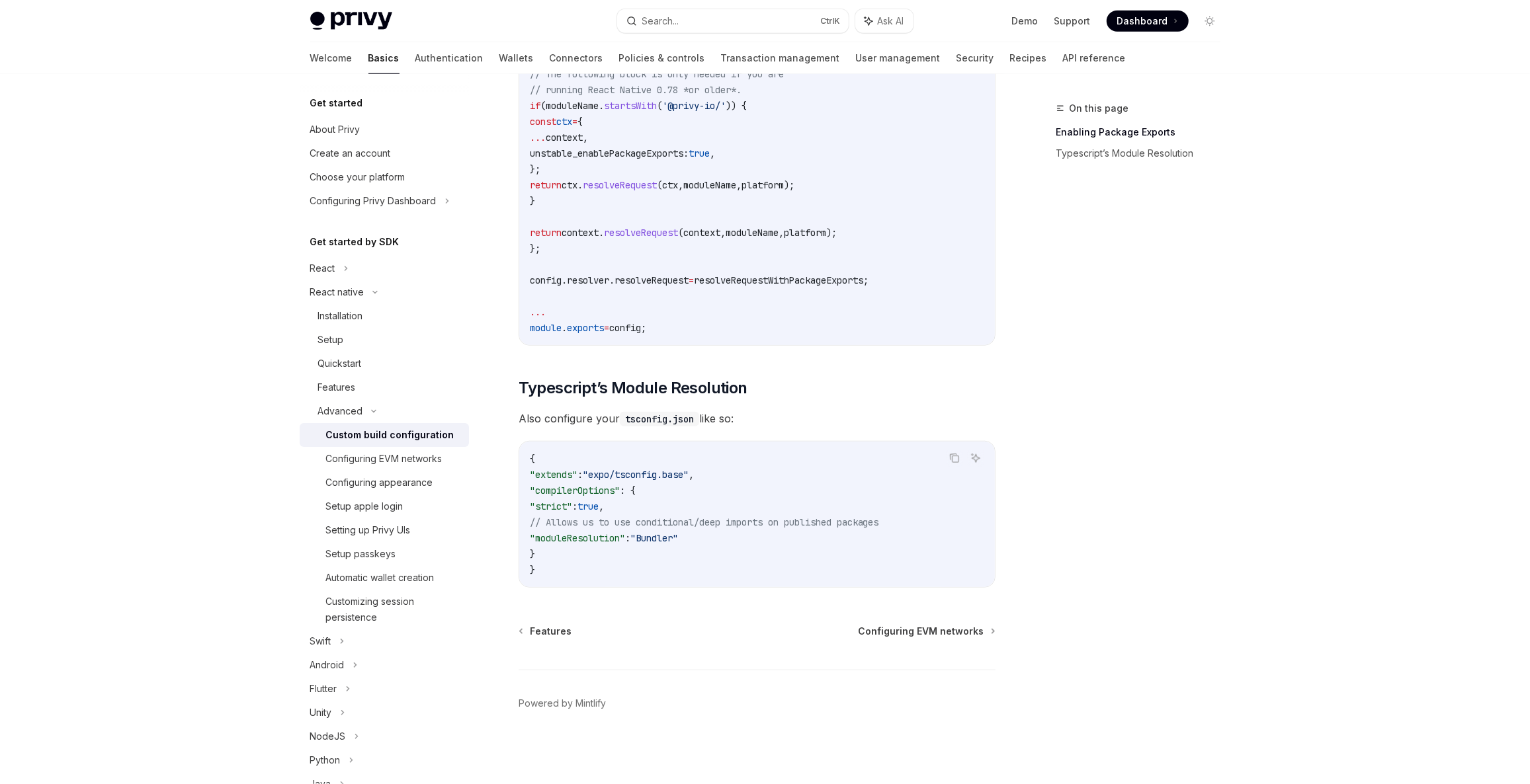
click at [643, 414] on code "tsconfig.json" at bounding box center [659, 419] width 79 height 15
drag, startPoint x: 643, startPoint y: 414, endPoint x: 686, endPoint y: 421, distance: 43.6
click at [686, 421] on code "tsconfig.json" at bounding box center [659, 419] width 79 height 15
drag, startPoint x: 542, startPoint y: 467, endPoint x: 541, endPoint y: 434, distance: 33.0
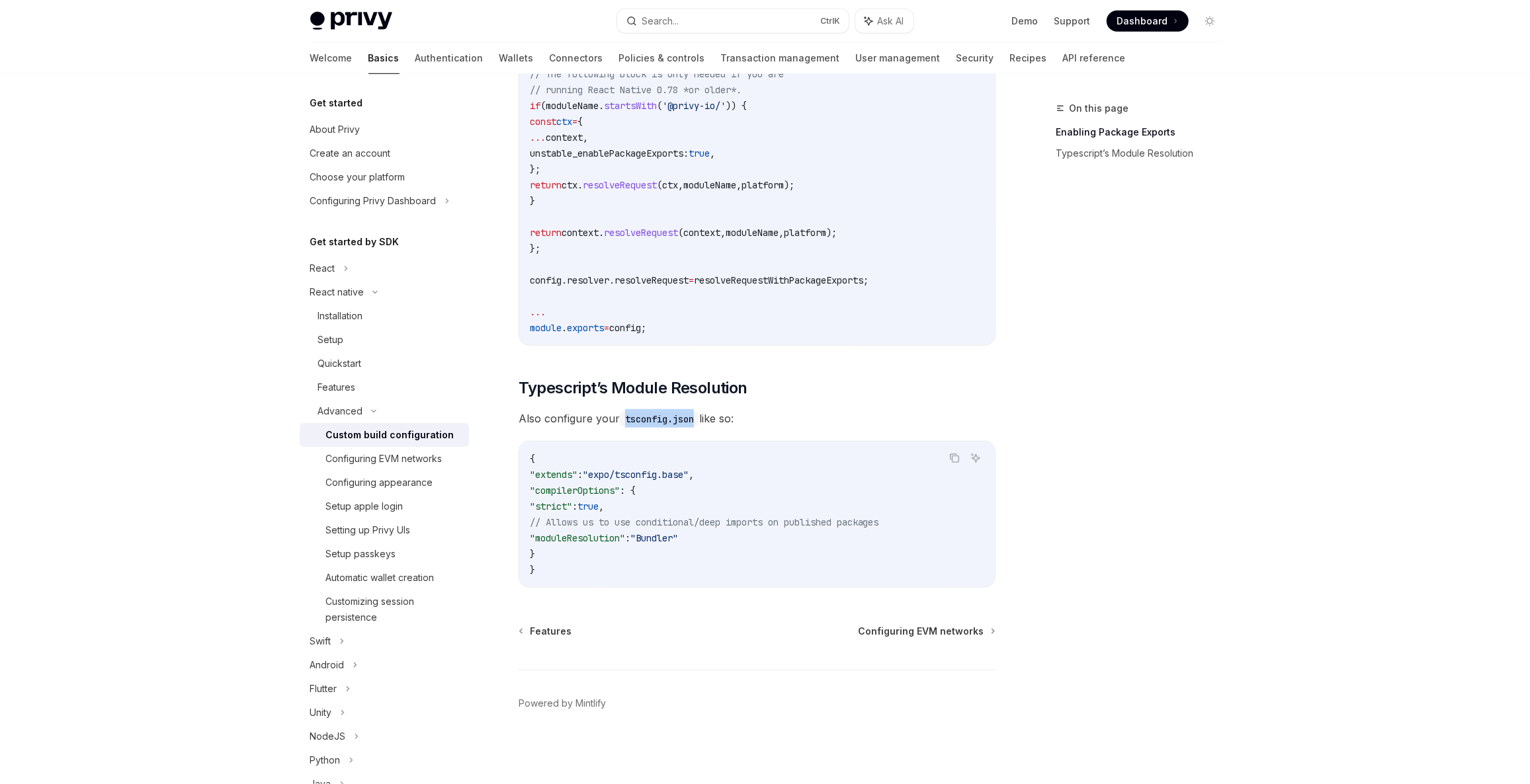
click at [625, 543] on span ""moduleResolution"" at bounding box center [578, 538] width 96 height 12
drag, startPoint x: 526, startPoint y: 457, endPoint x: 559, endPoint y: 558, distance: 106.3
click at [558, 558] on div "{ "extends" : "expo/tsconfig.base" , "compilerOptions" : { "strict" : true , //…" at bounding box center [756, 514] width 475 height 146
click at [587, 574] on code "{ "extends" : "expo/tsconfig.base" , "compilerOptions" : { "strict" : true , //…" at bounding box center [757, 515] width 455 height 127
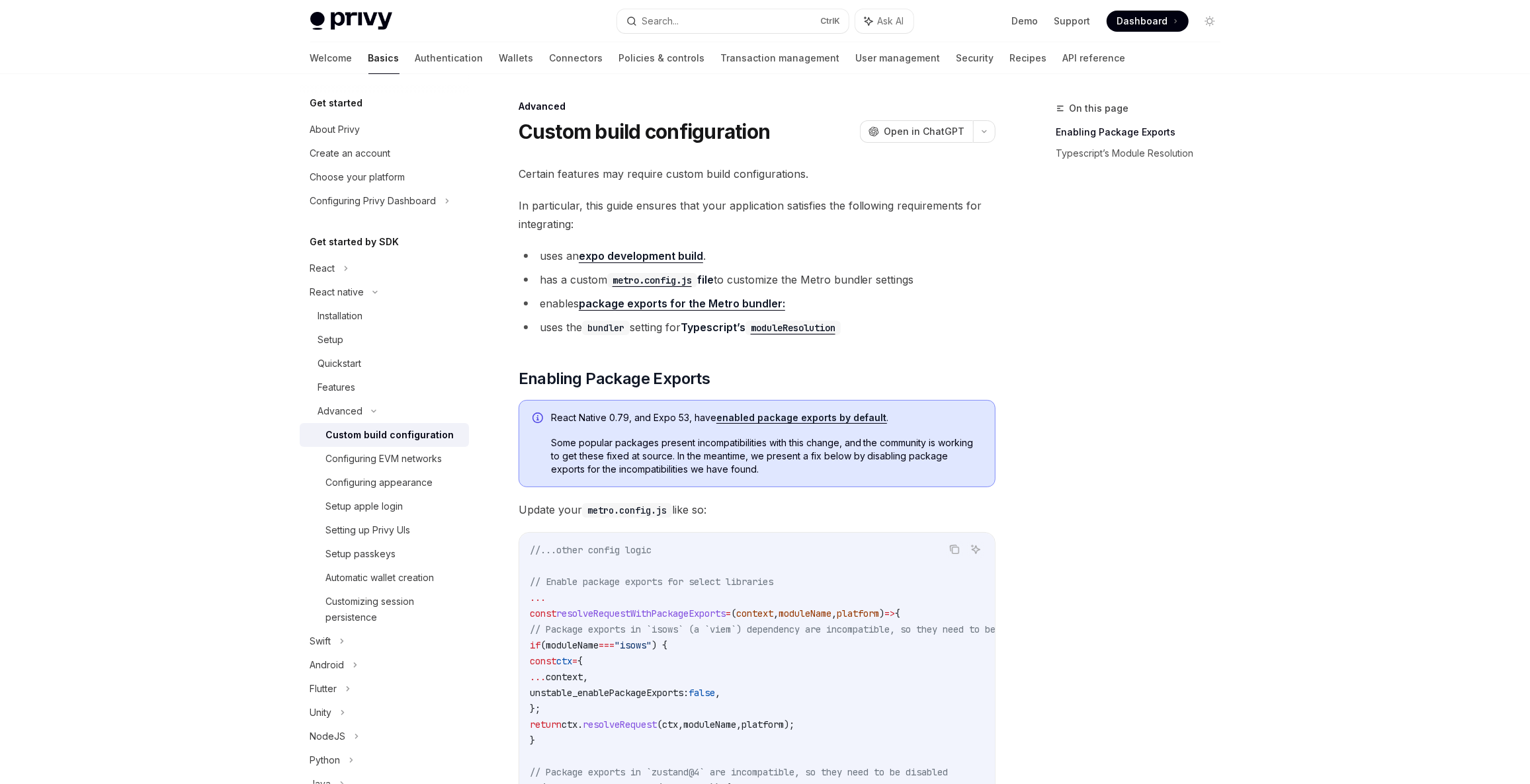
scroll to position [0, 0]
click at [990, 136] on button "button" at bounding box center [984, 133] width 22 height 22
click at [681, 183] on span "Certain features may require custom build configurations." at bounding box center [756, 175] width 477 height 18
click at [985, 133] on icon "button" at bounding box center [984, 133] width 16 height 5
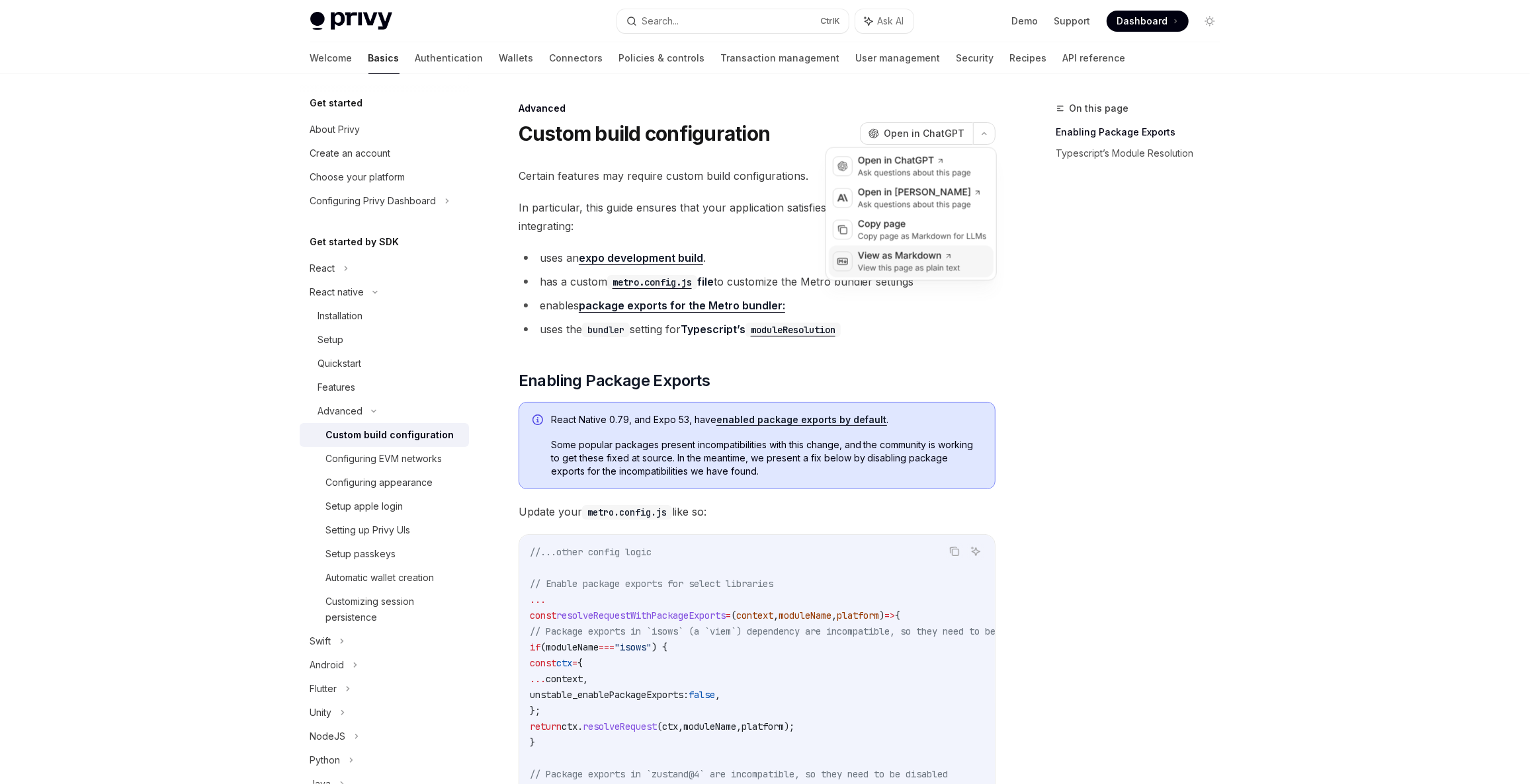
click at [894, 266] on div "View this page as plain text" at bounding box center [909, 268] width 102 height 11
click at [988, 138] on button "button" at bounding box center [984, 133] width 22 height 22
click at [917, 226] on div "Copy page" at bounding box center [922, 224] width 129 height 13
click at [762, 198] on span "In particular, this guide ensures that your application satisfies the following…" at bounding box center [756, 217] width 477 height 37
click at [790, 123] on div "Custom build configuration OpenAI Open in ChatGPT" at bounding box center [756, 133] width 477 height 24
